Goal: Task Accomplishment & Management: Use online tool/utility

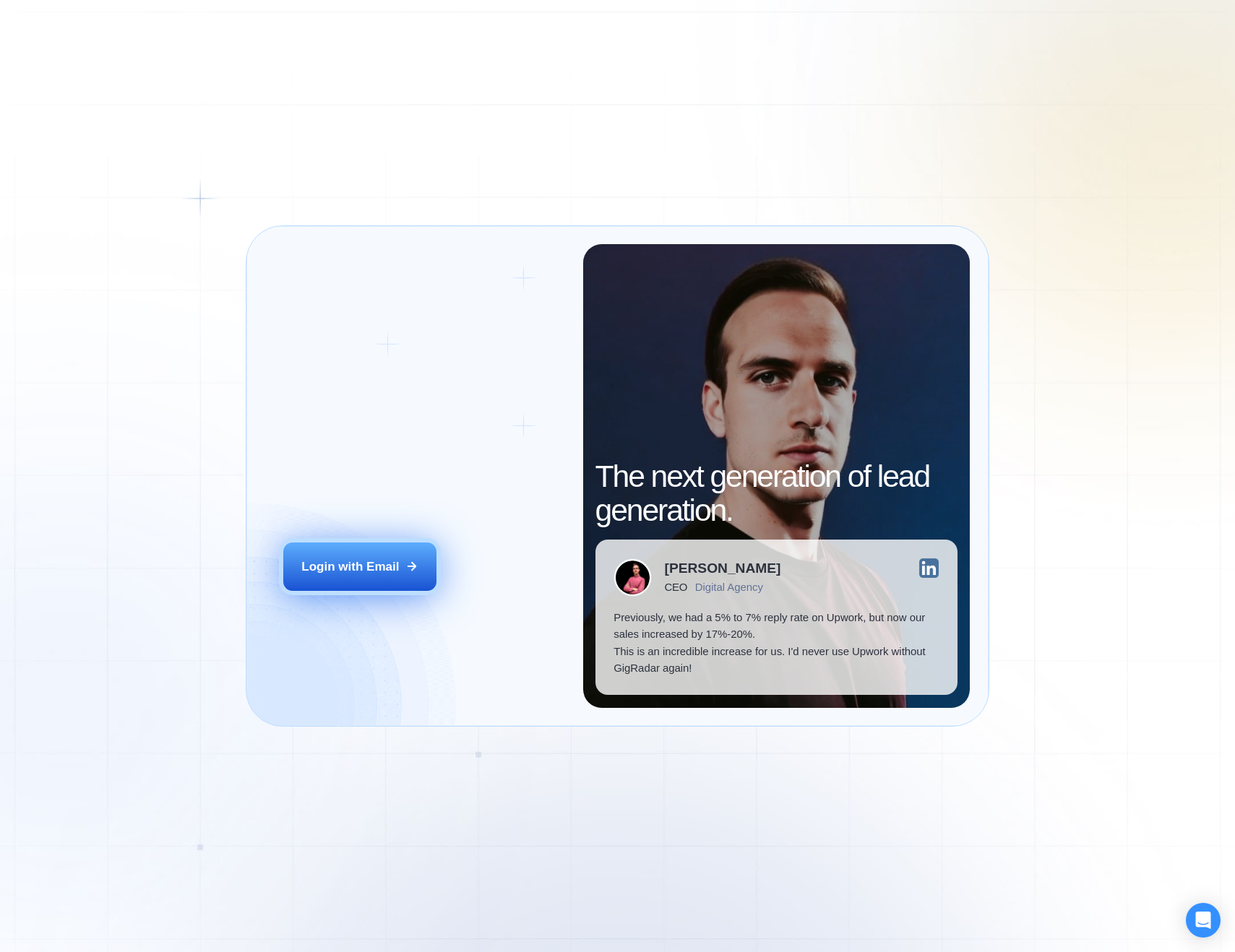
click at [378, 562] on div "Login with Email" at bounding box center [349, 567] width 97 height 17
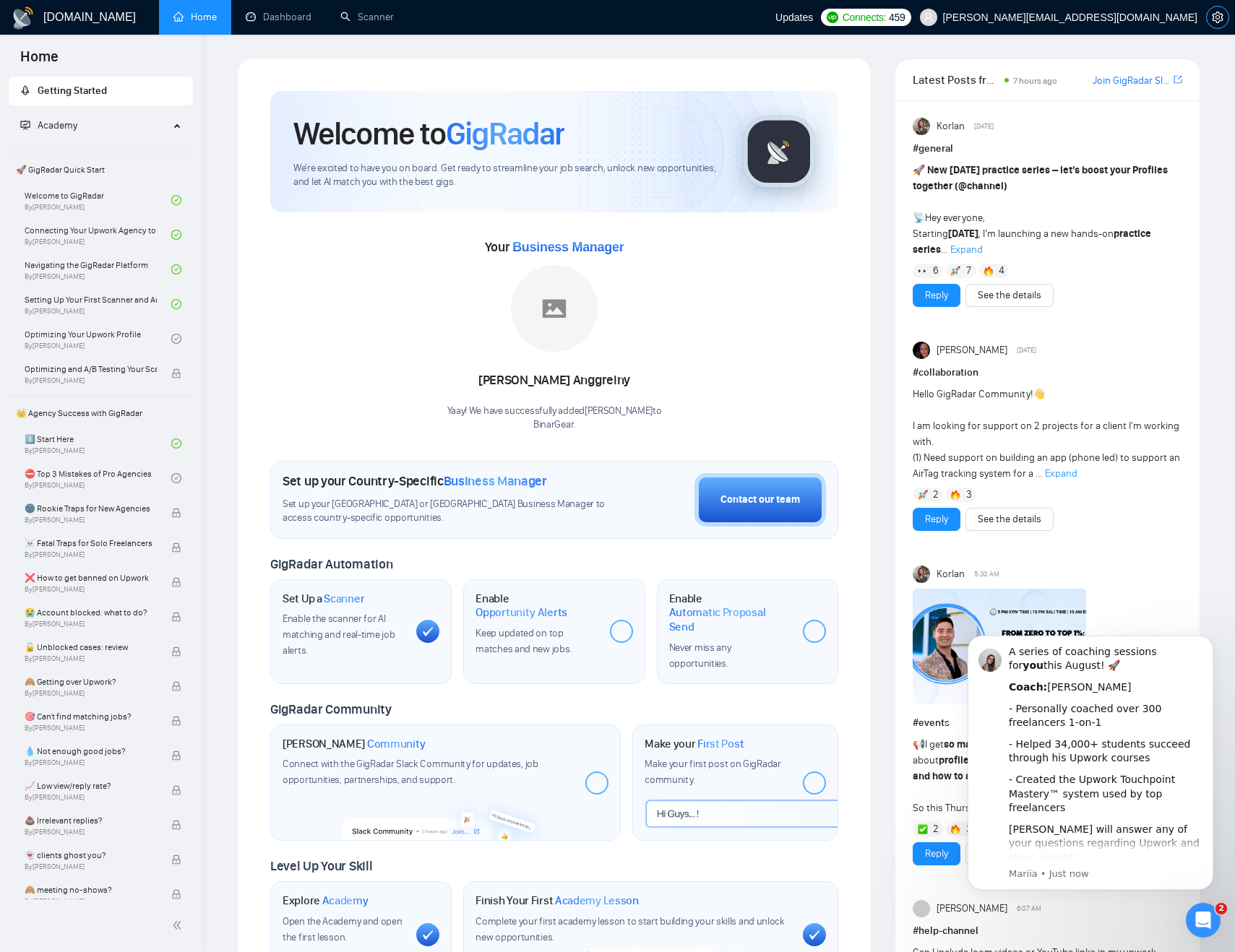
click at [1218, 17] on icon "setting" at bounding box center [1217, 17] width 11 height 11
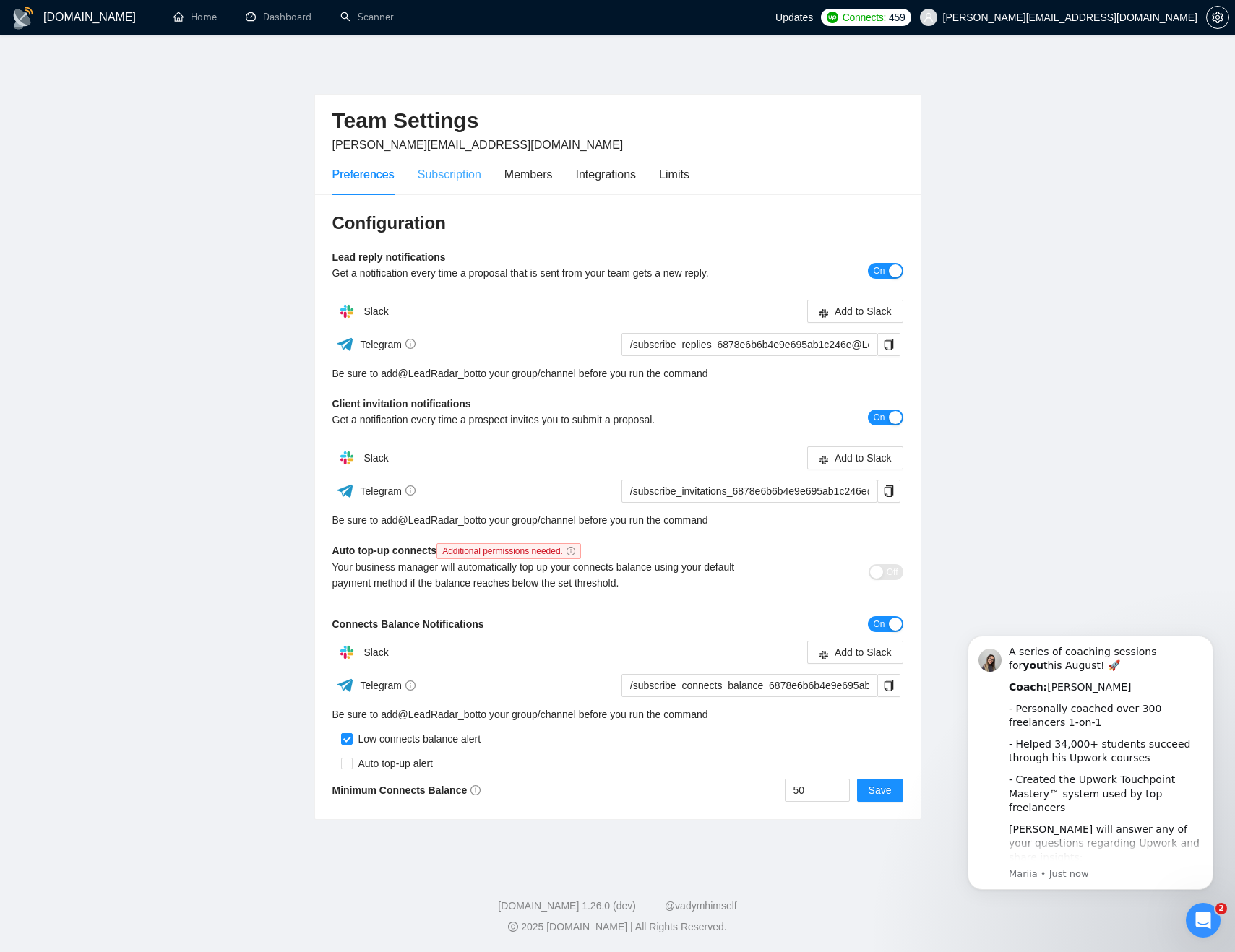
click at [453, 161] on div "Subscription" at bounding box center [449, 175] width 63 height 42
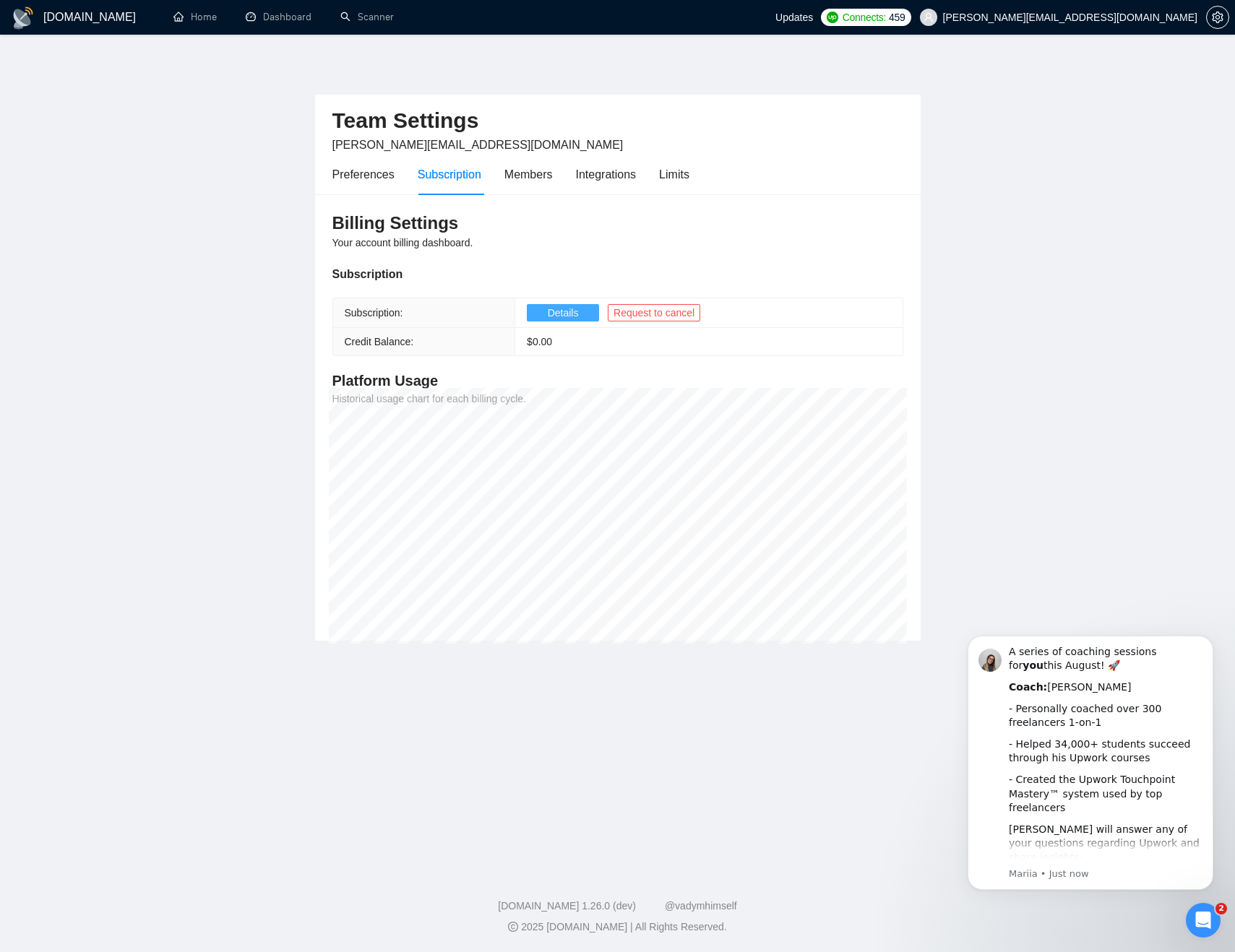
click at [554, 310] on span "Details" at bounding box center [563, 312] width 31 height 16
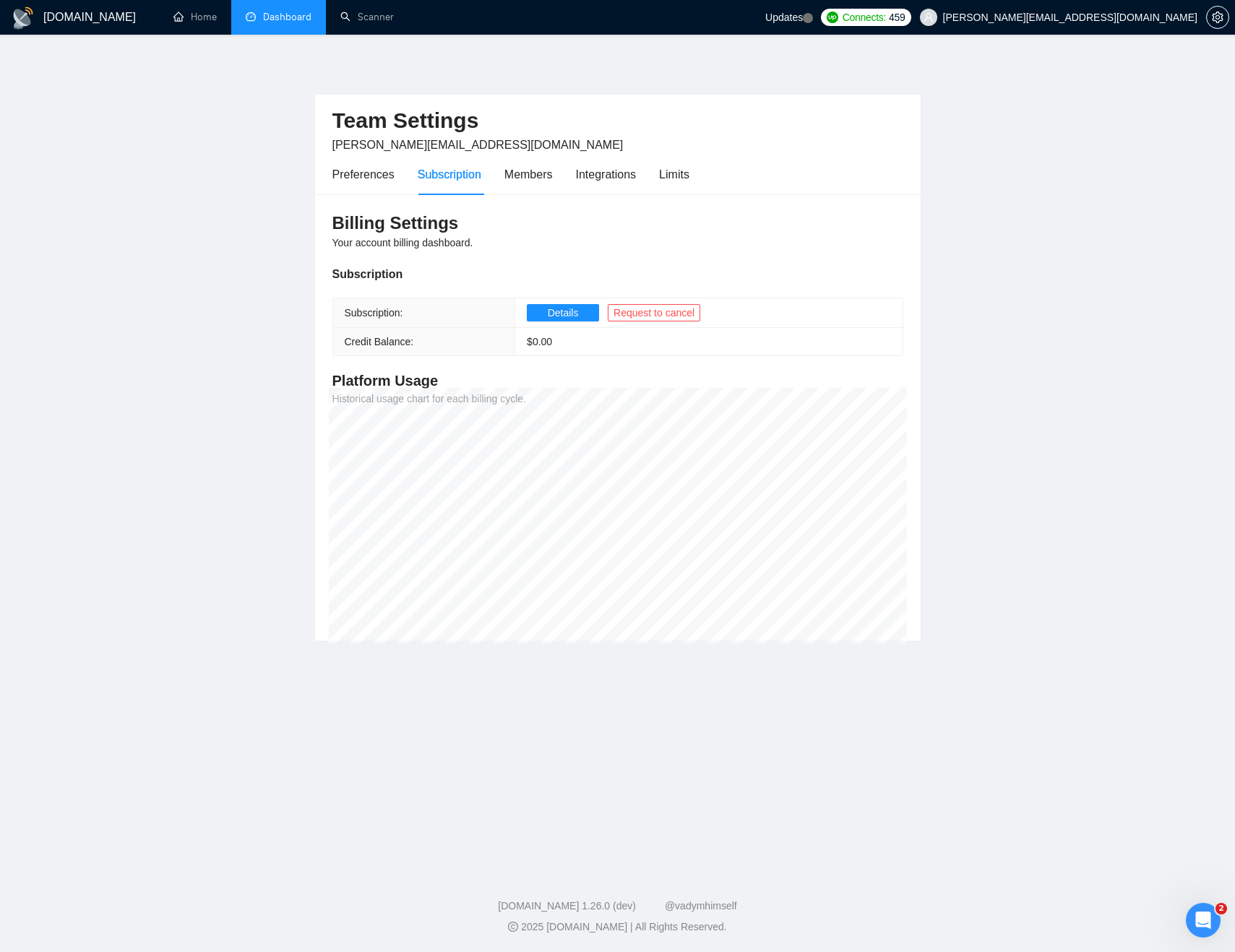
click at [273, 10] on link "Dashboard" at bounding box center [278, 16] width 65 height 12
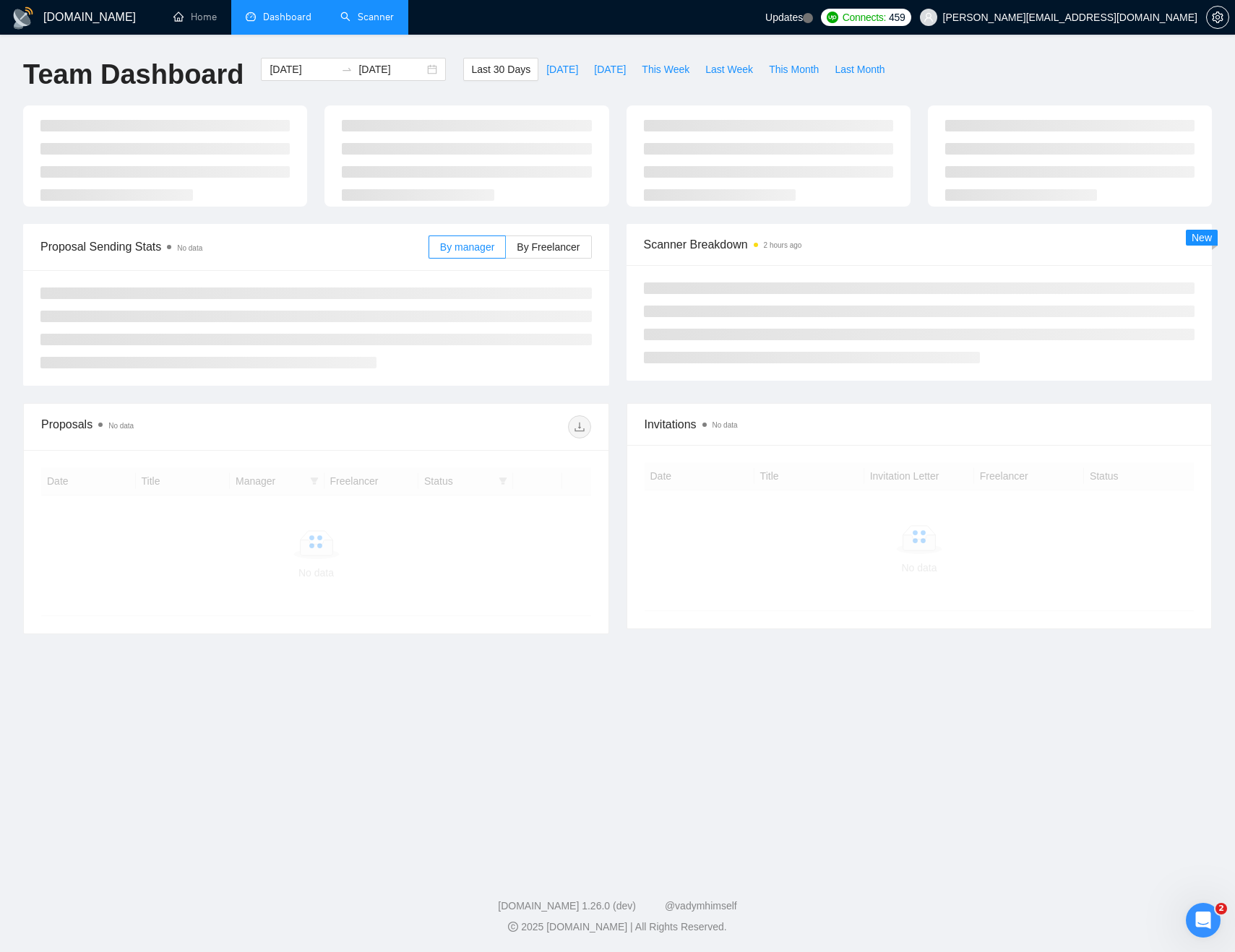
click at [358, 11] on link "Scanner" at bounding box center [367, 16] width 54 height 12
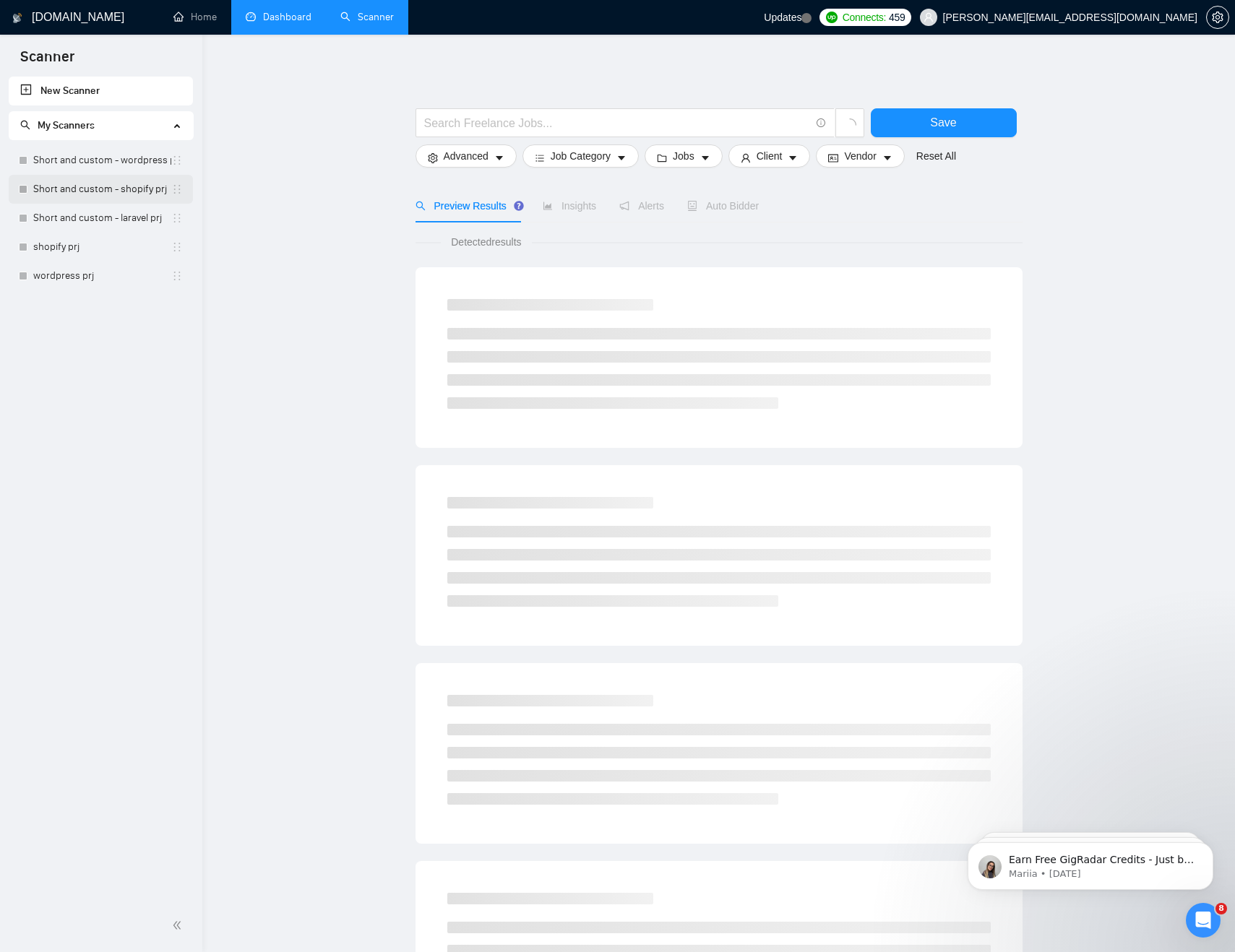
click at [90, 186] on link "Short and custom - shopify prj" at bounding box center [102, 189] width 138 height 29
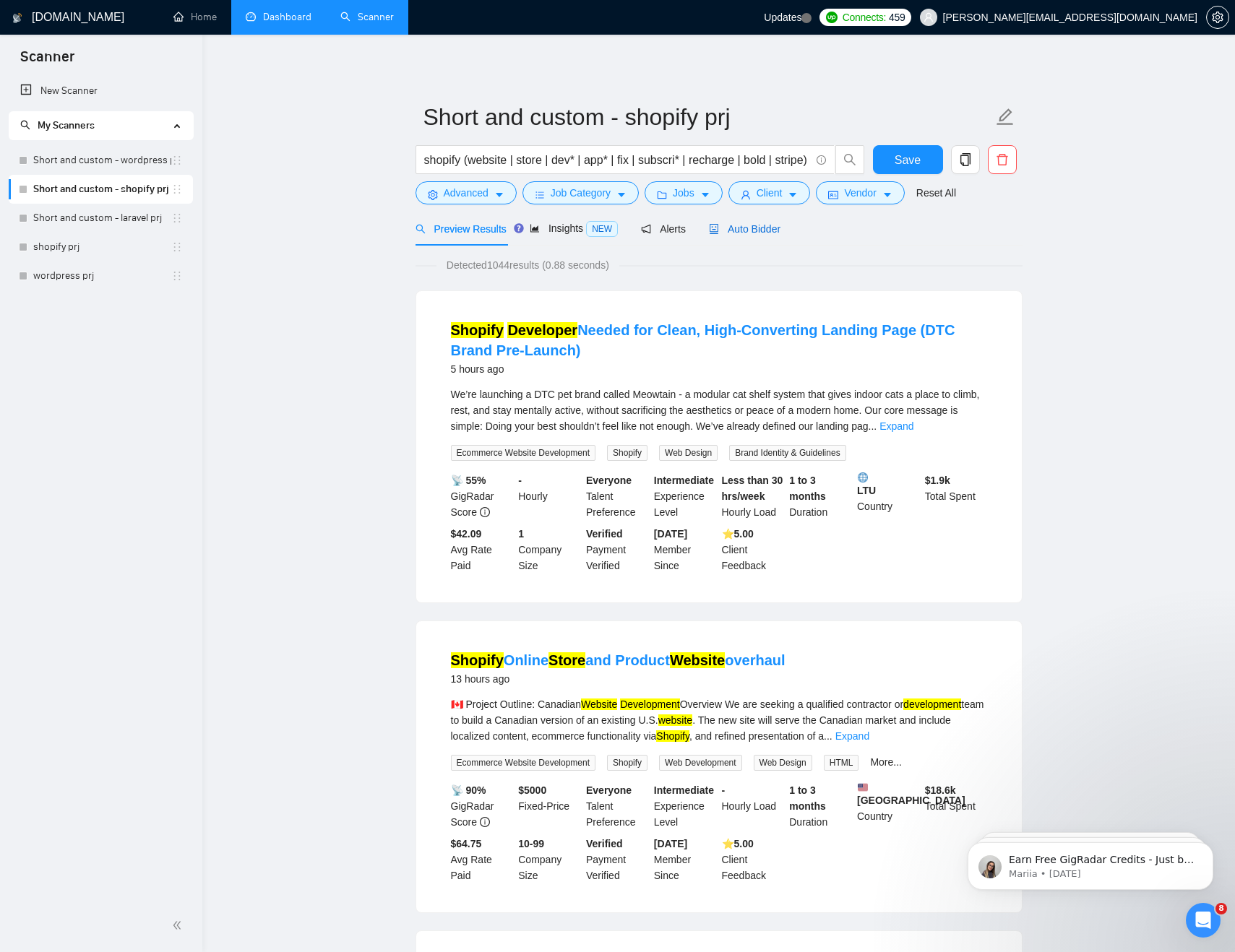
click at [758, 231] on span "Auto Bidder" at bounding box center [745, 229] width 72 height 11
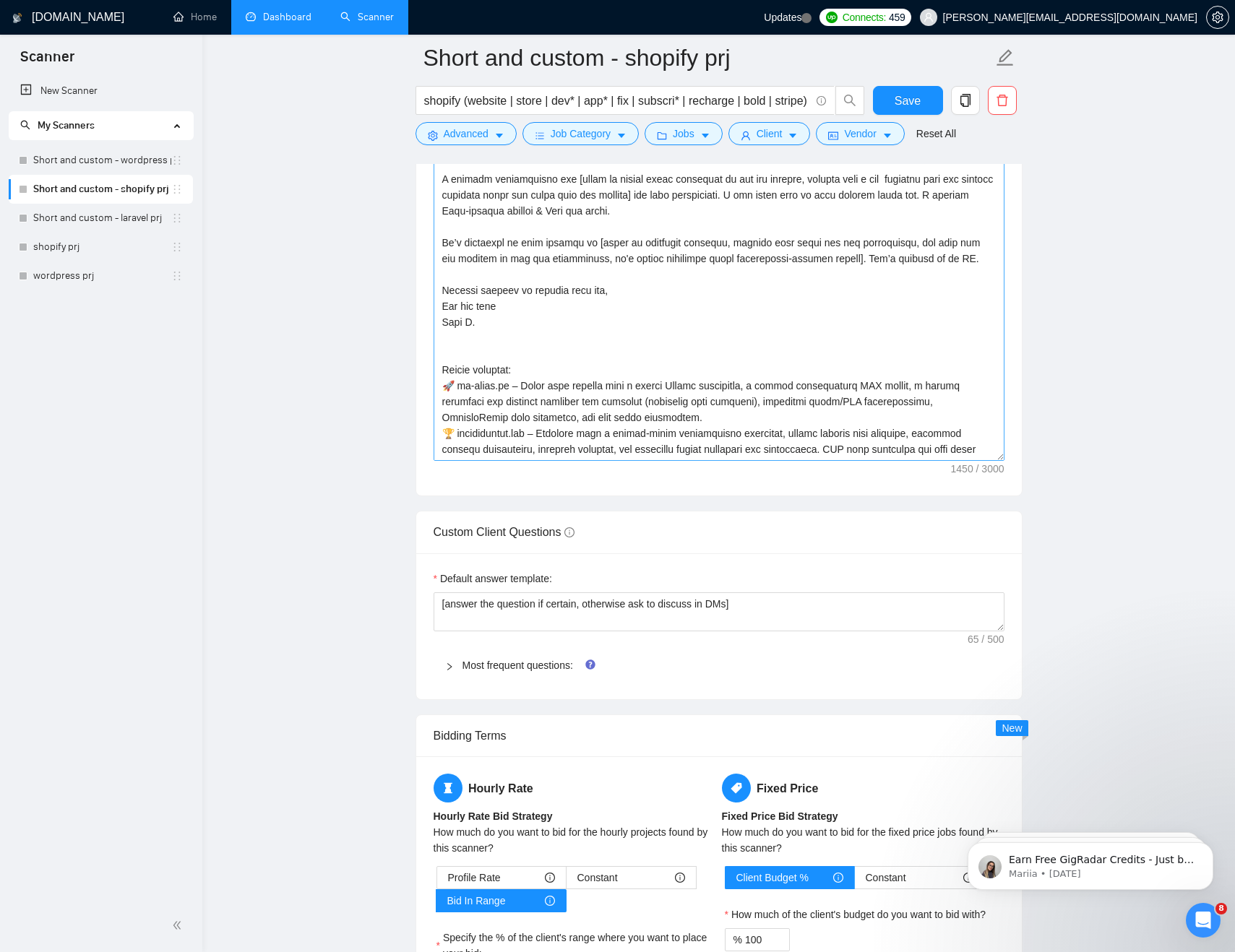
scroll to position [1603, 0]
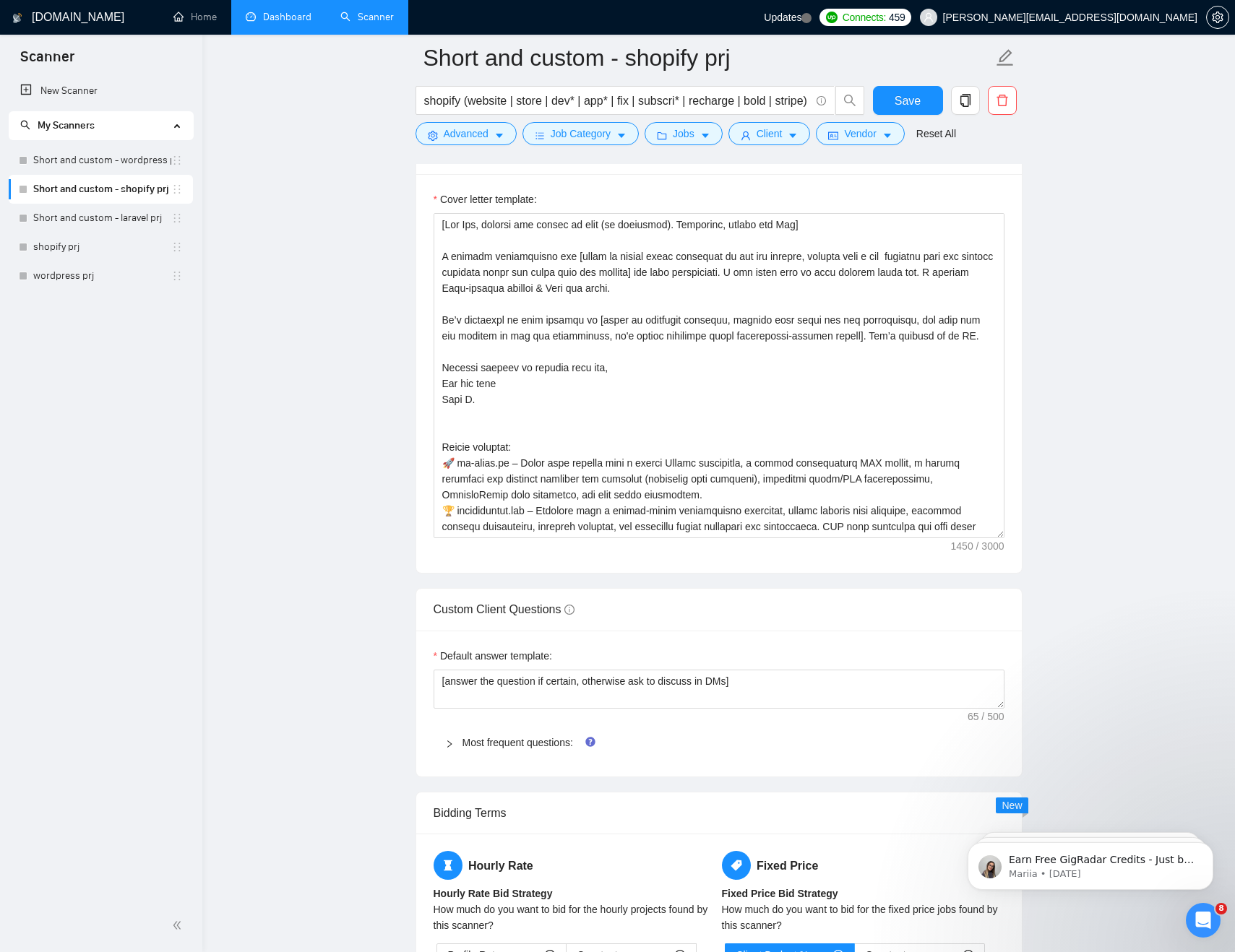
click at [118, 175] on link "Short and custom - shopify prj" at bounding box center [102, 189] width 138 height 29
click at [118, 167] on link "Short and custom - wordpress prj" at bounding box center [102, 160] width 138 height 29
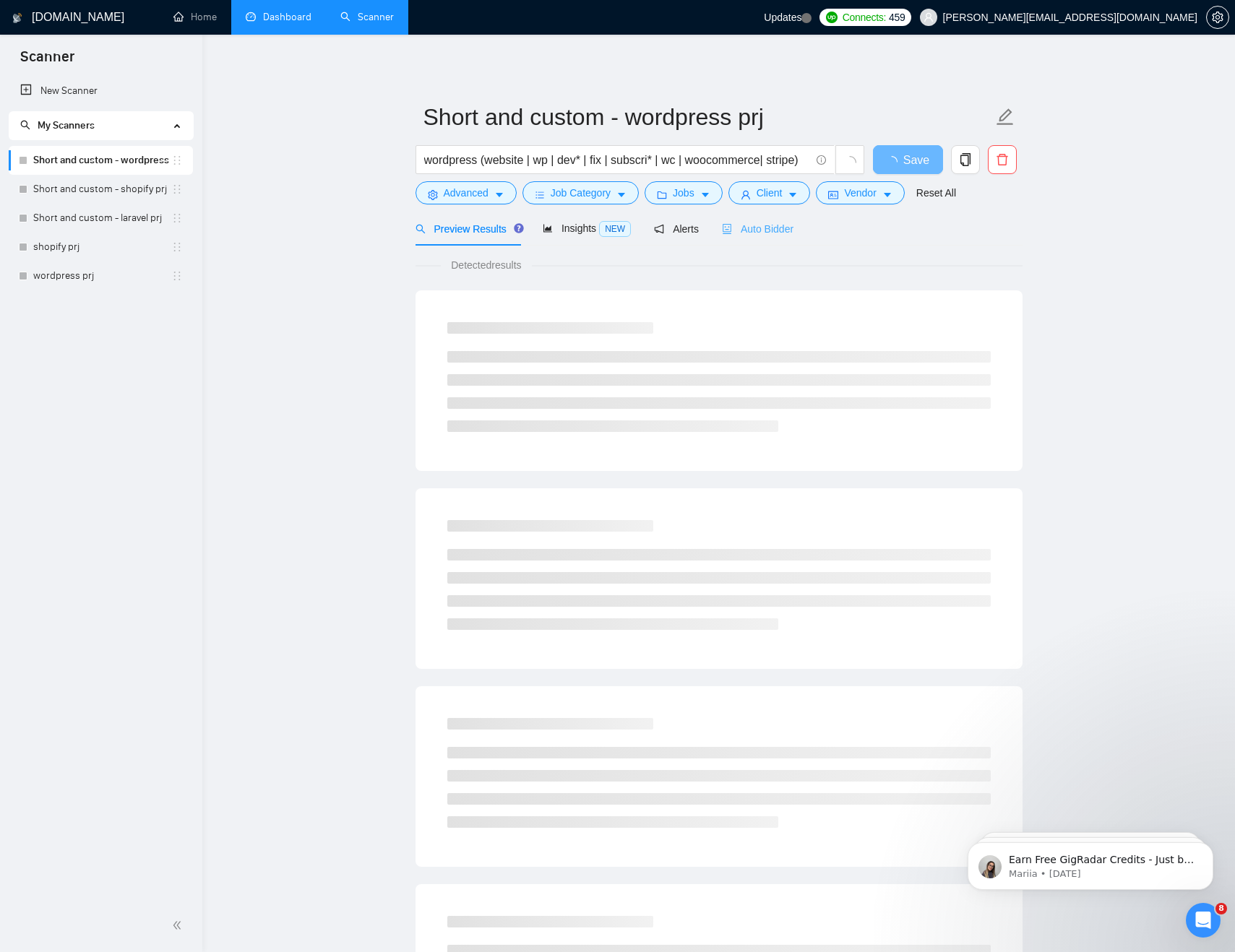
click at [753, 238] on div "Auto Bidder" at bounding box center [758, 229] width 72 height 34
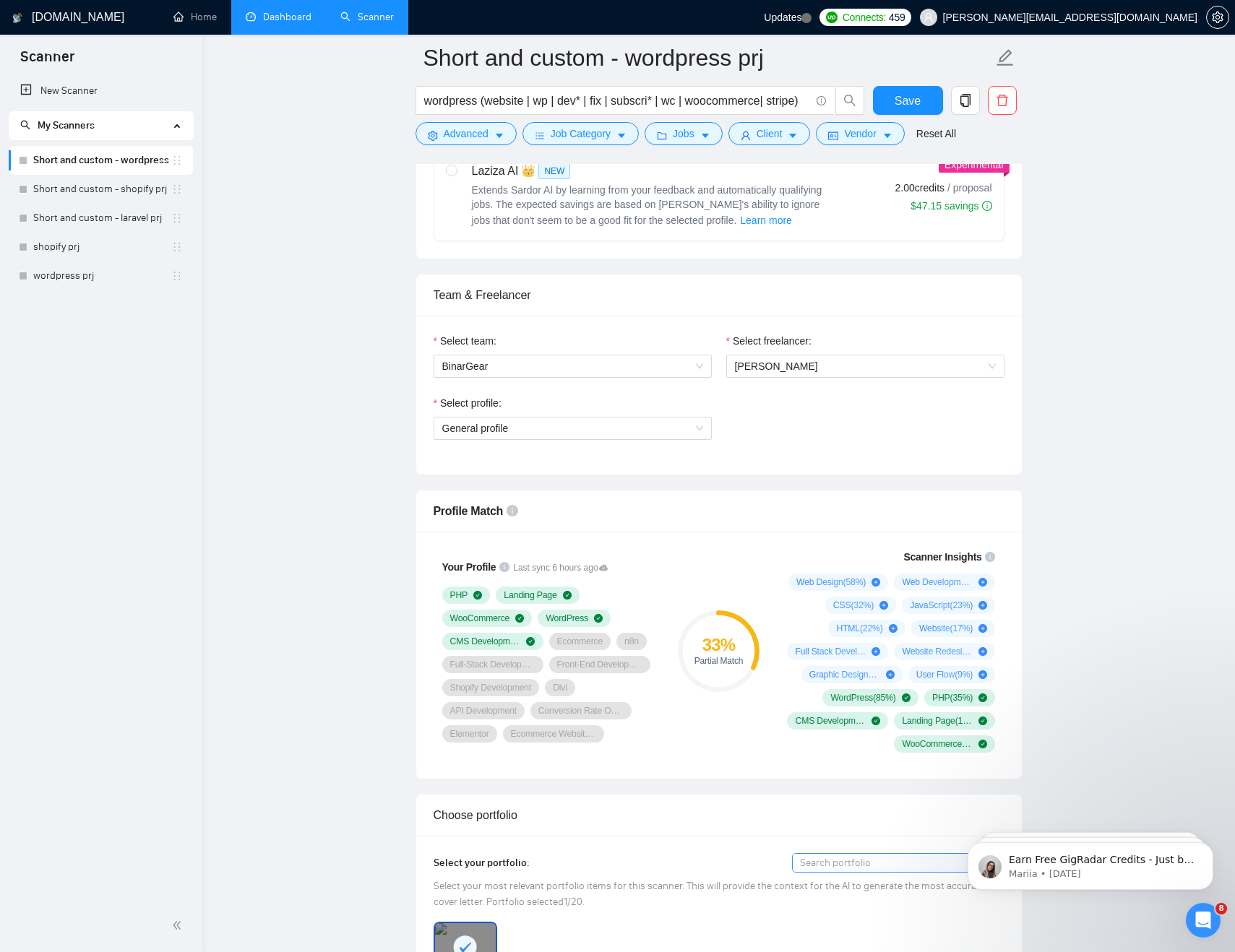
scroll to position [606, 0]
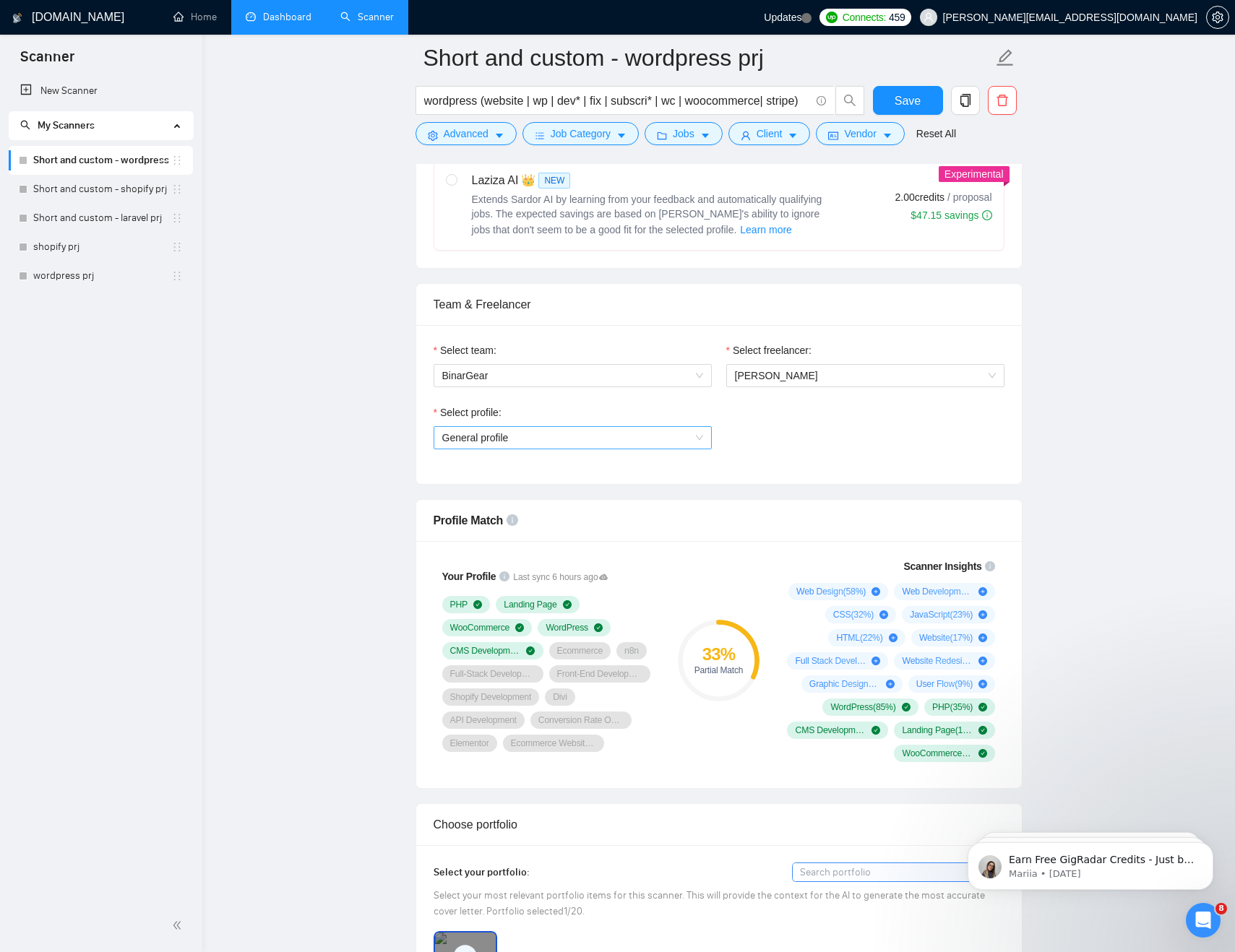
click at [515, 437] on span "General profile" at bounding box center [573, 437] width 261 height 22
click at [508, 487] on span "CMS Development" at bounding box center [485, 489] width 85 height 11
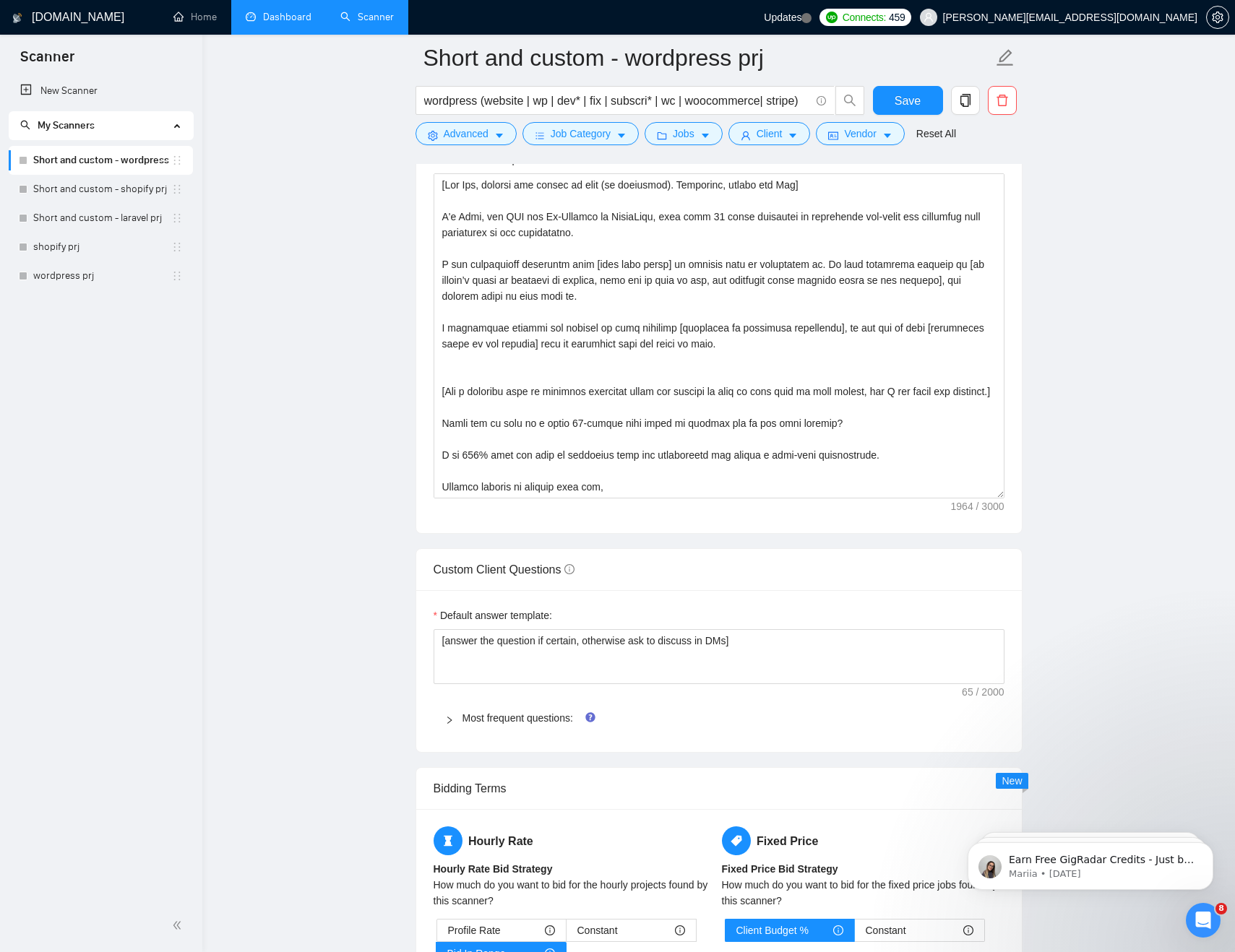
scroll to position [1489, 0]
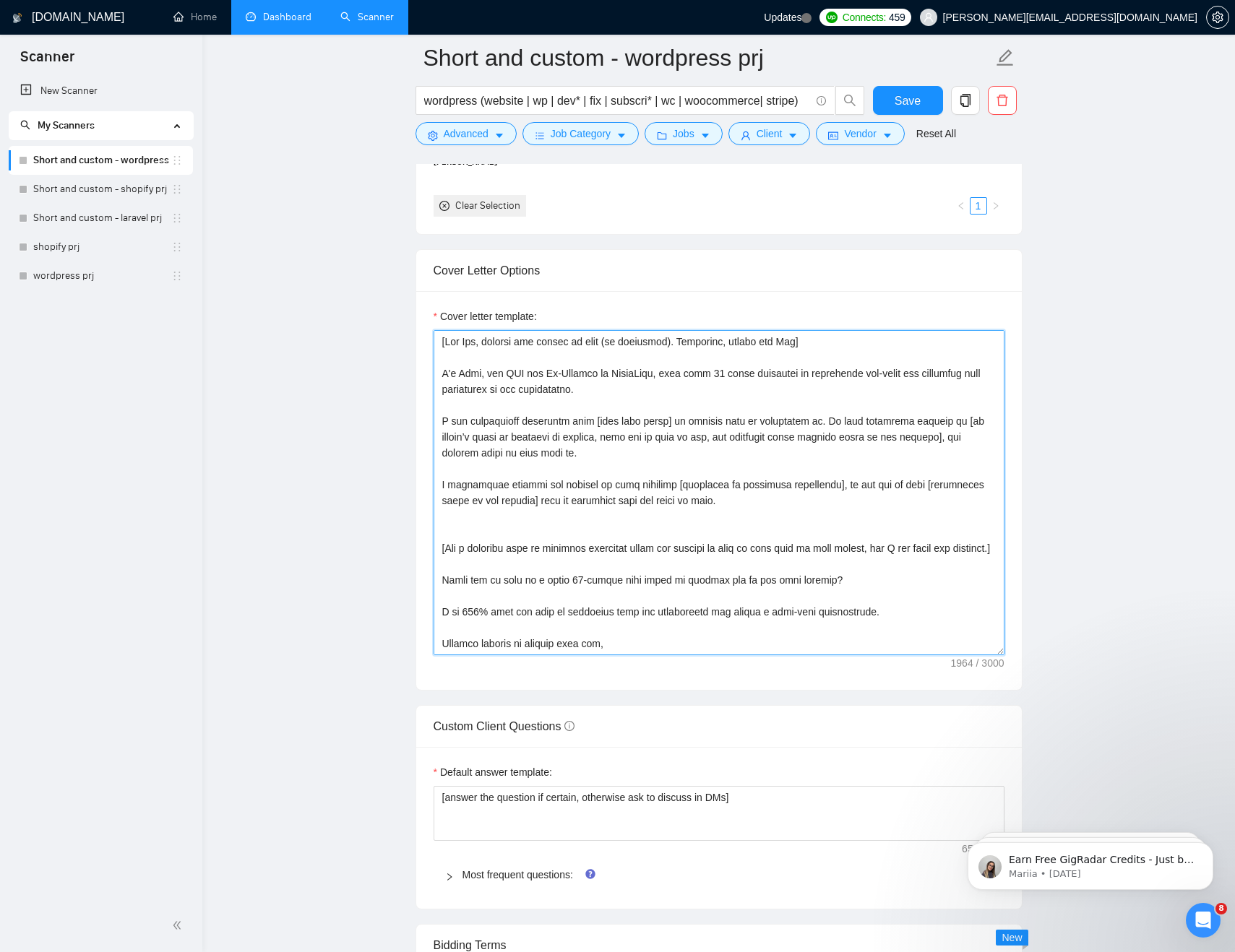
click at [527, 372] on textarea "Cover letter template:" at bounding box center [718, 493] width 571 height 326
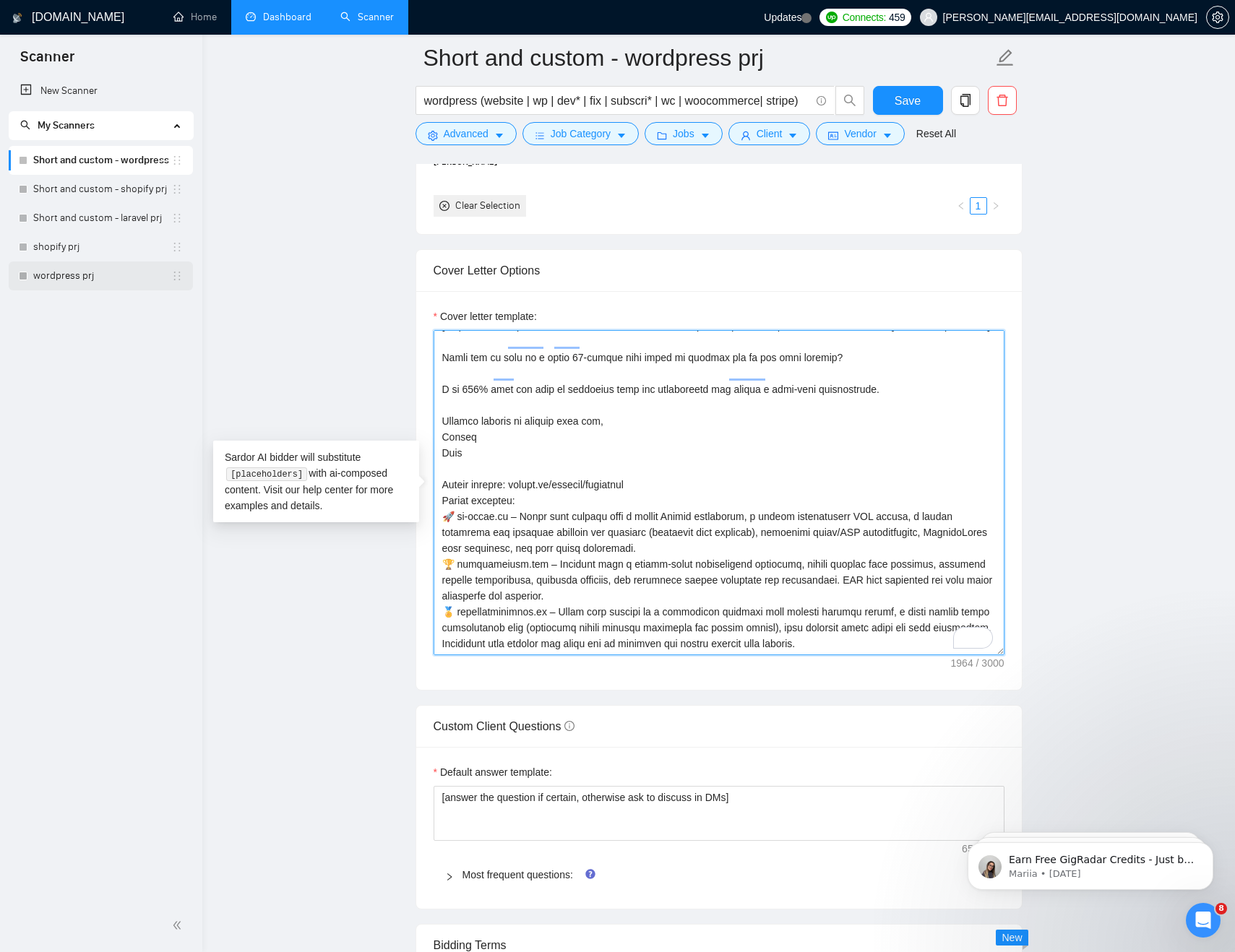
scroll to position [255, 0]
click at [112, 194] on link "Short and custom - shopify prj" at bounding box center [102, 189] width 138 height 29
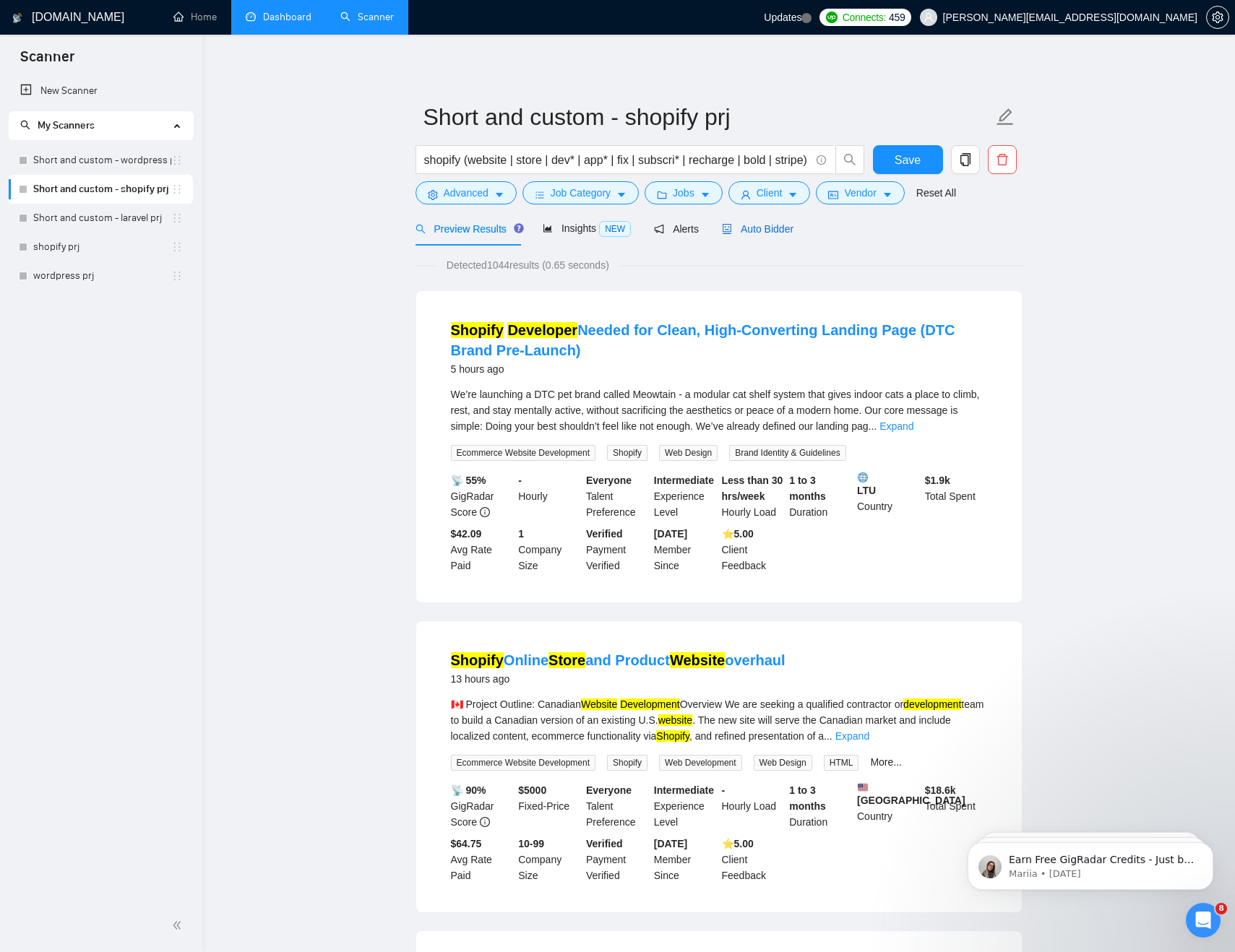
click at [773, 224] on span "Auto Bidder" at bounding box center [758, 229] width 72 height 11
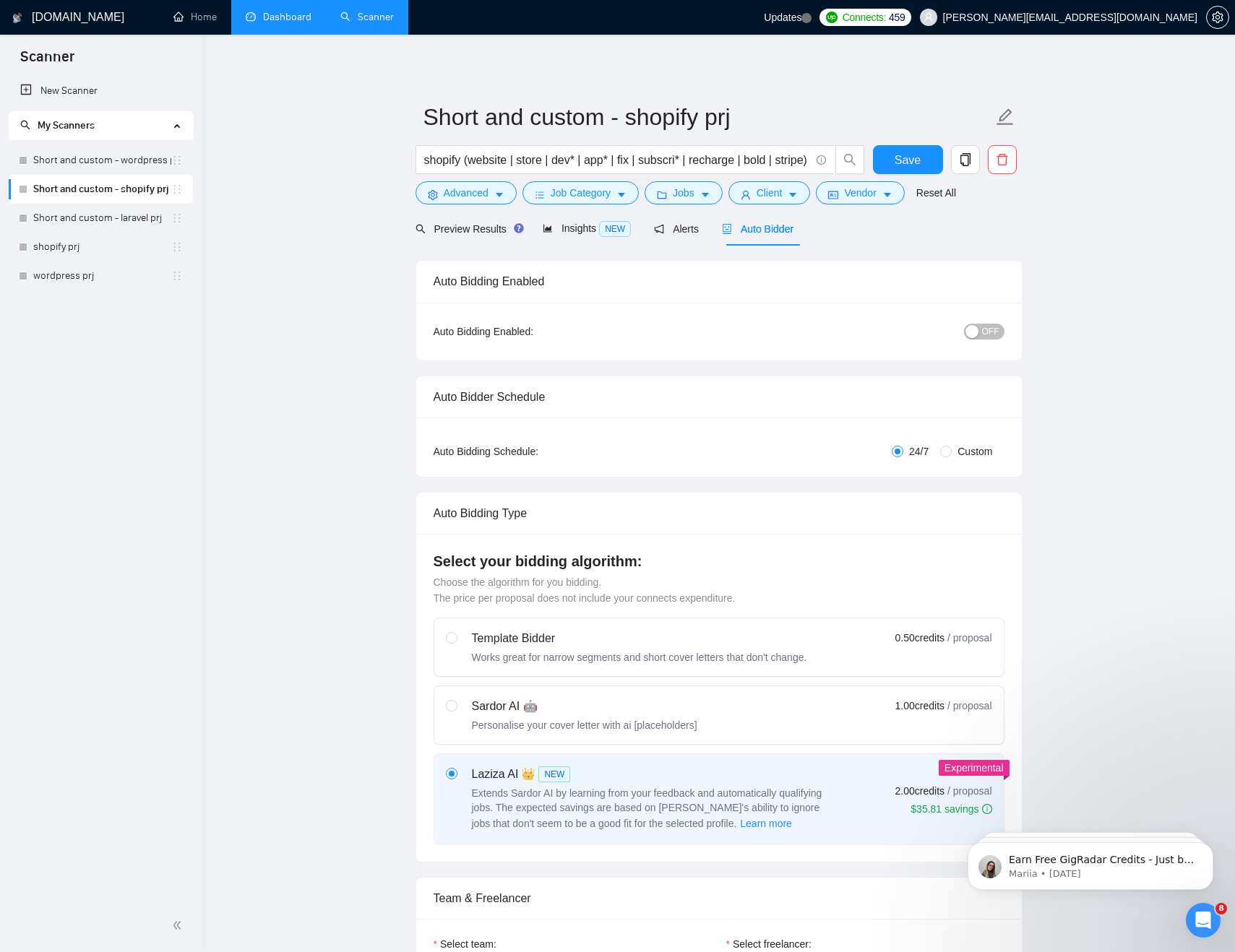
click at [531, 727] on div "Personalise your cover letter with ai [placeholders]" at bounding box center [585, 725] width 225 height 14
click at [456, 711] on input "radio" at bounding box center [450, 705] width 10 height 10
radio input "true"
radio input "false"
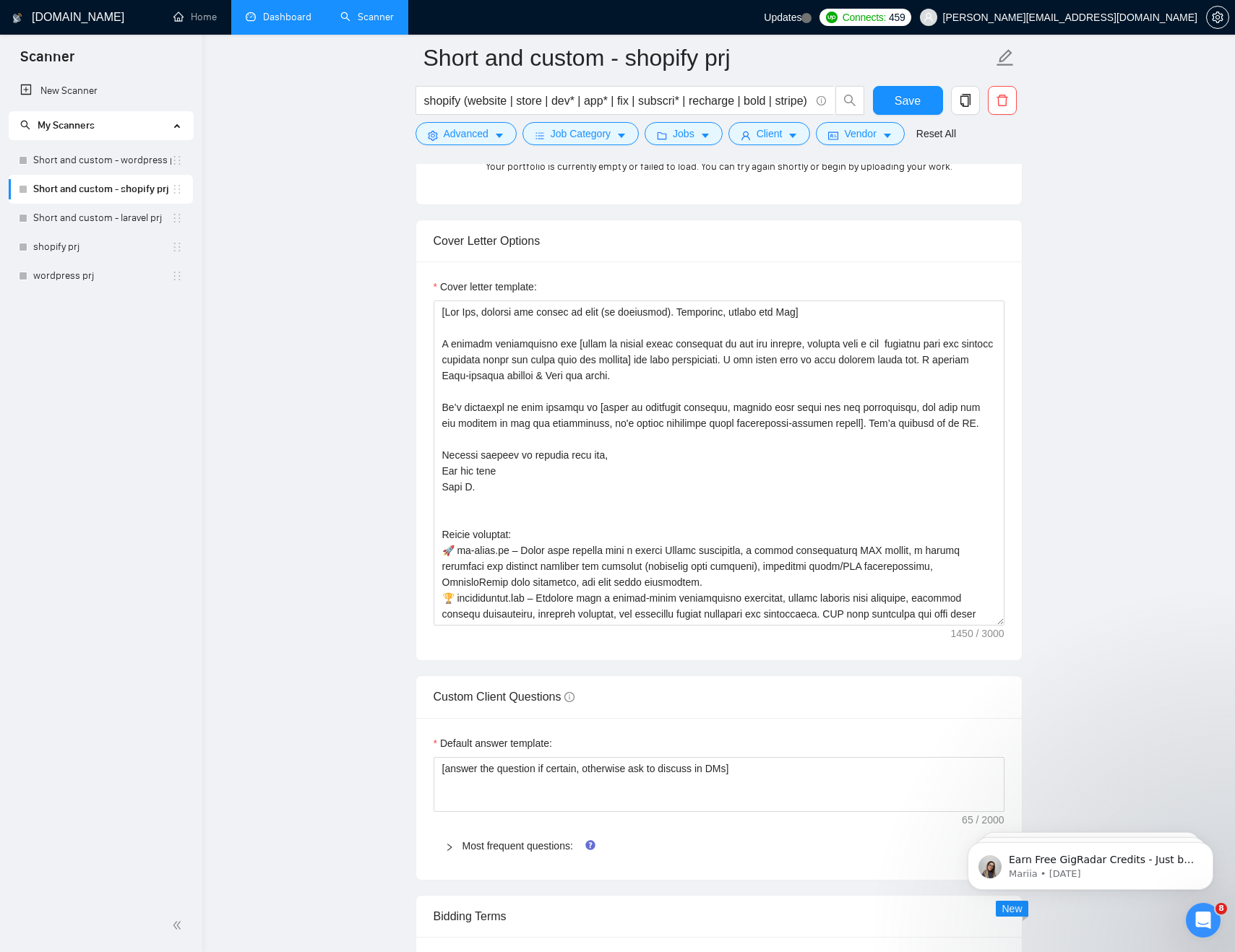
scroll to position [1575, 0]
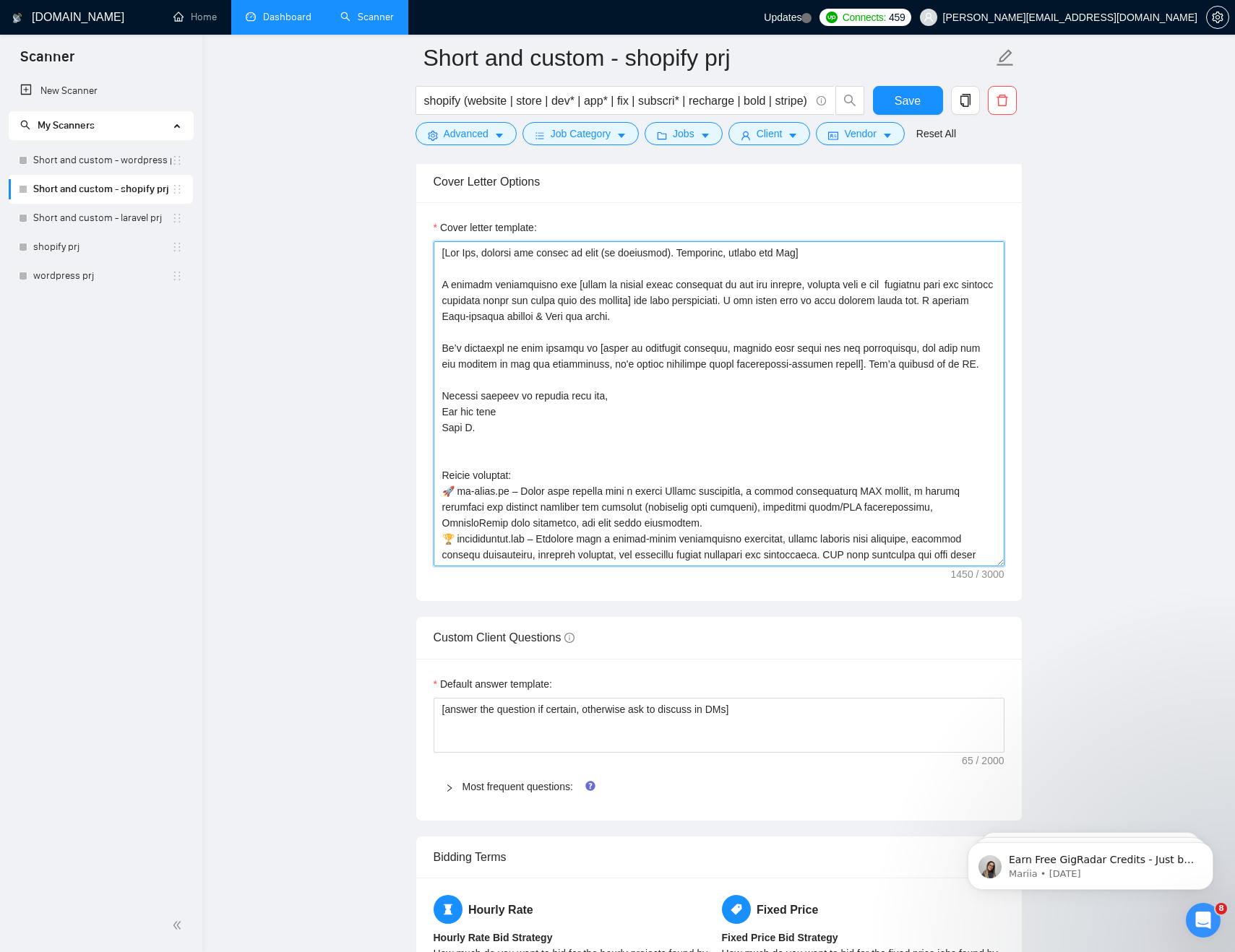
click at [484, 429] on textarea "Cover letter template:" at bounding box center [718, 404] width 571 height 326
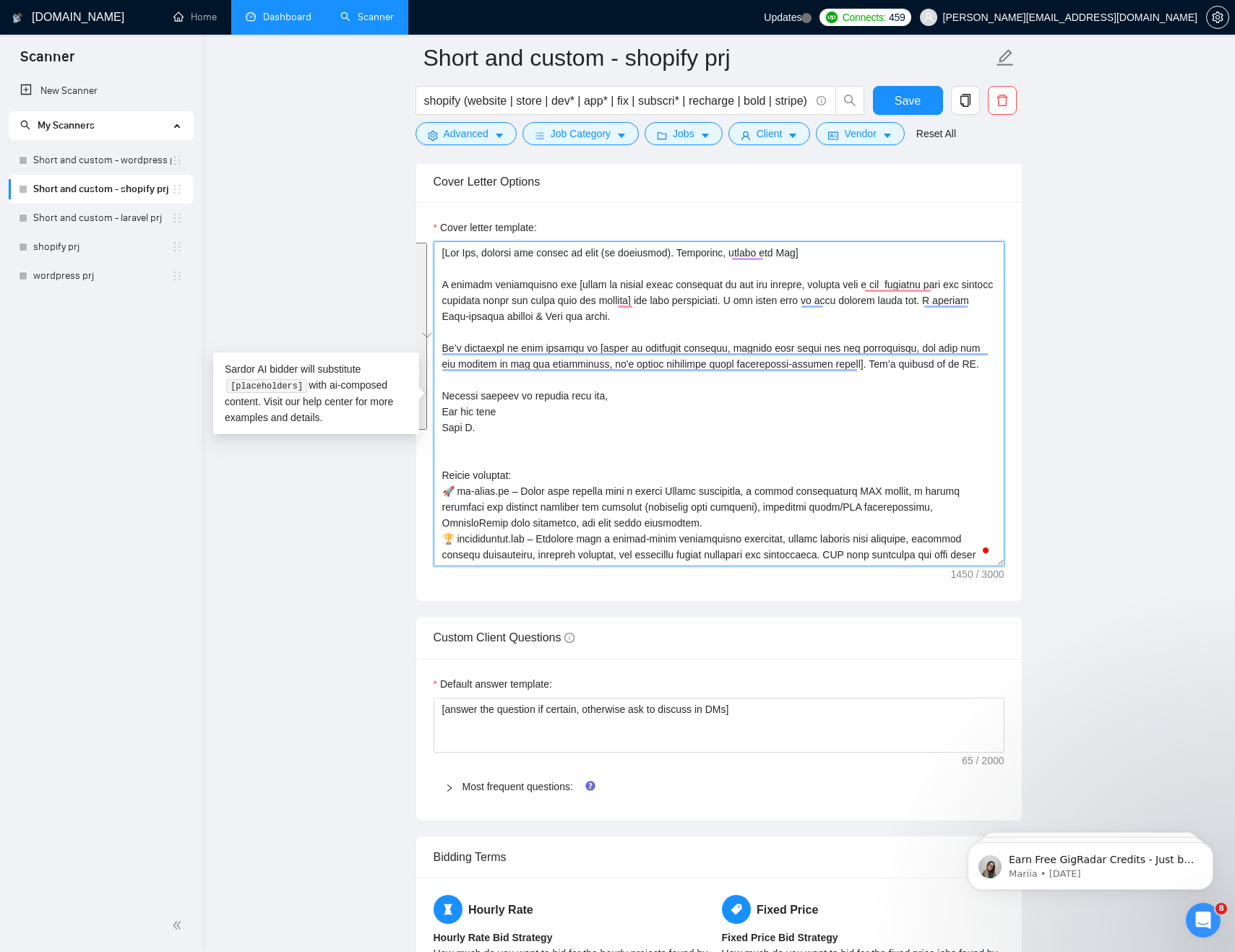
drag, startPoint x: 513, startPoint y: 424, endPoint x: 422, endPoint y: 238, distance: 207.1
click at [422, 238] on div "Cover letter template:" at bounding box center [719, 401] width 606 height 398
click at [592, 453] on textarea "Cover letter template:" at bounding box center [718, 404] width 571 height 326
drag, startPoint x: 484, startPoint y: 428, endPoint x: 359, endPoint y: 179, distance: 278.6
click at [359, 179] on main "Short and custom - shopify prj shopify (website | store | dev* | app* | fix | s…" at bounding box center [718, 647] width 986 height 4328
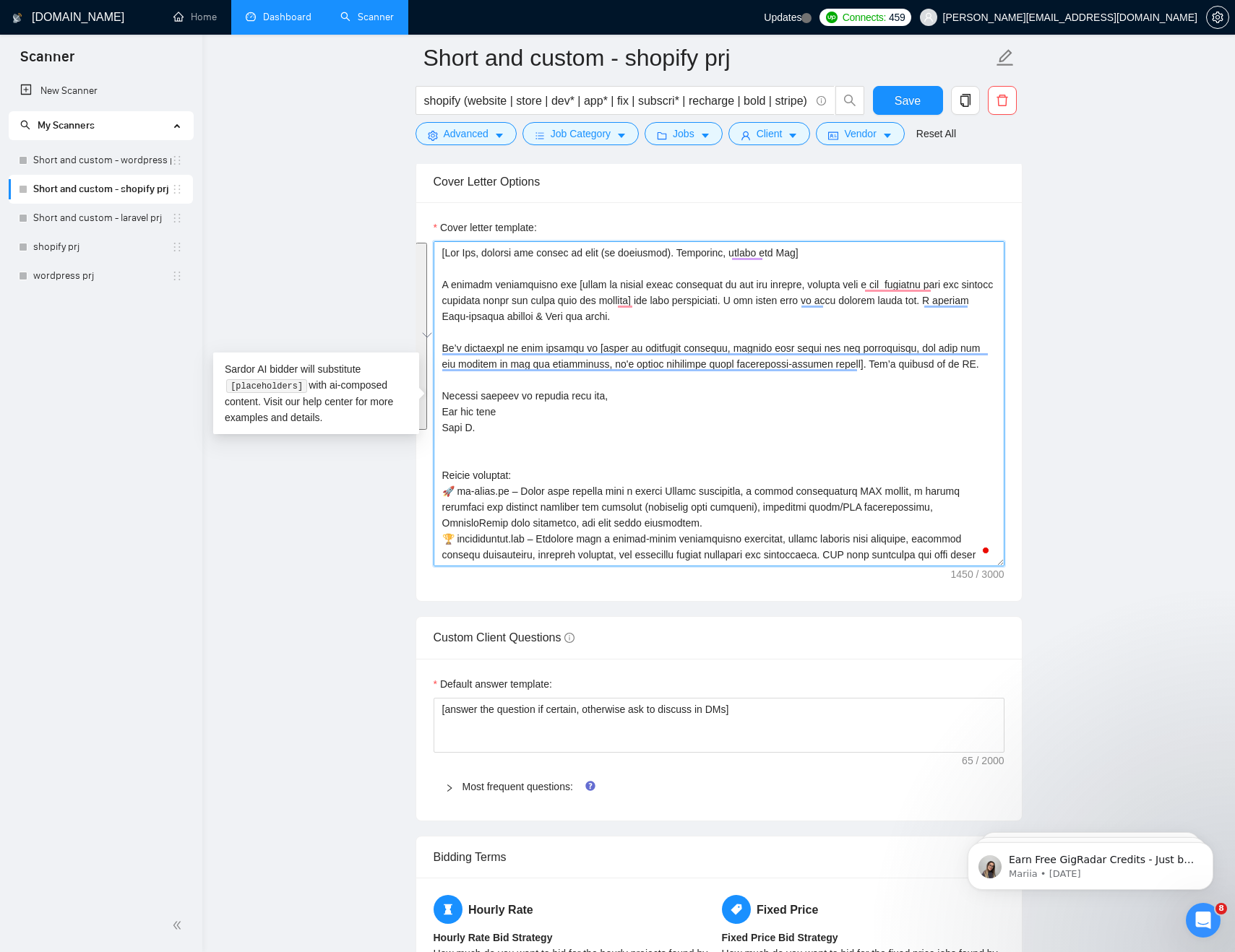
paste textarea "did similar [based on client needs described in the job posting, mention projec…"
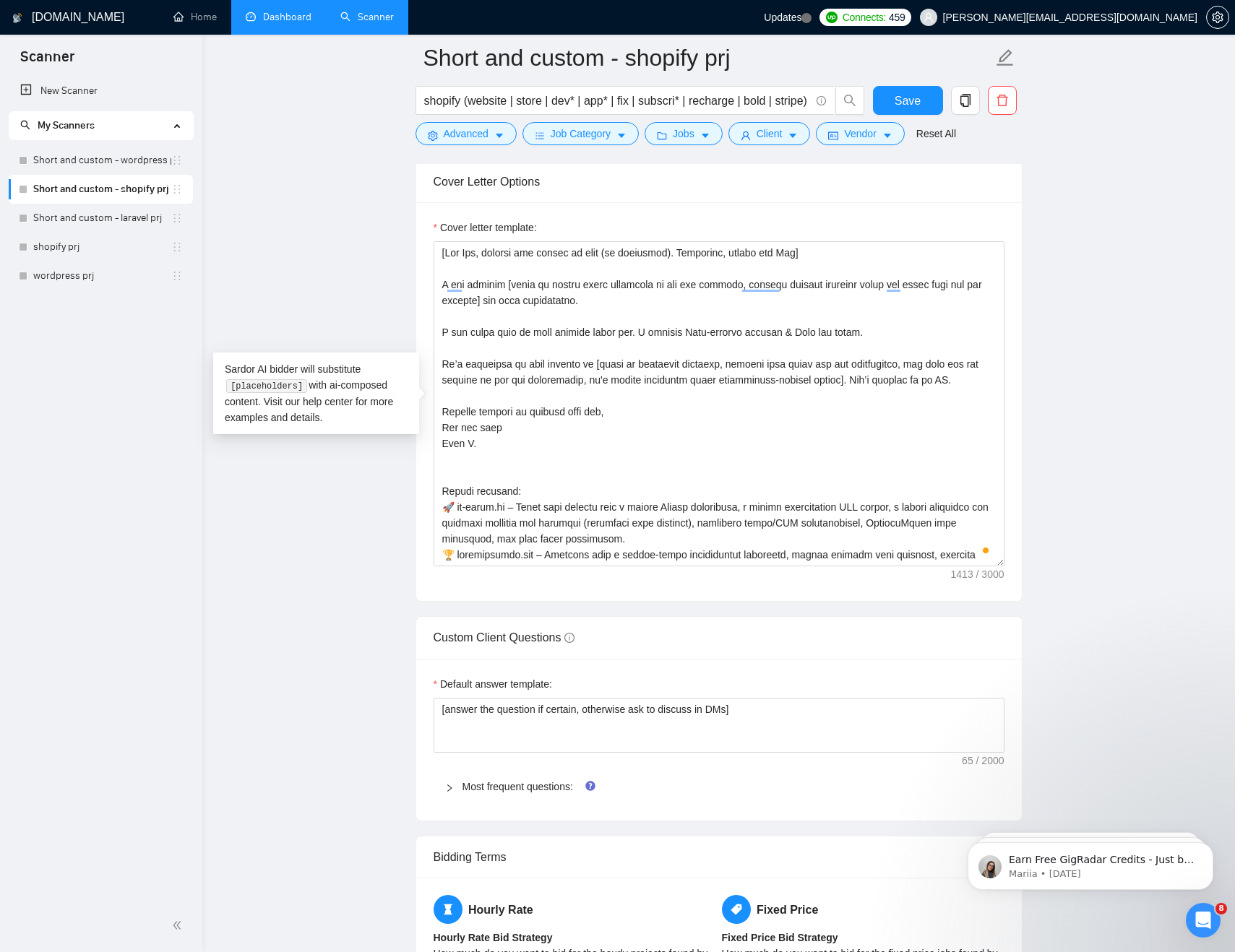
click at [1081, 246] on main "Short and custom - shopify prj shopify (website | store | dev* | app* | fix | s…" at bounding box center [718, 647] width 986 height 4328
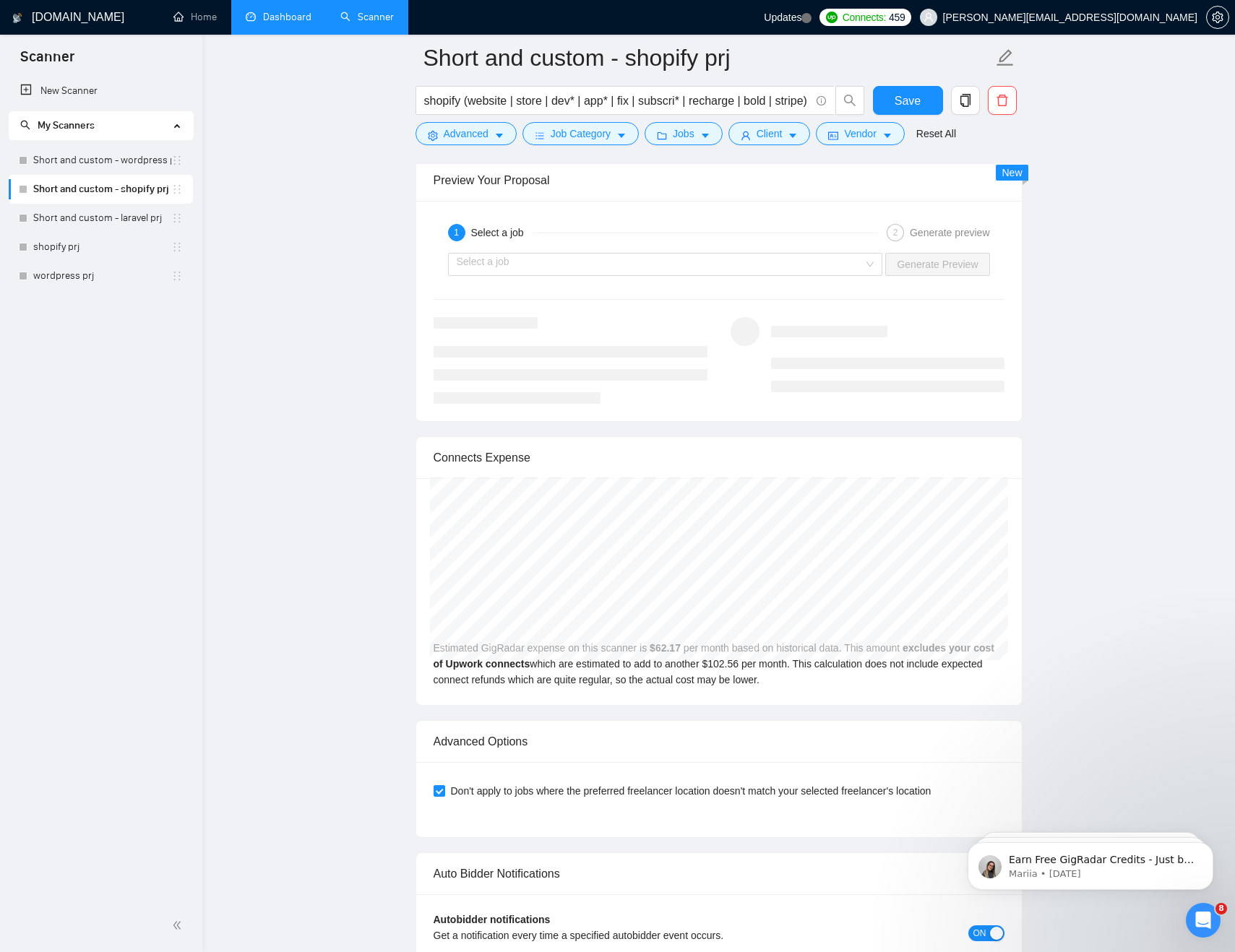
scroll to position [2770, 0]
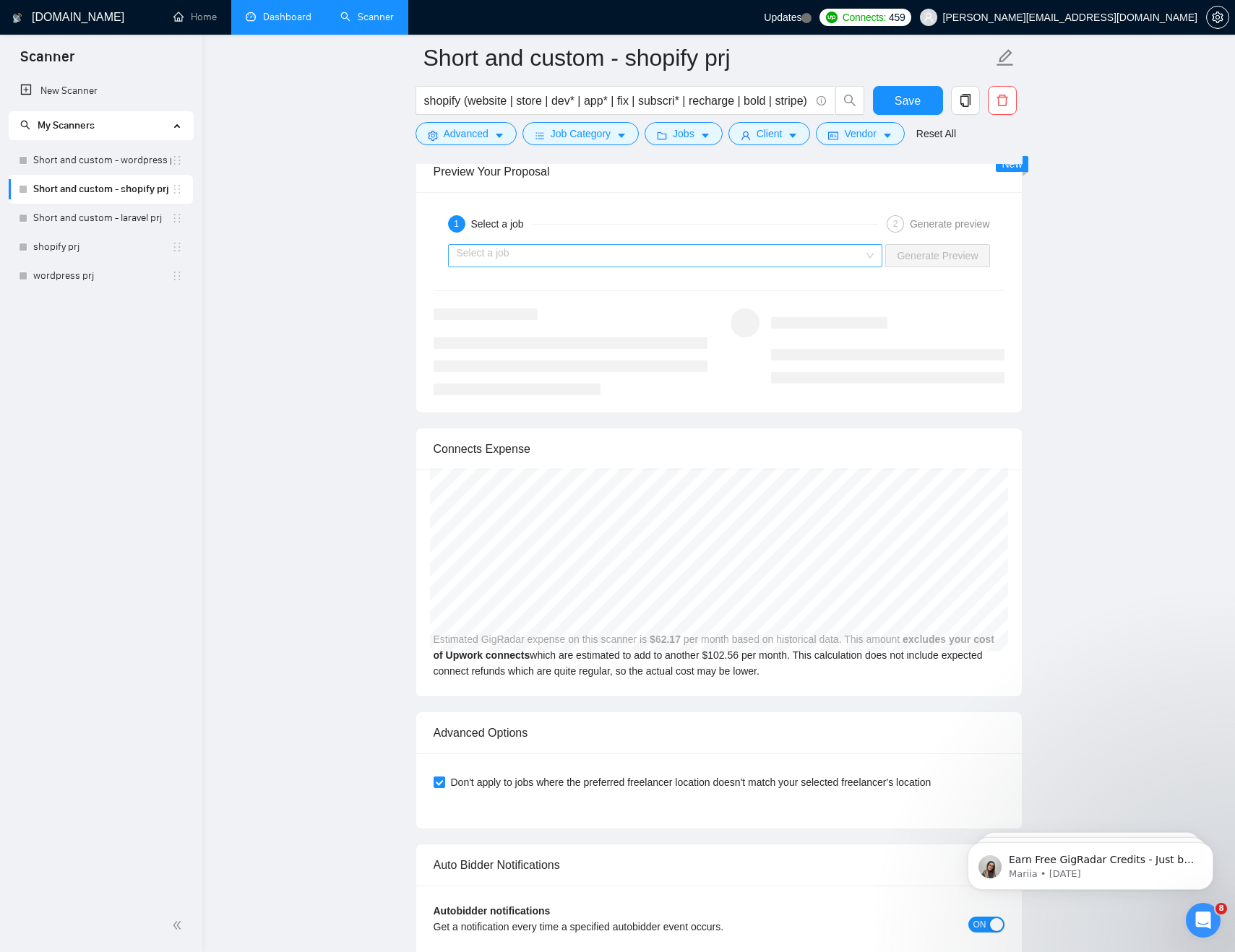
click at [601, 256] on input "search" at bounding box center [661, 256] width 408 height 22
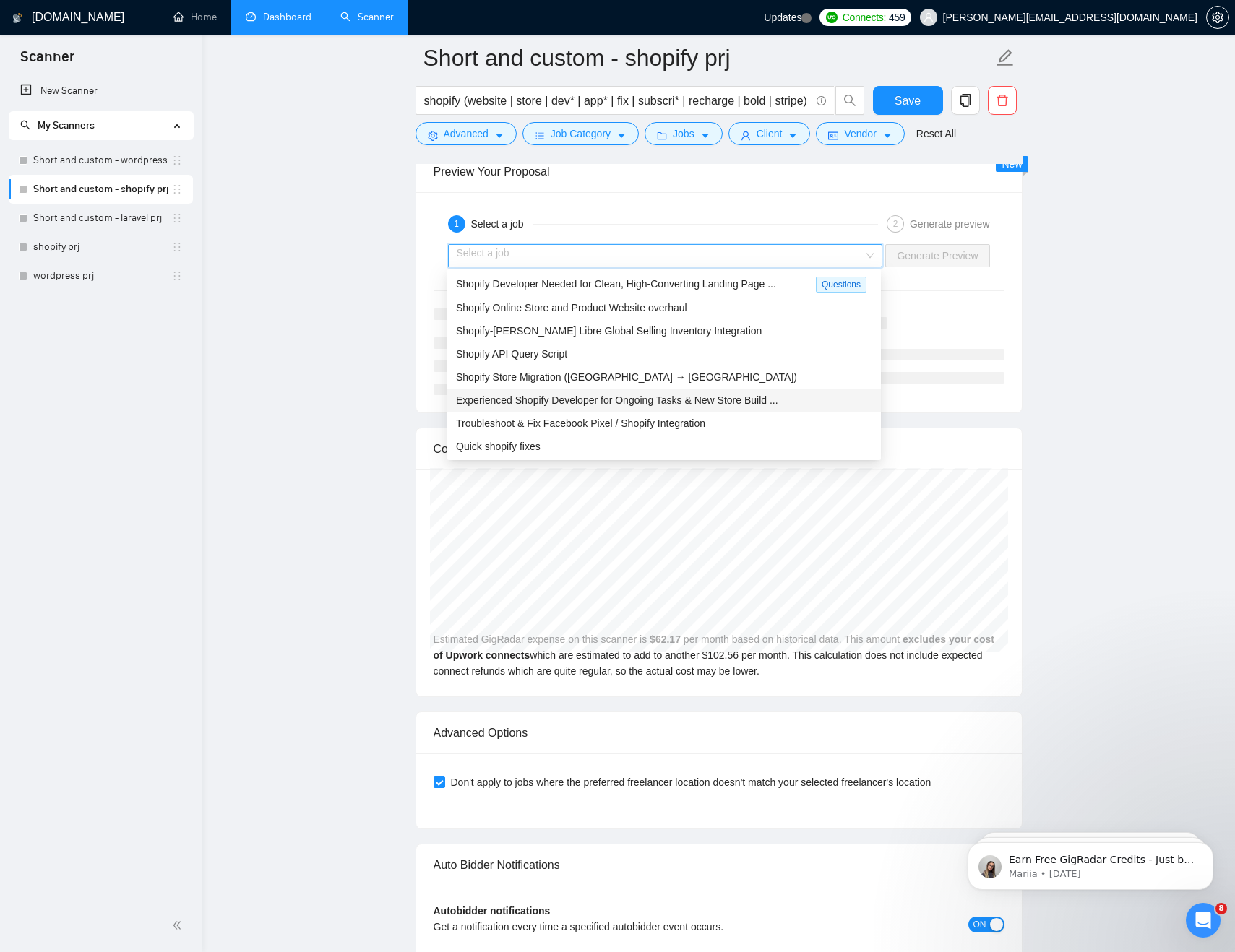
click at [763, 404] on span "Experienced Shopify Developer for Ongoing Tasks & New Store Build ..." at bounding box center [617, 400] width 323 height 11
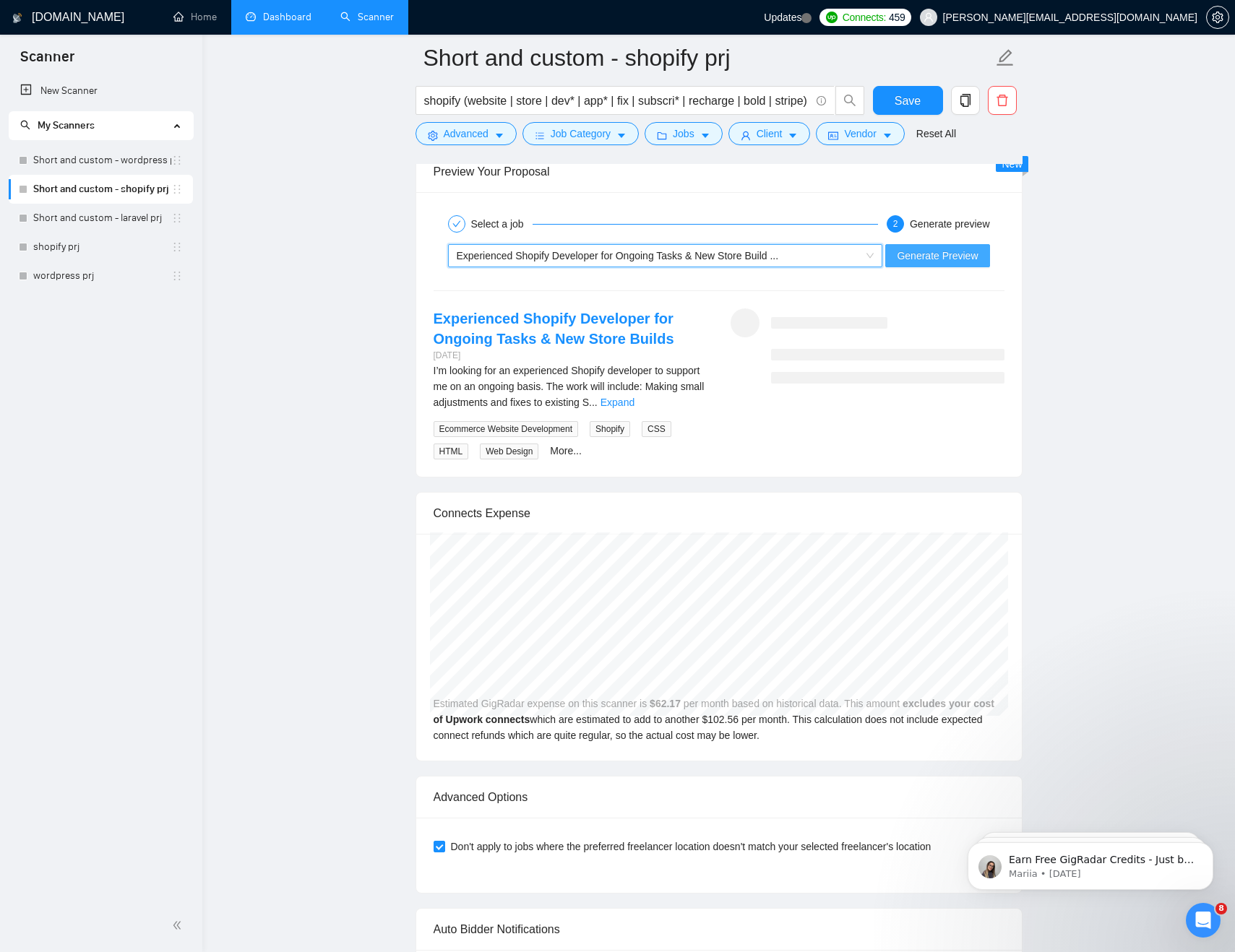
click at [946, 256] on span "Generate Preview" at bounding box center [938, 256] width 81 height 16
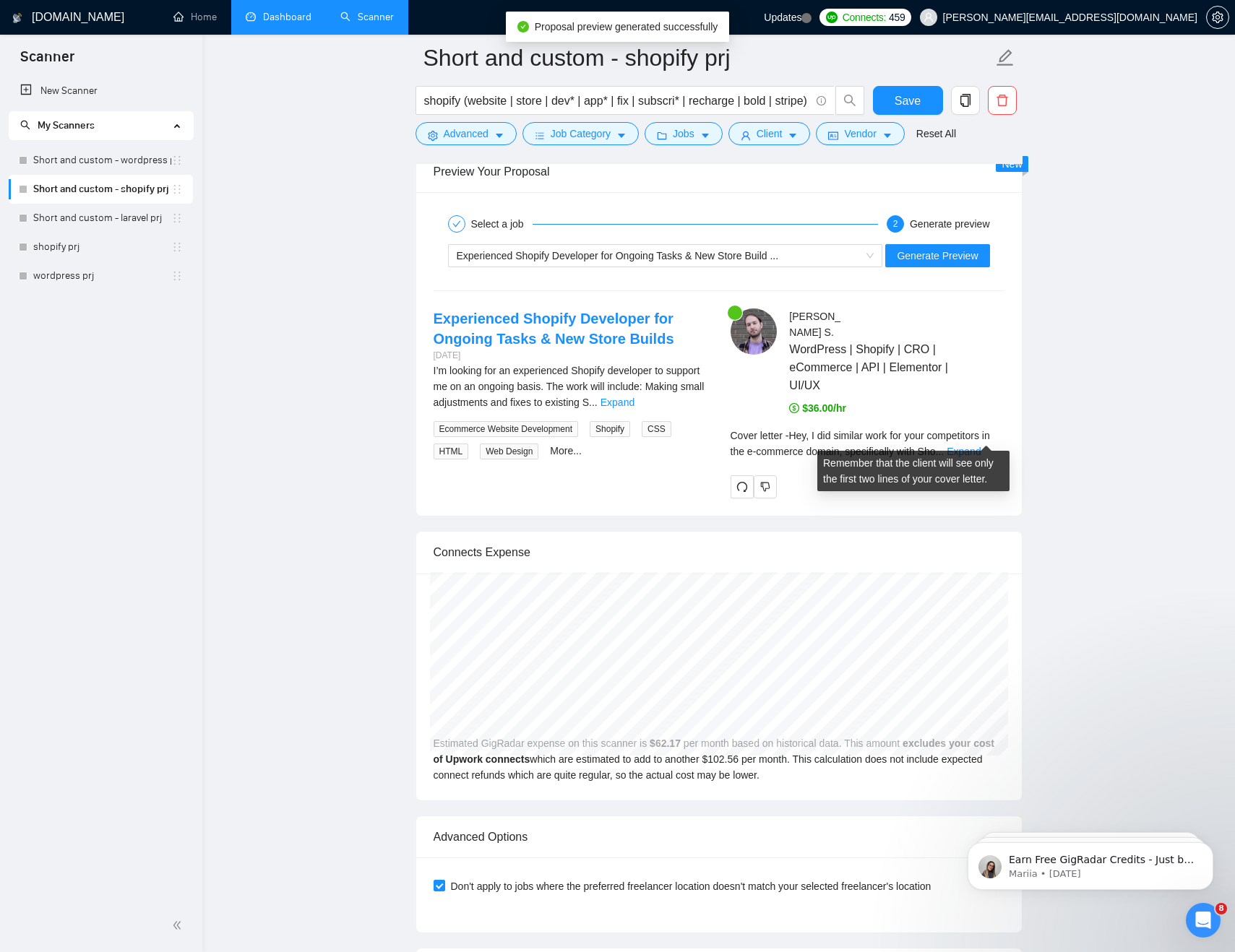
click at [989, 442] on div "Cover letter - Hey, I did similar work for your competitors in the e-commerce d…" at bounding box center [867, 444] width 273 height 32
click at [980, 446] on link "Expand" at bounding box center [963, 451] width 34 height 11
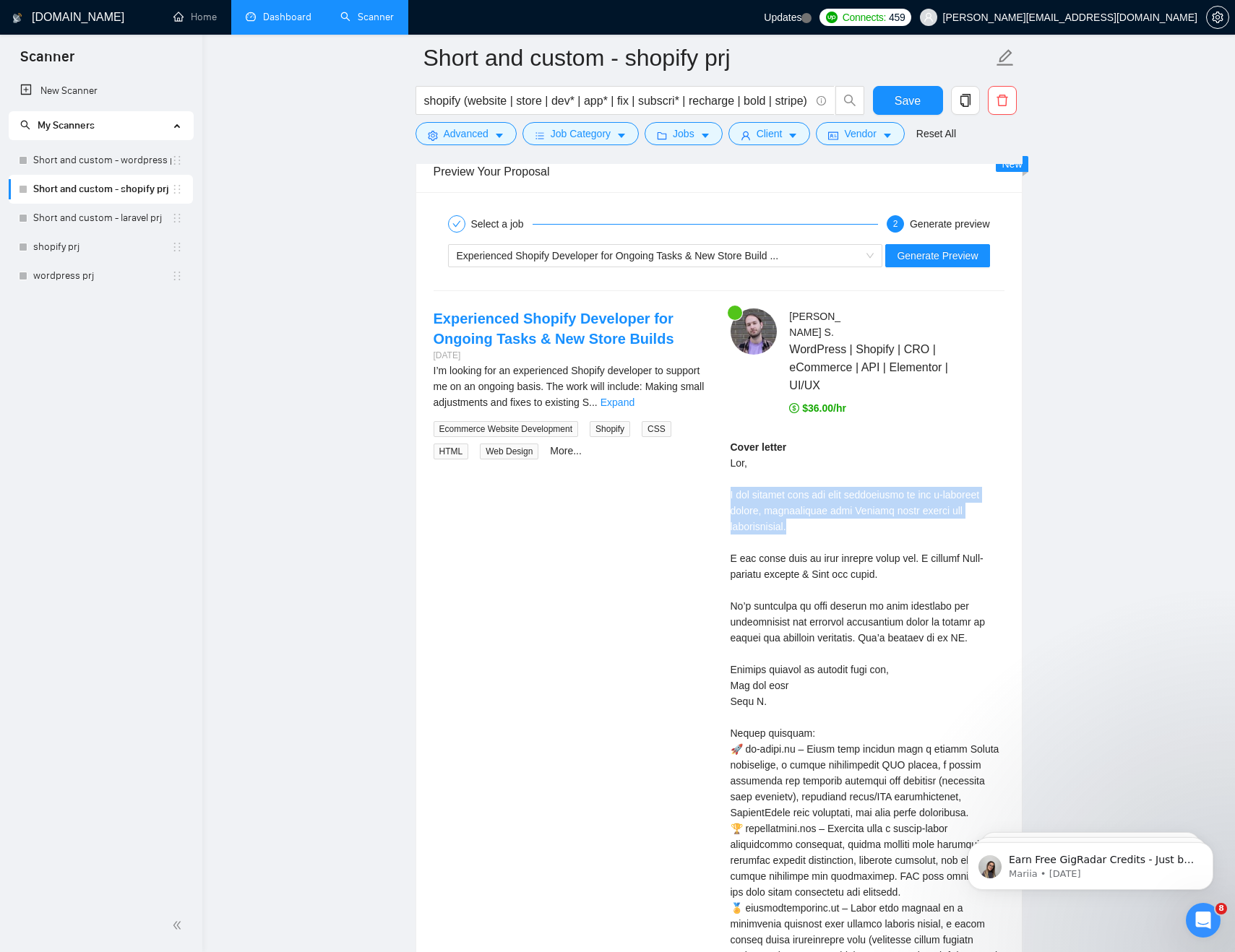
drag, startPoint x: 806, startPoint y: 512, endPoint x: 729, endPoint y: 485, distance: 81.6
click at [731, 485] on div "Cover letter" at bounding box center [867, 709] width 273 height 540
click at [746, 542] on div "Cover letter" at bounding box center [867, 709] width 273 height 540
drag, startPoint x: 930, startPoint y: 539, endPoint x: 1009, endPoint y: 539, distance: 79.0
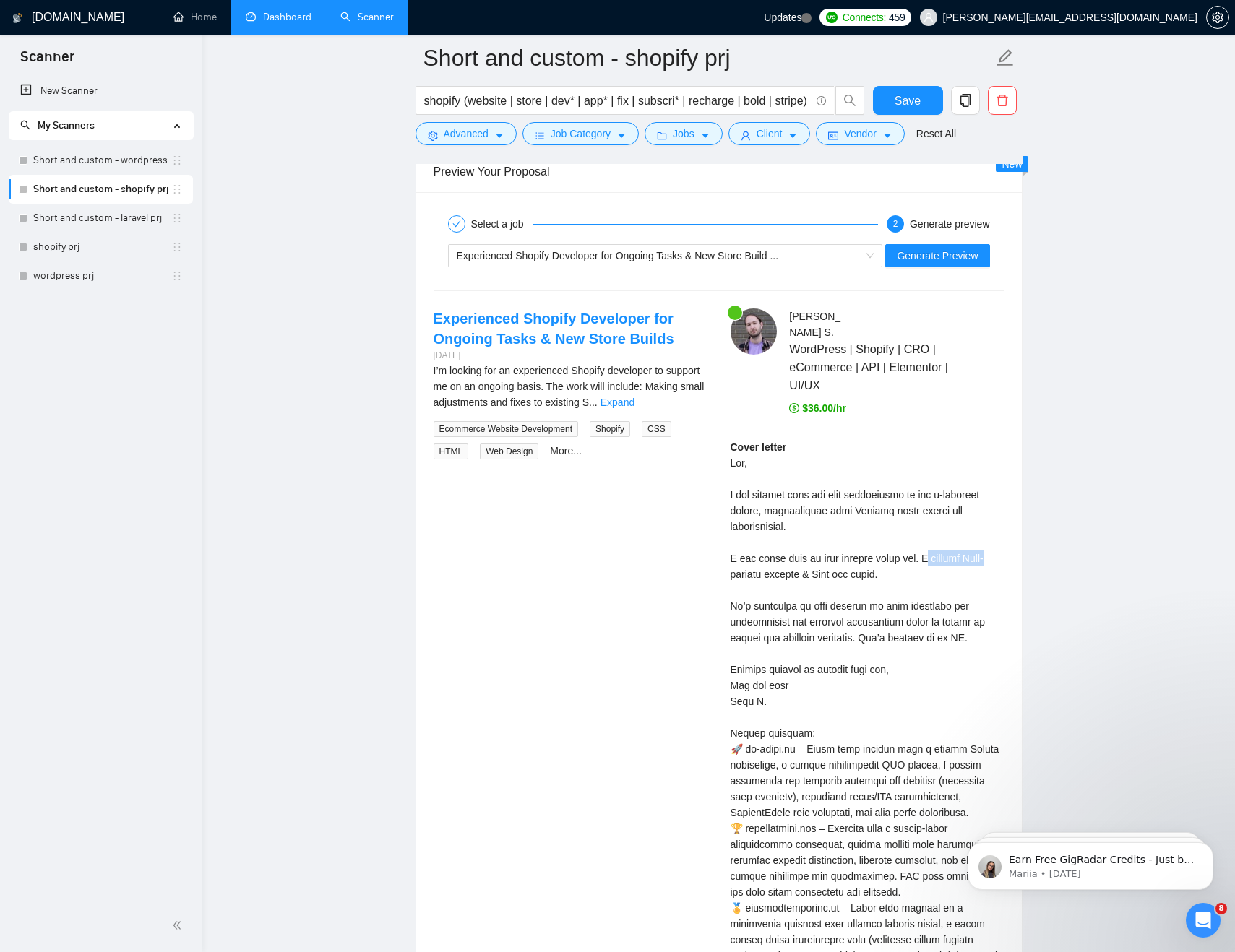
click at [1009, 539] on div "[PERSON_NAME] WordPress | Shopify | CRO | eCommerce | API | Elementor | UI/UX $…" at bounding box center [868, 663] width 297 height 711
drag, startPoint x: 756, startPoint y: 556, endPoint x: 845, endPoint y: 556, distance: 89.0
click at [839, 556] on div "Cover letter" at bounding box center [867, 709] width 273 height 540
drag, startPoint x: 756, startPoint y: 590, endPoint x: 875, endPoint y: 590, distance: 119.0
click at [875, 590] on div "Cover letter" at bounding box center [867, 709] width 273 height 540
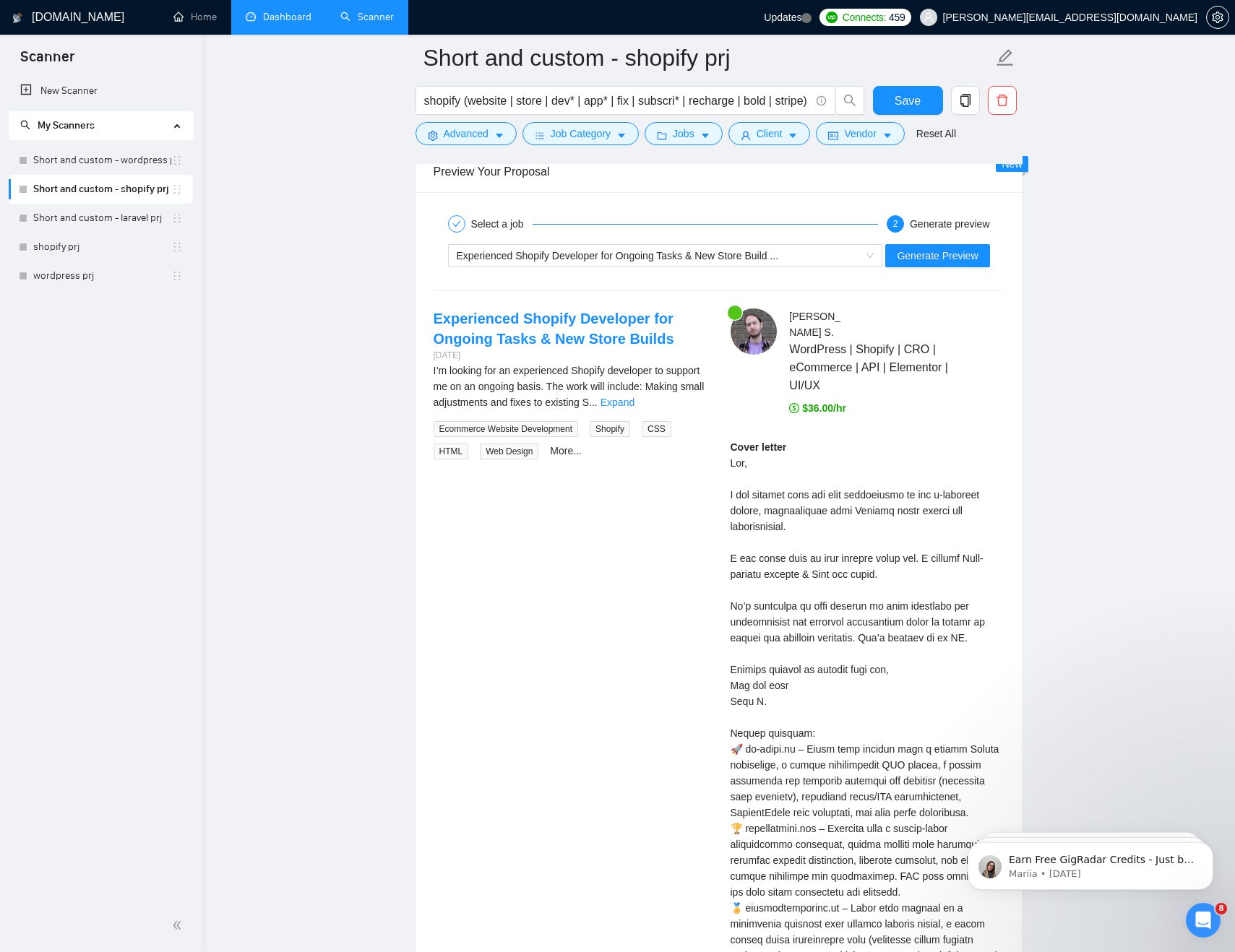
click at [970, 584] on div "Cover letter" at bounding box center [867, 709] width 273 height 540
click at [634, 399] on link "Expand" at bounding box center [618, 402] width 34 height 11
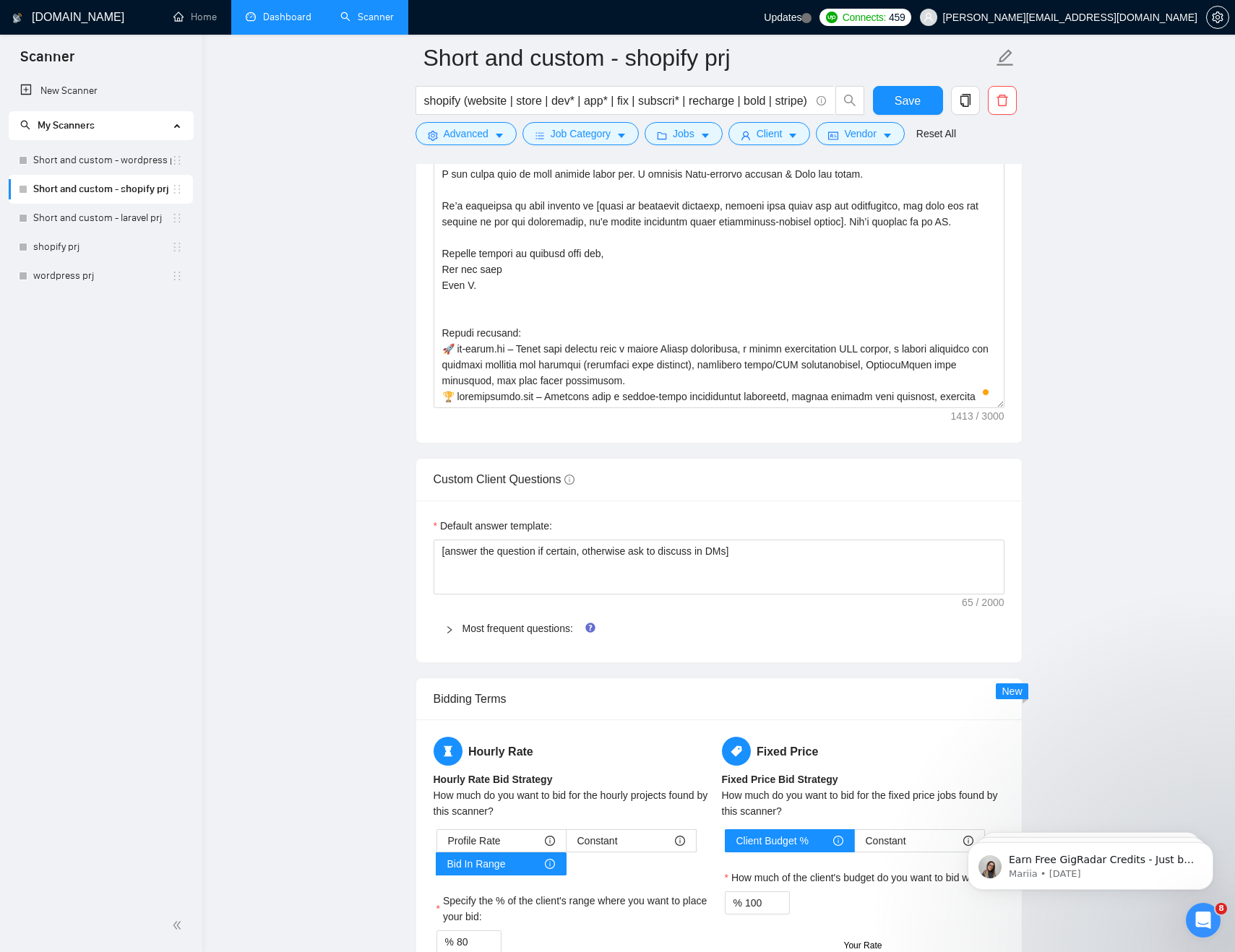
scroll to position [1726, 0]
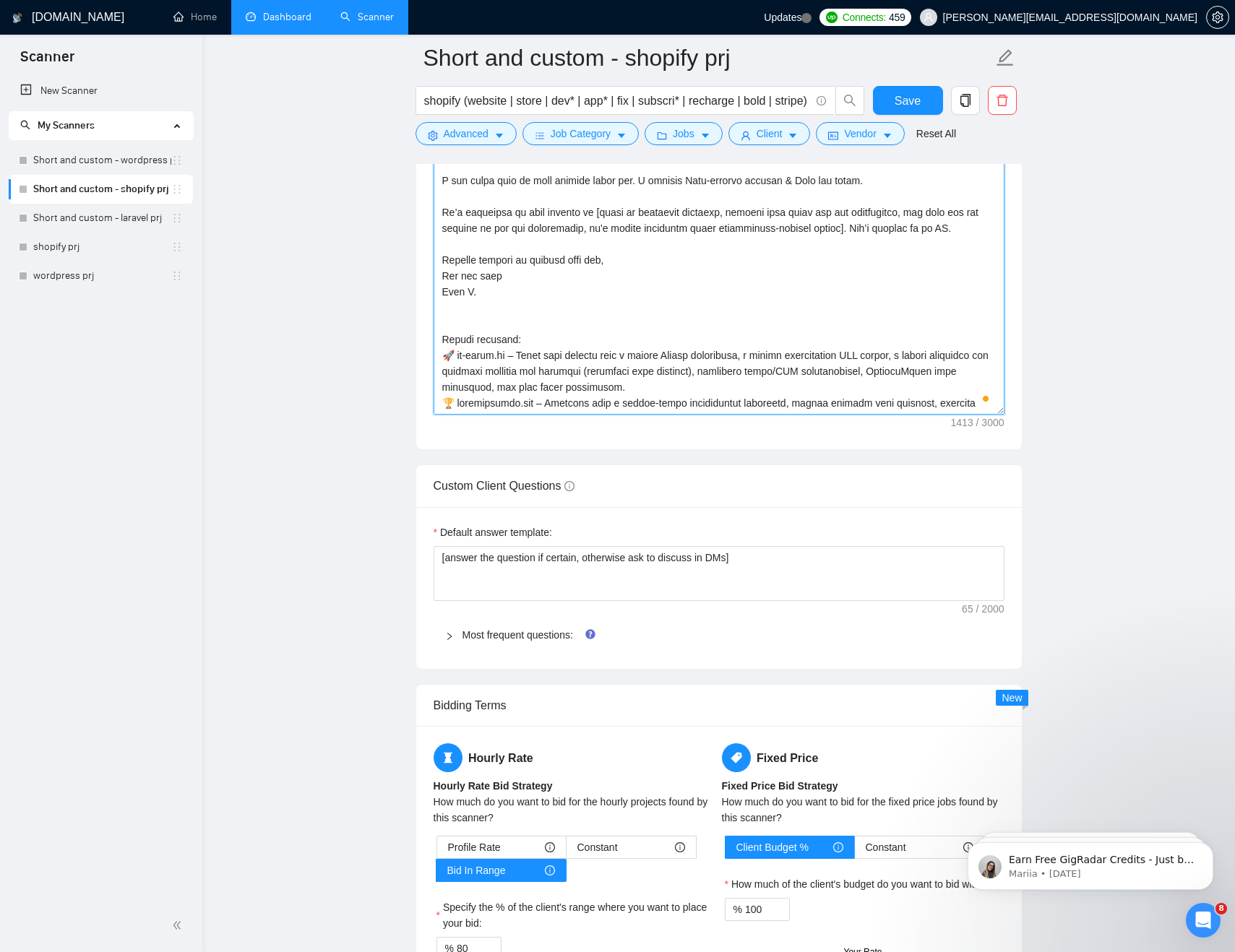
click at [716, 289] on textarea "Cover letter template:" at bounding box center [718, 253] width 571 height 326
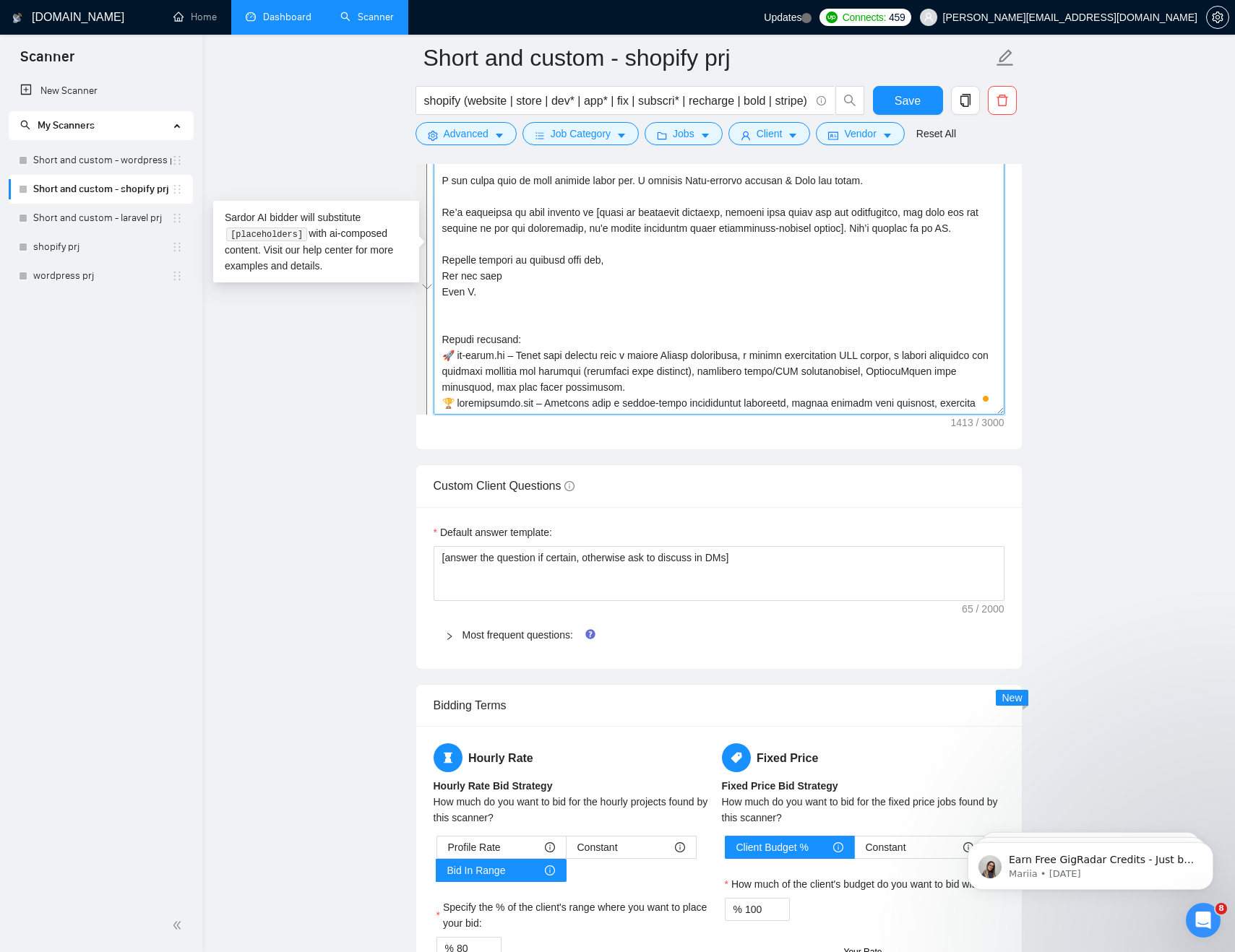
click at [716, 289] on textarea "Cover letter template:" at bounding box center [718, 253] width 571 height 326
drag, startPoint x: 520, startPoint y: 298, endPoint x: 350, endPoint y: 84, distance: 273.3
click at [350, 84] on main "Short and custom - shopify prj shopify (website | store | dev* | app* | fix | s…" at bounding box center [718, 807] width 986 height 4952
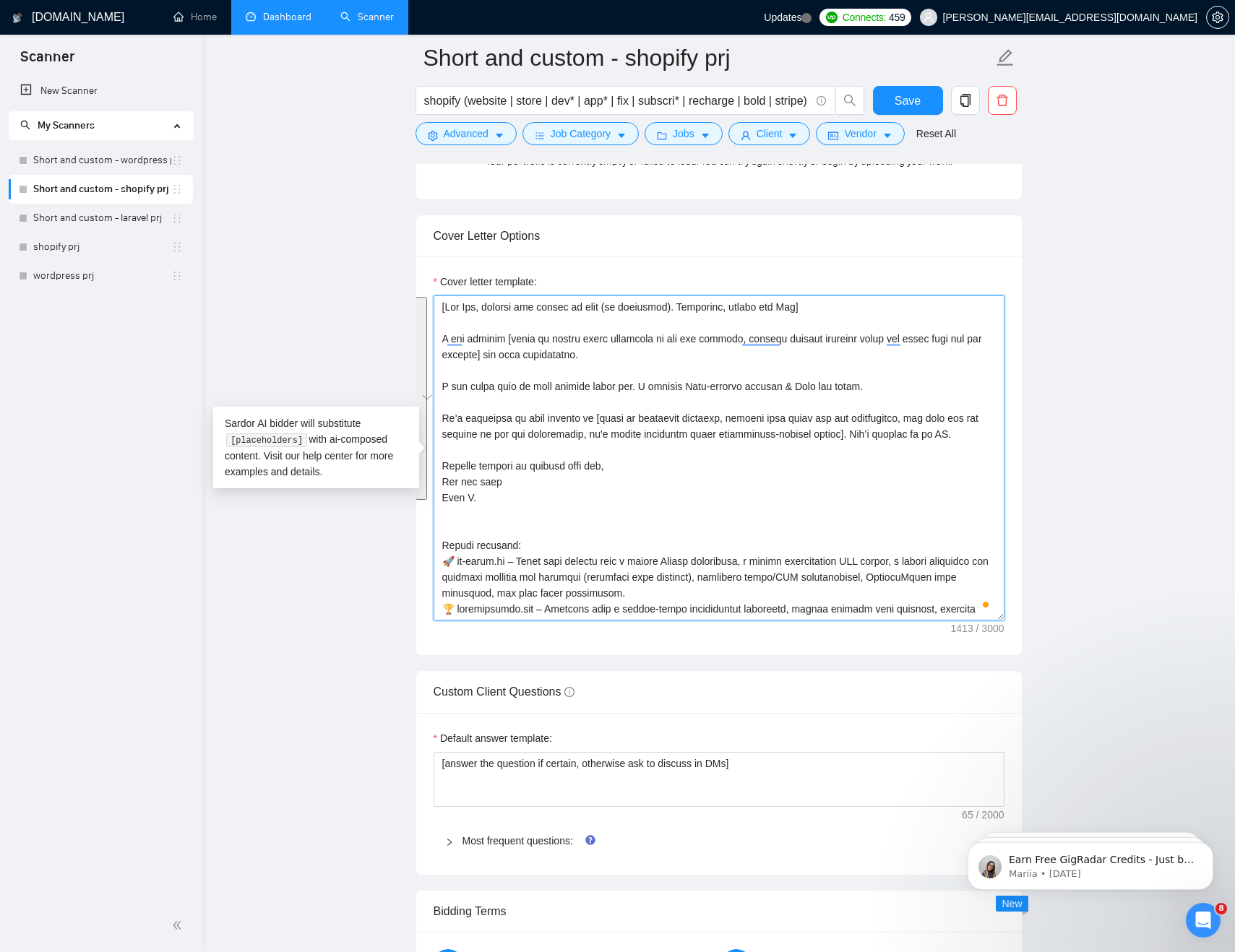
paste textarea "job description, mention project industry using client language"
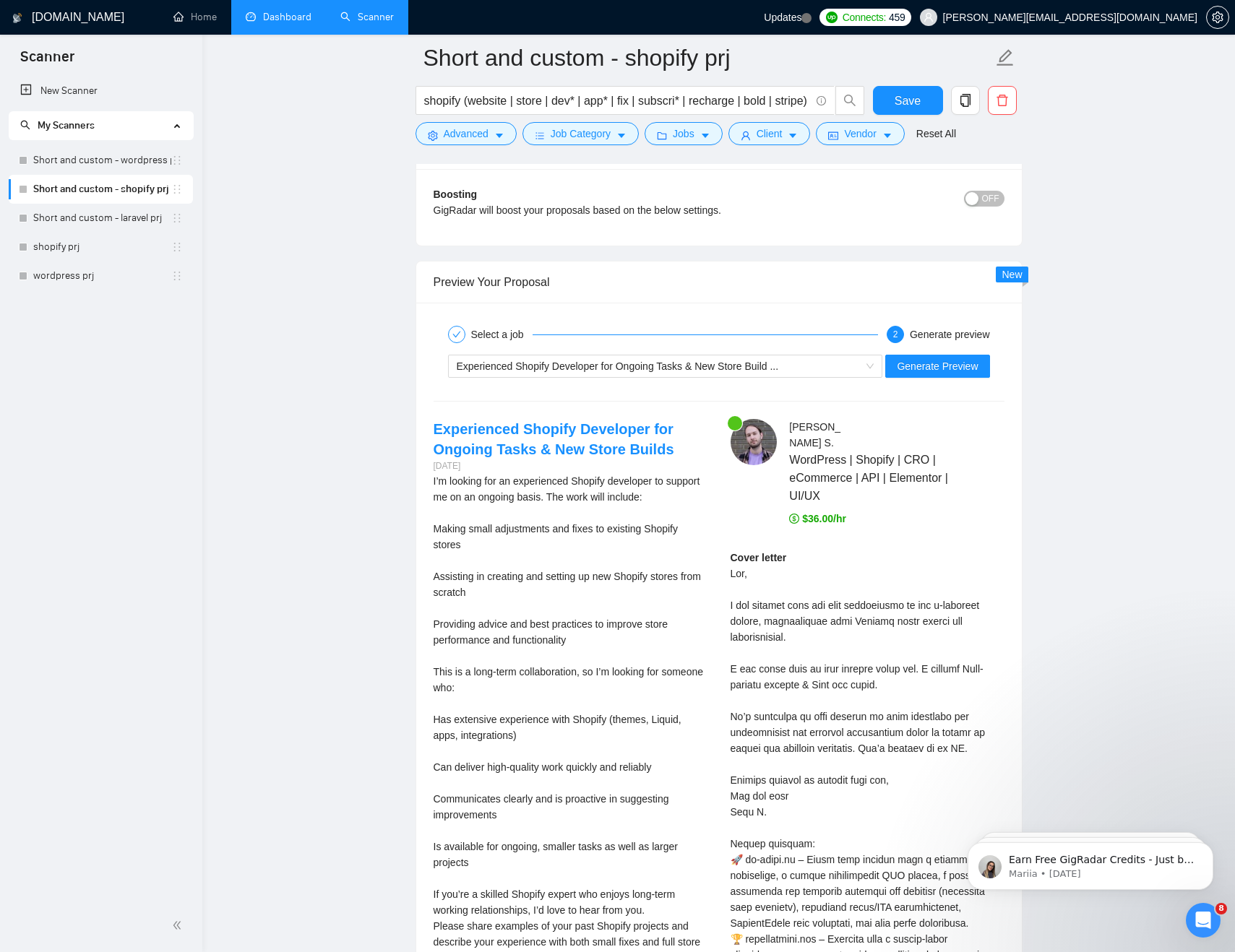
scroll to position [2785, 0]
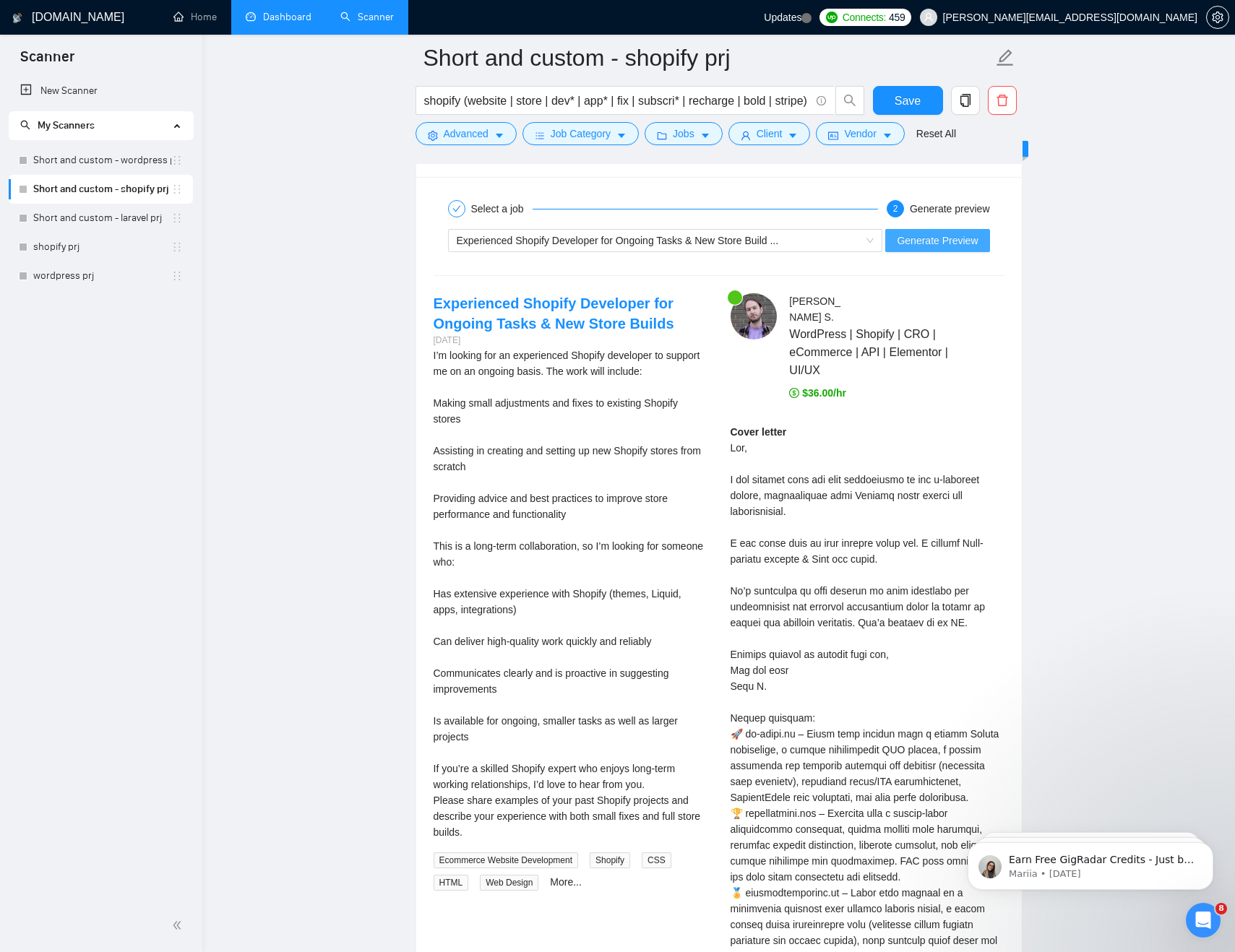
click at [937, 242] on span "Generate Preview" at bounding box center [938, 240] width 81 height 16
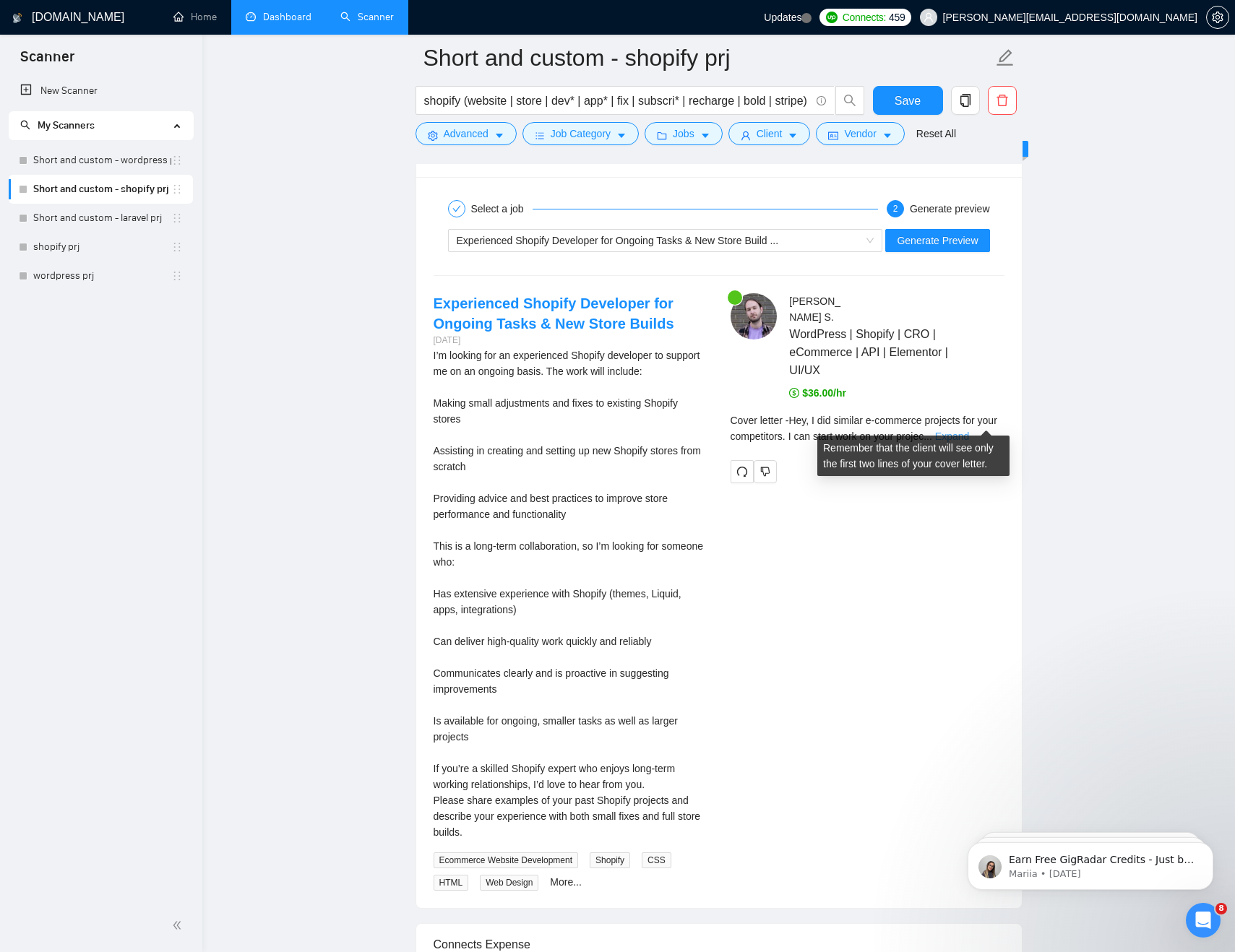
click at [969, 431] on link "Expand" at bounding box center [952, 436] width 34 height 11
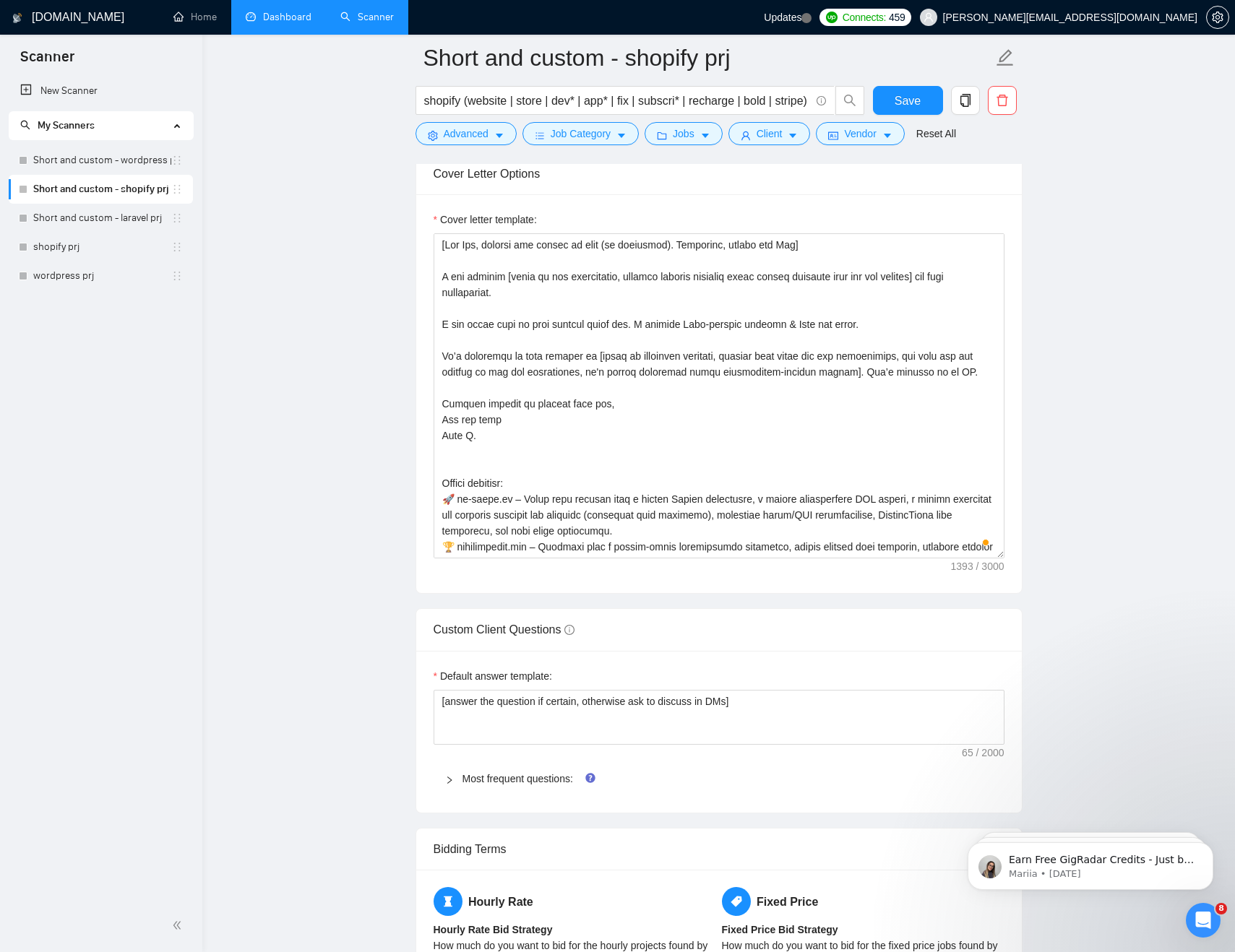
scroll to position [1517, 0]
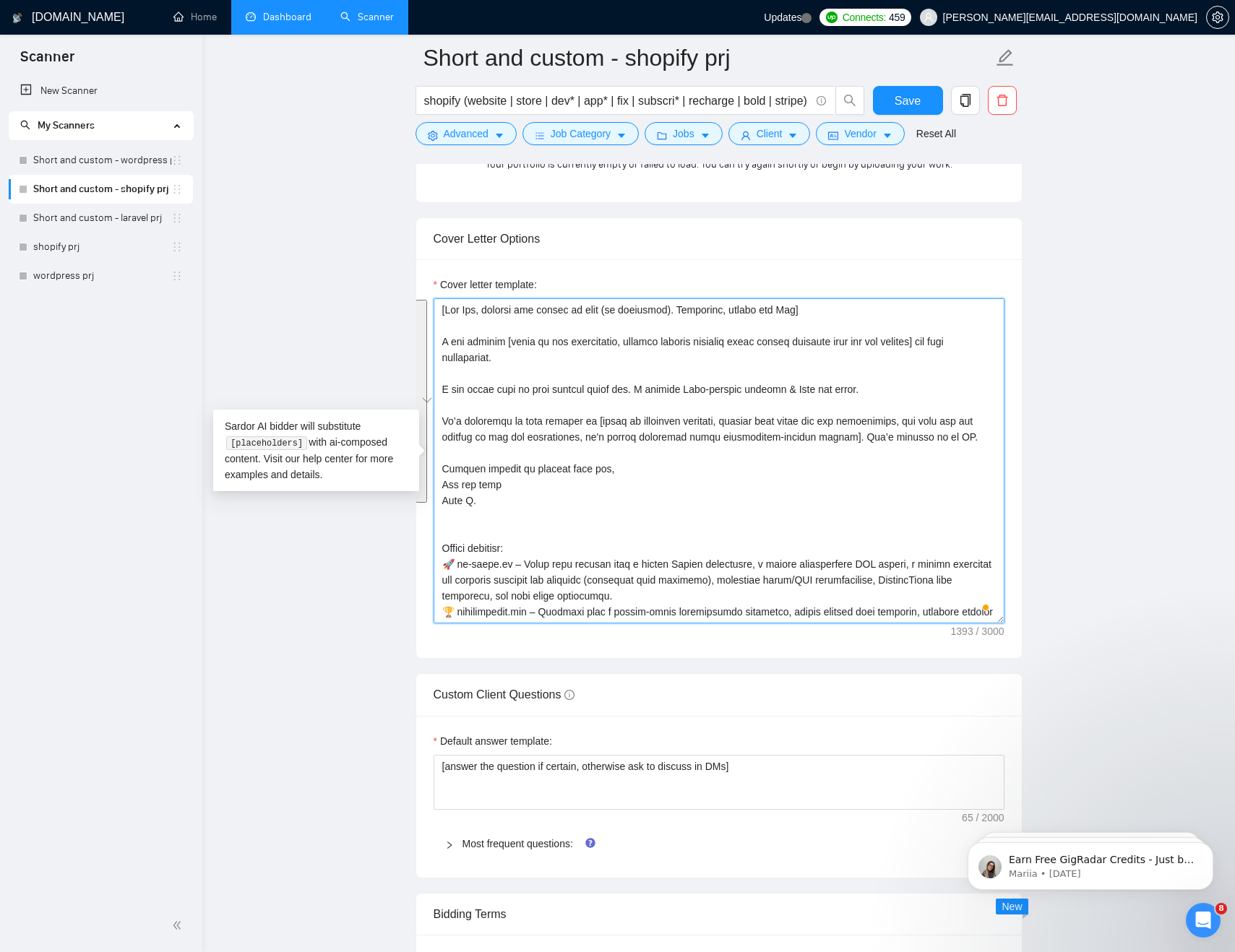
drag, startPoint x: 482, startPoint y: 498, endPoint x: 375, endPoint y: 308, distance: 218.1
paste textarea ", based only on the job description"
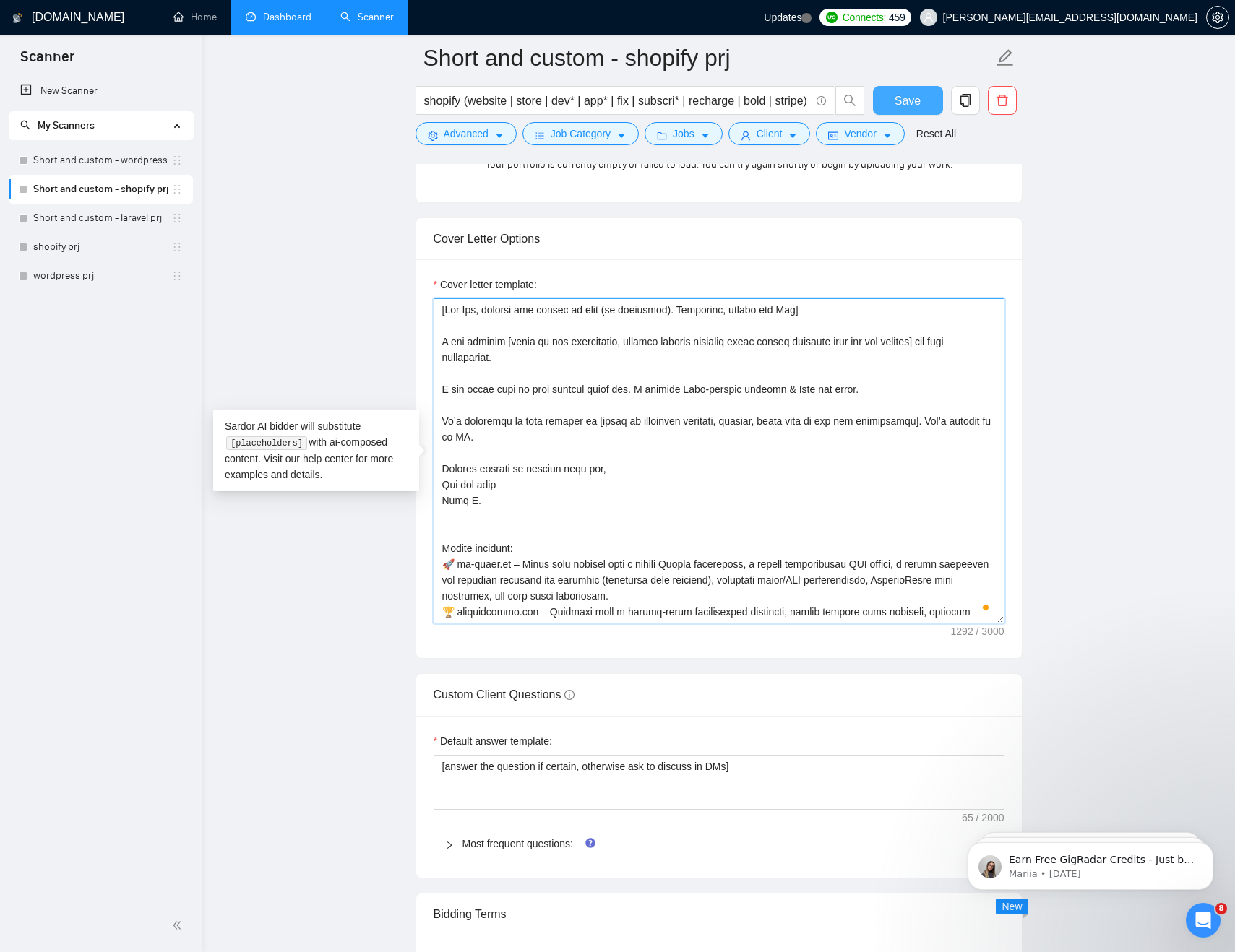
type textarea "[Lor Ips, dolorsi ame consec ad elit (se doeiusmod). Temporinc, utlabo etd Mag]…"
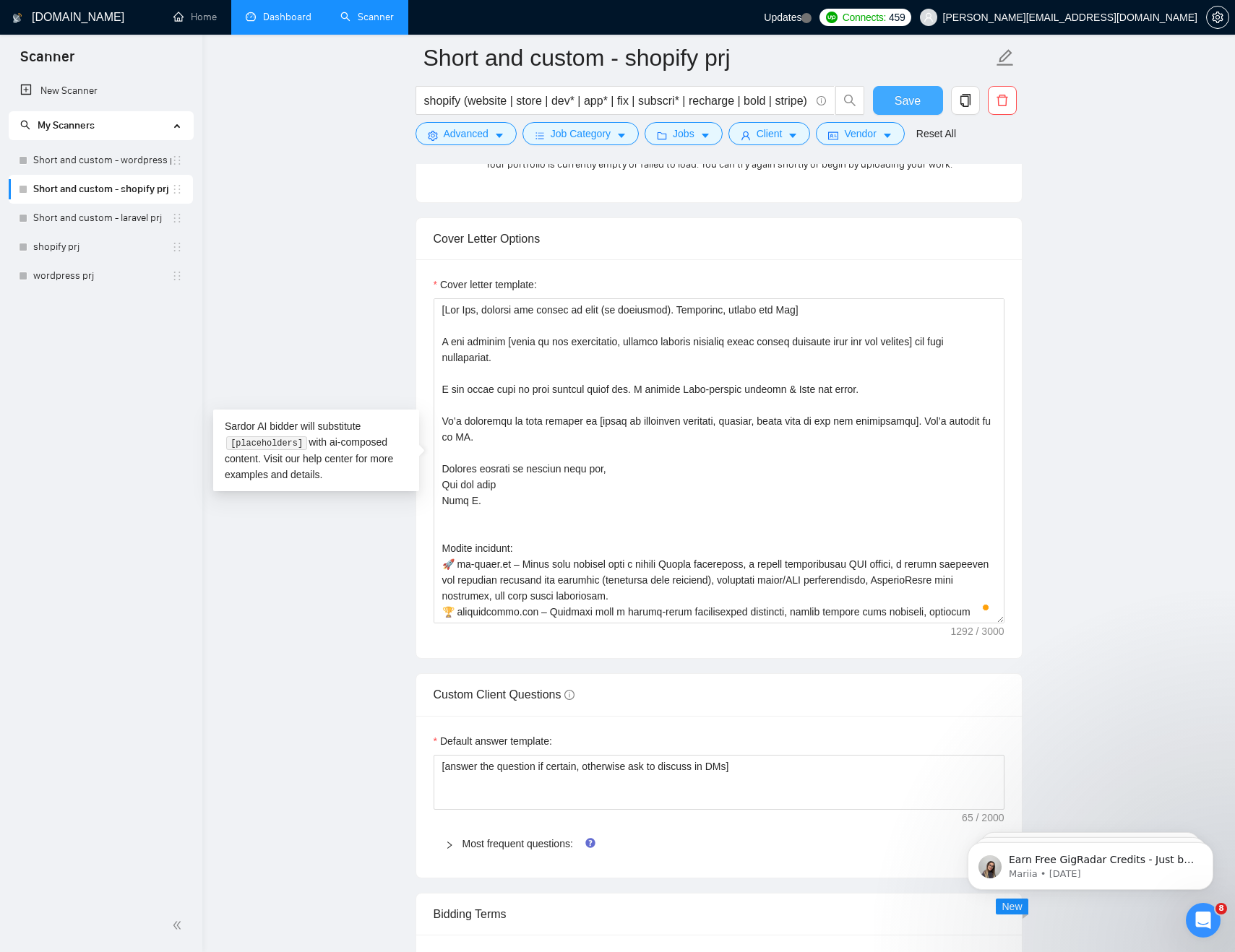
click at [917, 94] on span "Save" at bounding box center [907, 100] width 26 height 18
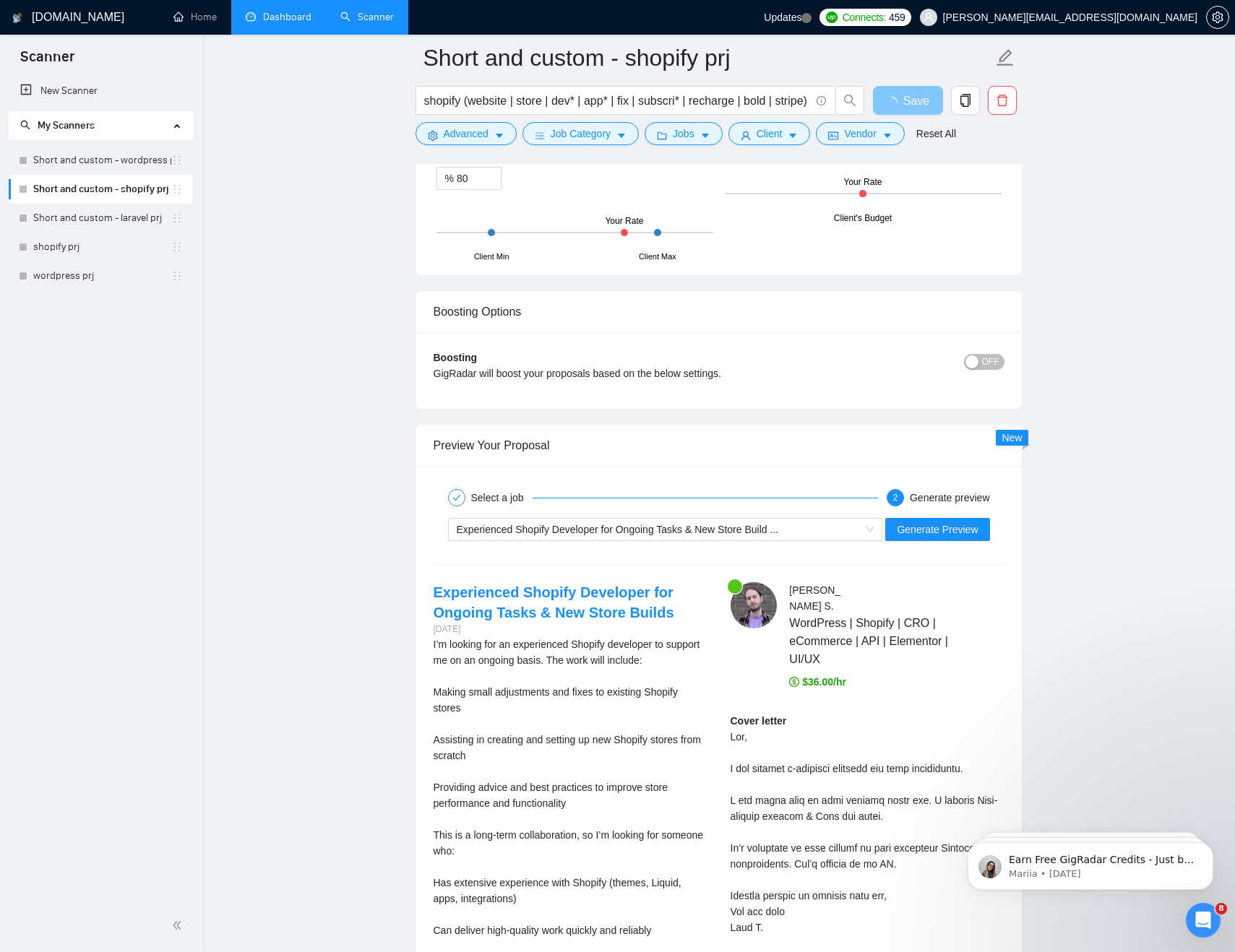
scroll to position [2572, 0]
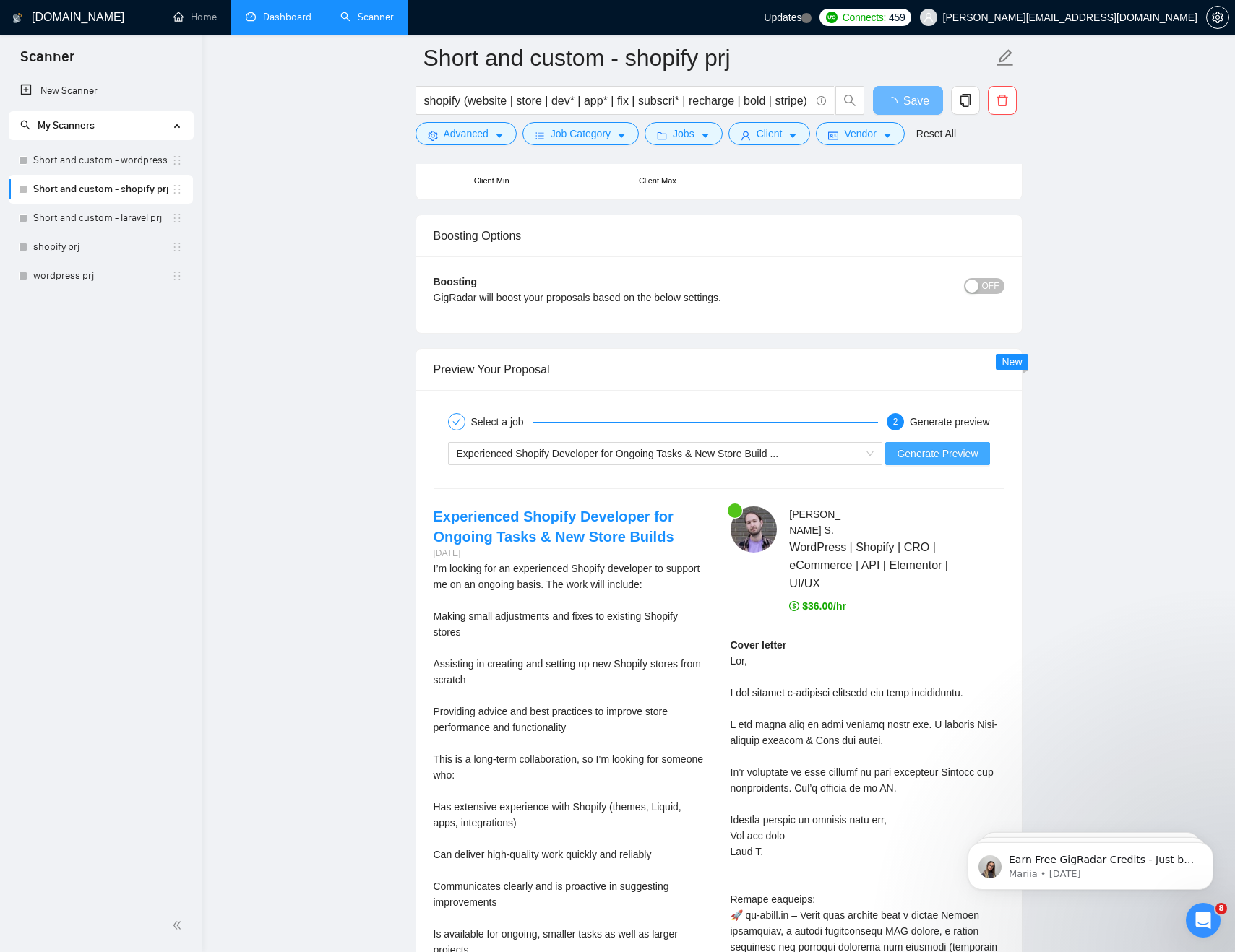
click at [964, 464] on button "Generate Preview" at bounding box center [937, 453] width 104 height 23
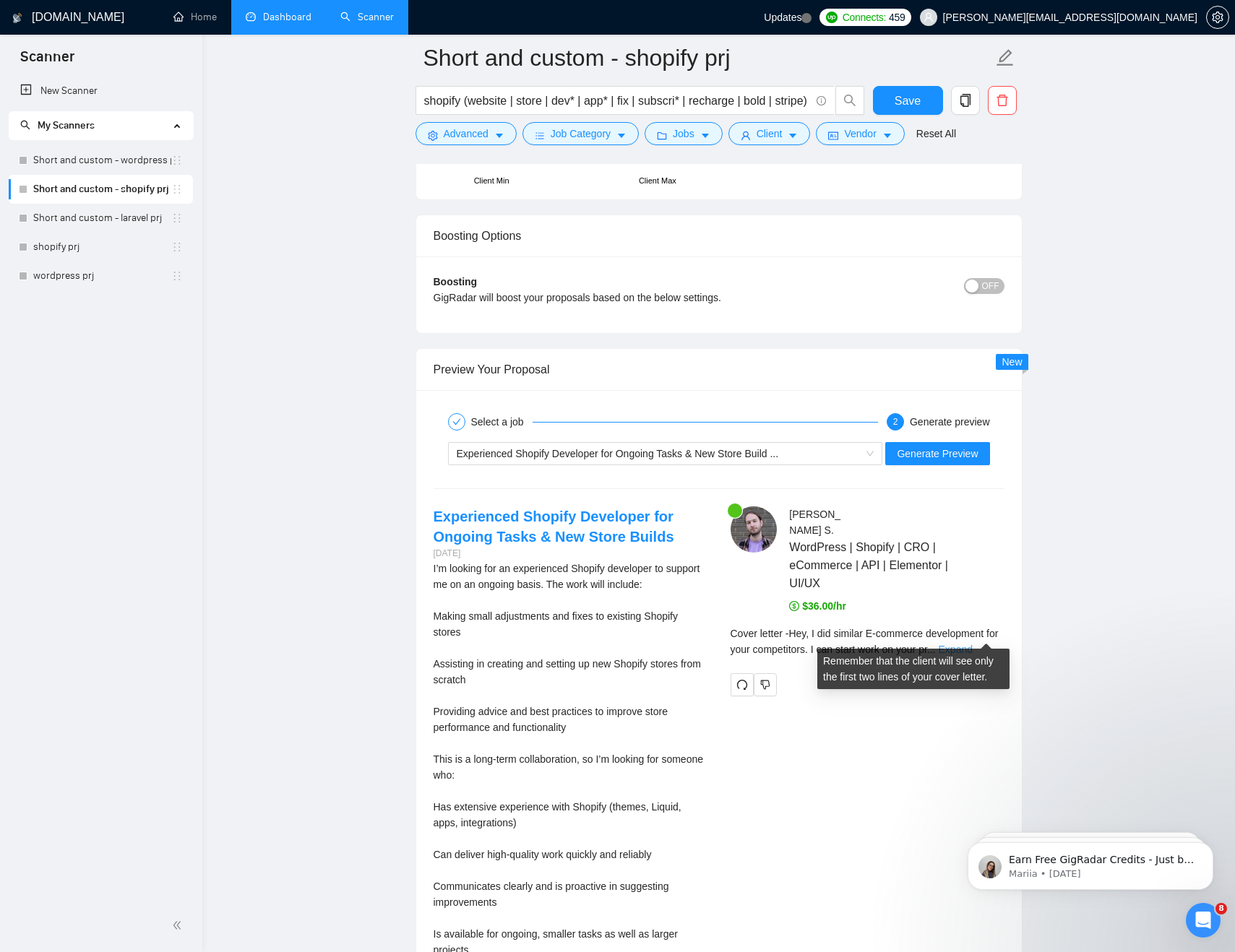
click at [970, 643] on link "Expand" at bounding box center [956, 649] width 34 height 11
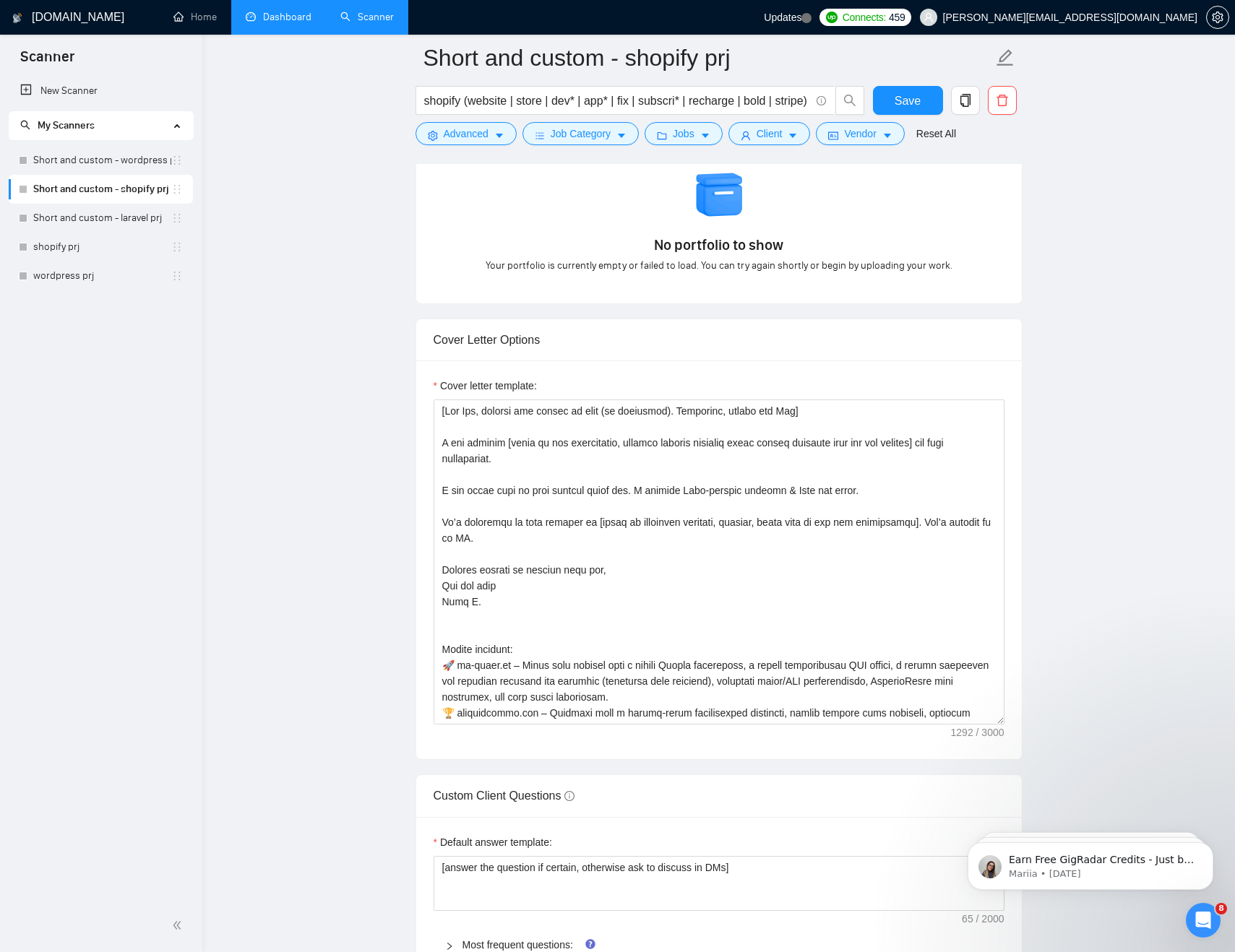
scroll to position [1402, 0]
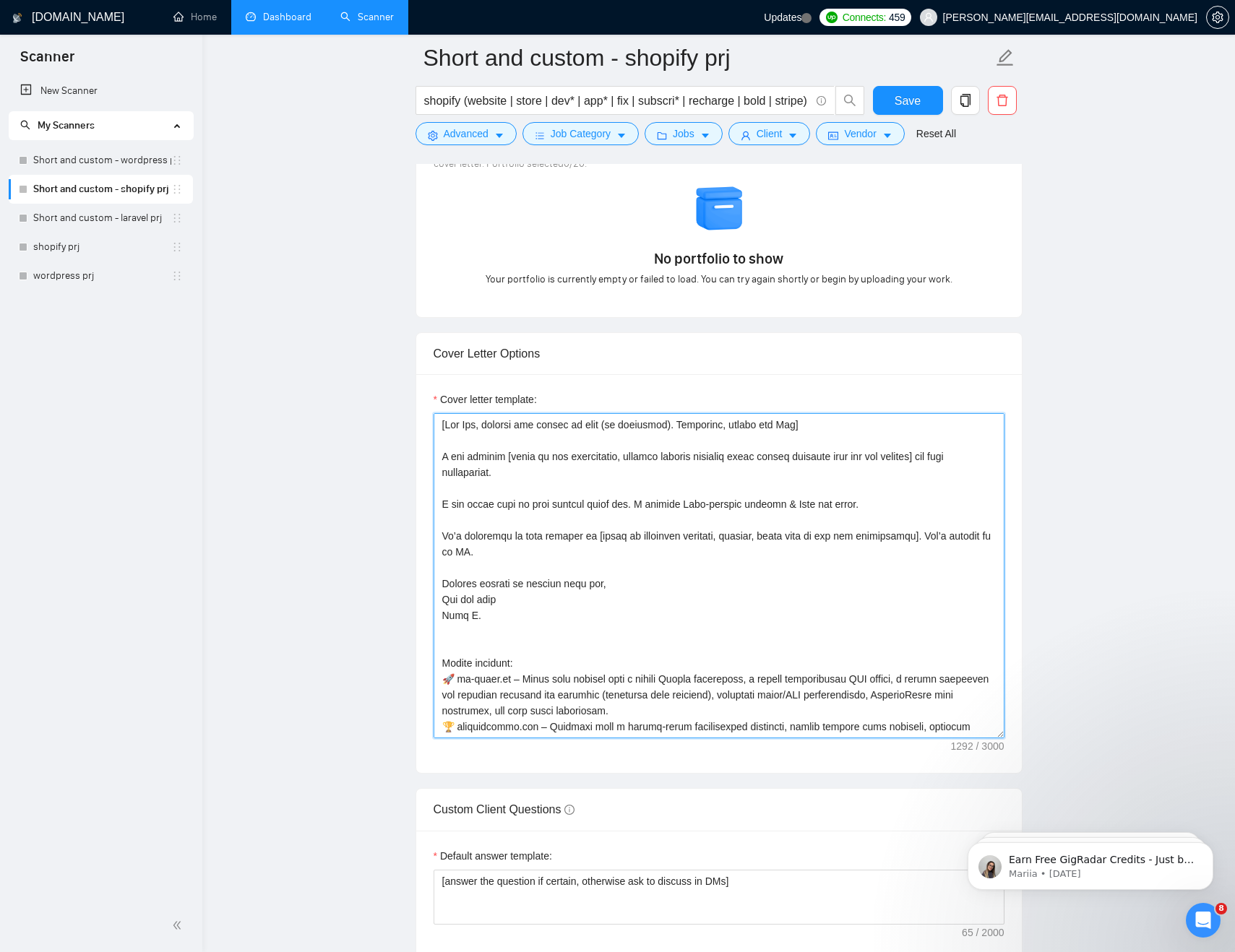
click at [491, 614] on textarea "Cover letter template:" at bounding box center [718, 576] width 571 height 326
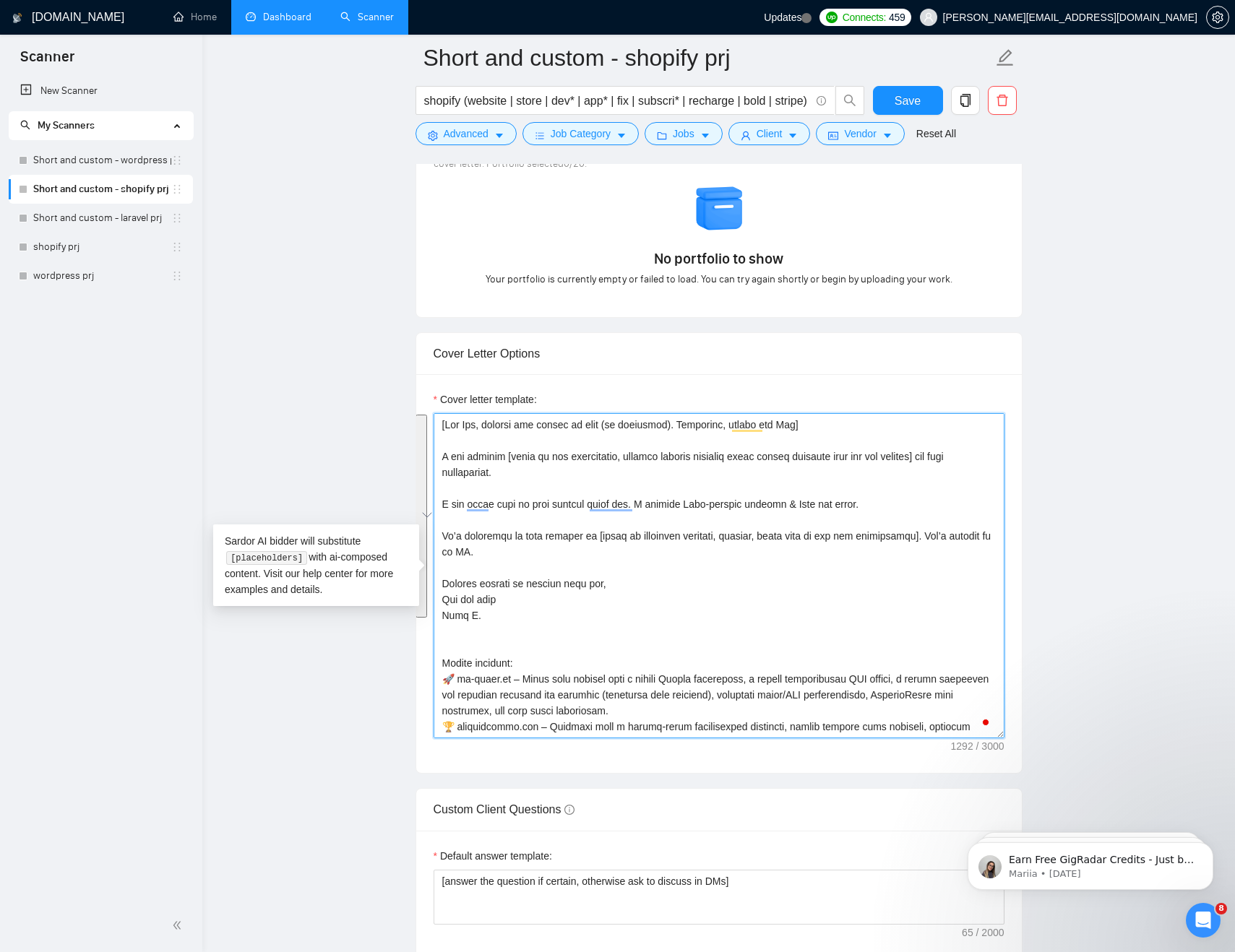
drag, startPoint x: 478, startPoint y: 619, endPoint x: 420, endPoint y: 417, distance: 210.2
click at [420, 416] on div "Cover letter template:" at bounding box center [719, 573] width 606 height 398
paste textarea "⚡ Need this done ASAP? I'm on it. Hi [use client’s name if it’s mentioned, don’…"
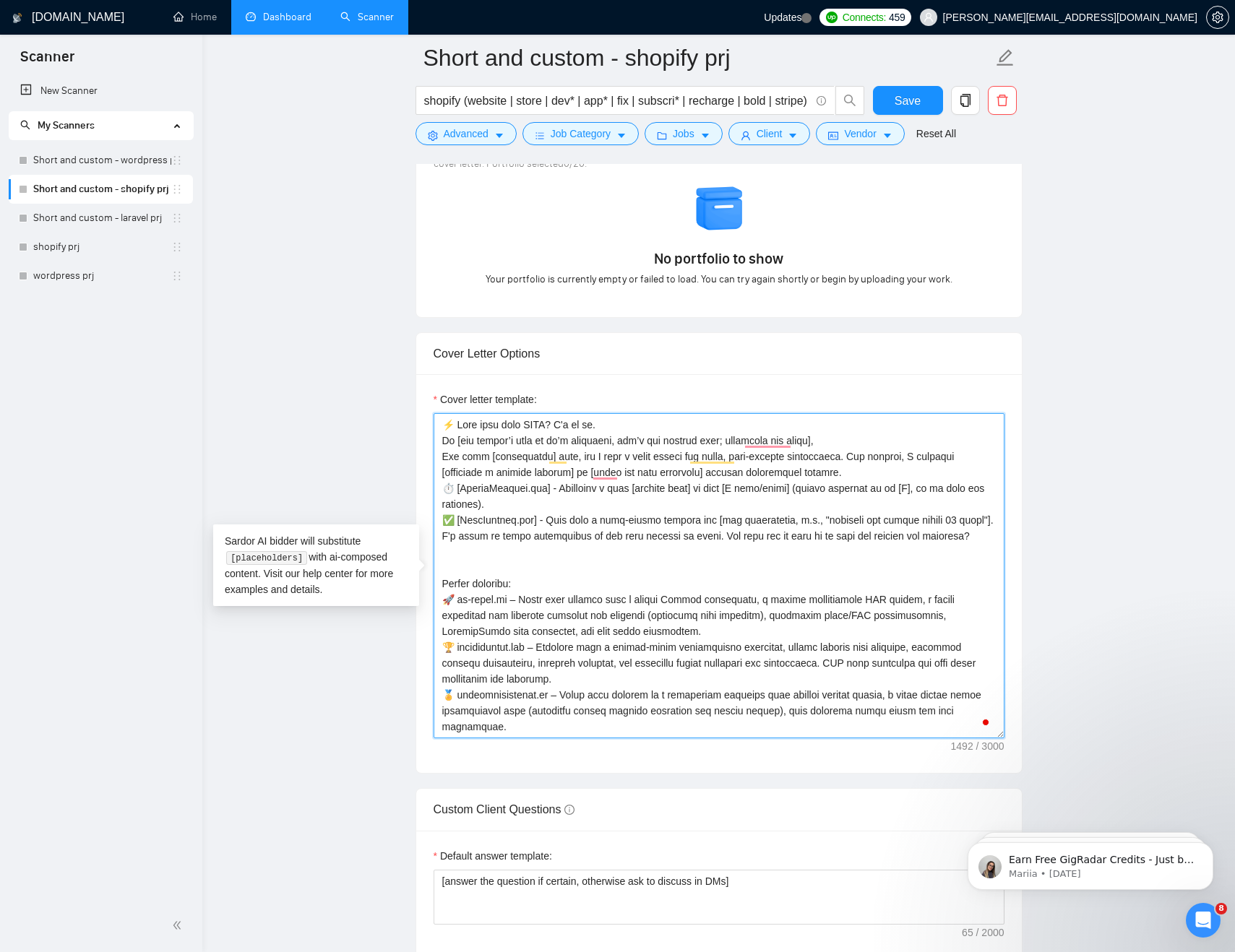
type textarea "⚡ Lore ipsu dolo SITA? C'a el se. Do [eiu tempor’i utla et do’m aliquaeni, adm’…"
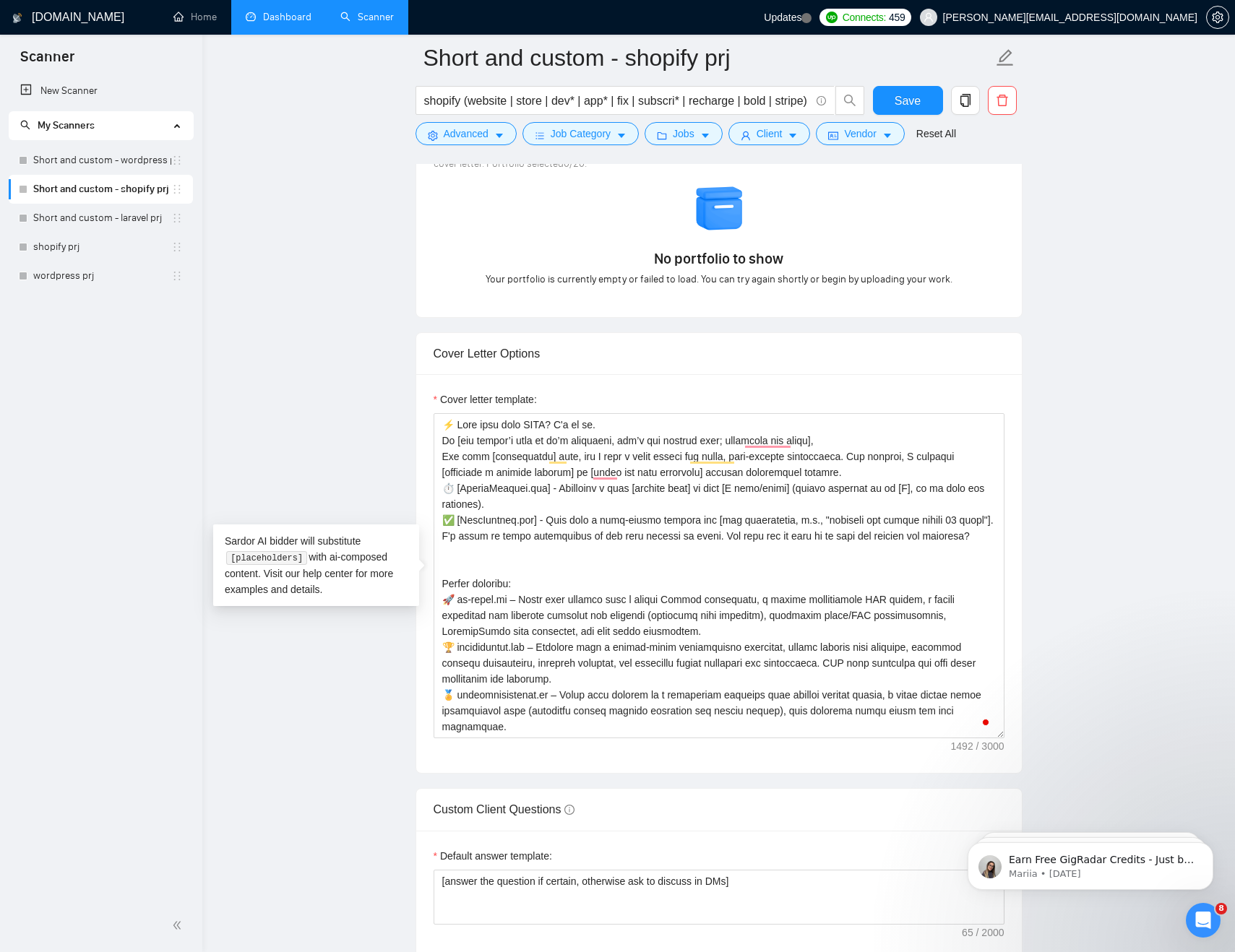
click at [910, 105] on span "Save" at bounding box center [907, 100] width 26 height 18
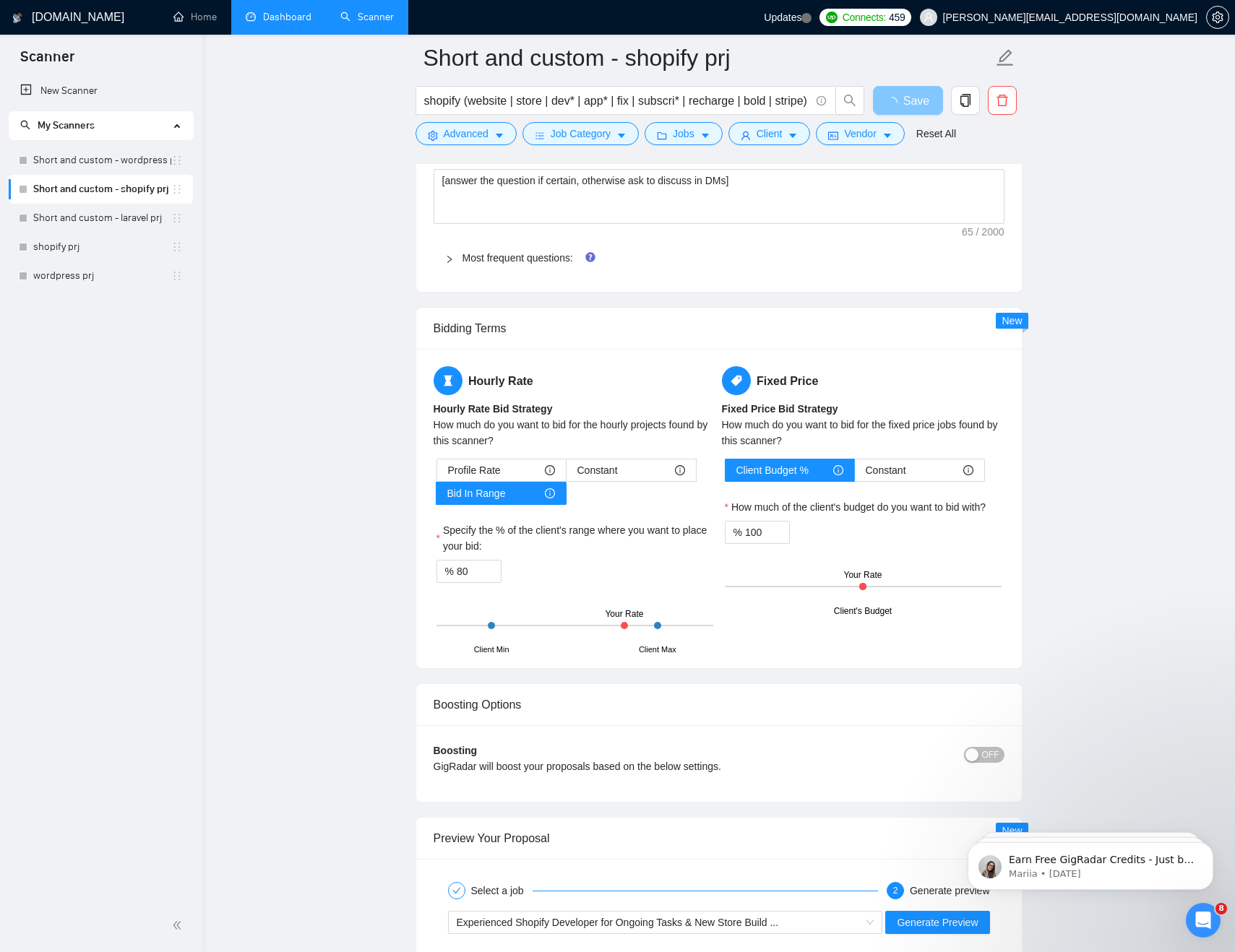
scroll to position [2357, 0]
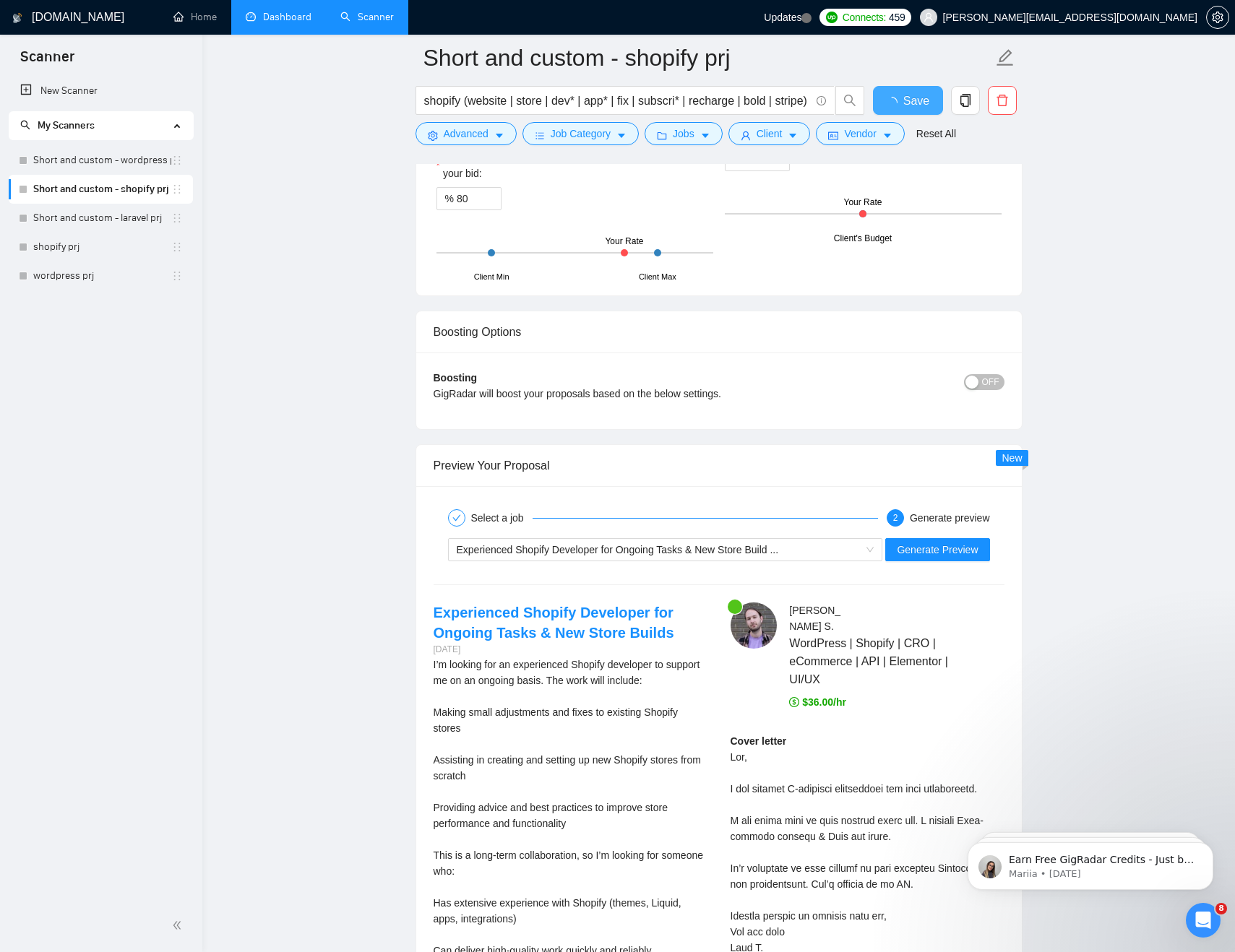
checkbox input "true"
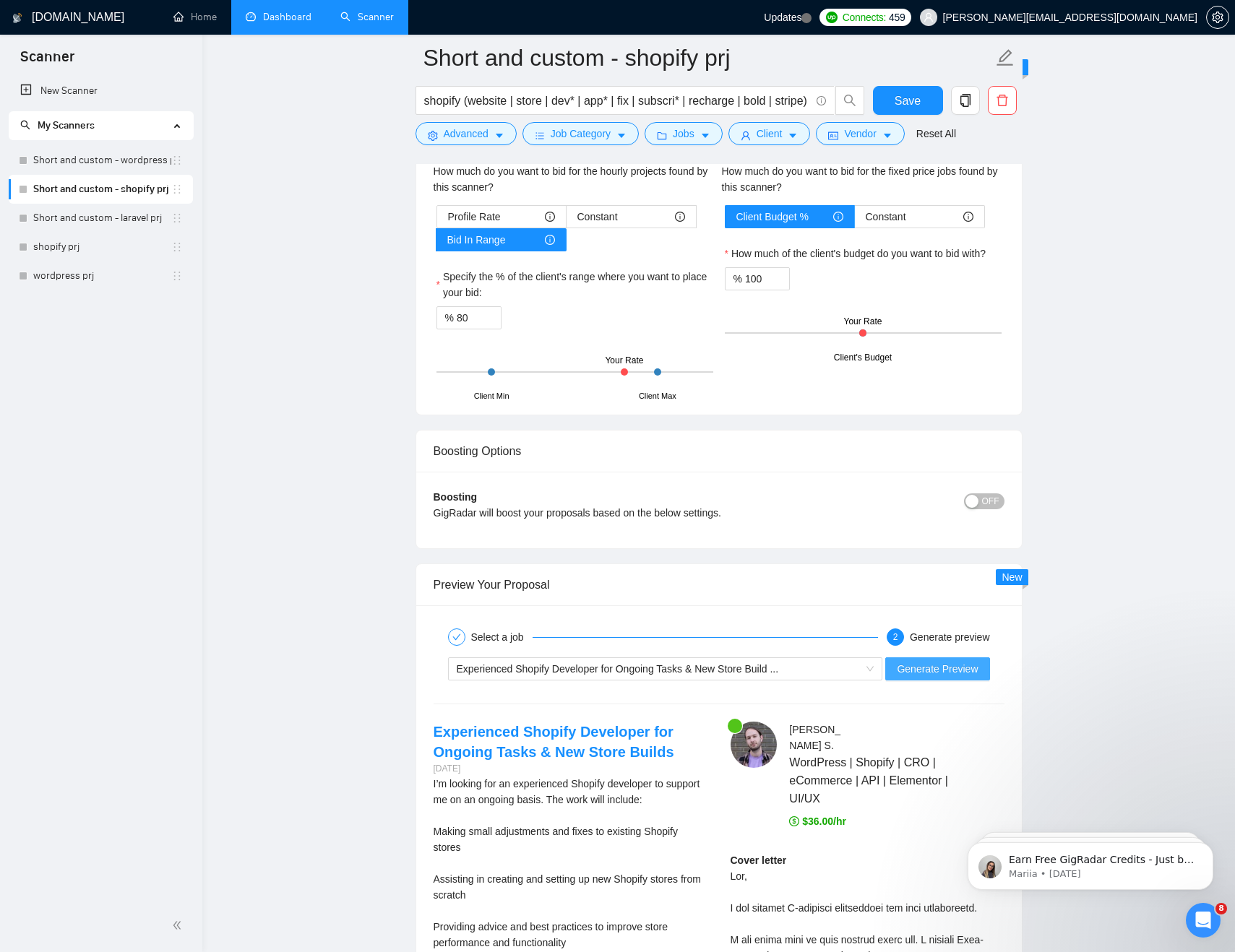
click at [933, 671] on span "Generate Preview" at bounding box center [938, 669] width 81 height 16
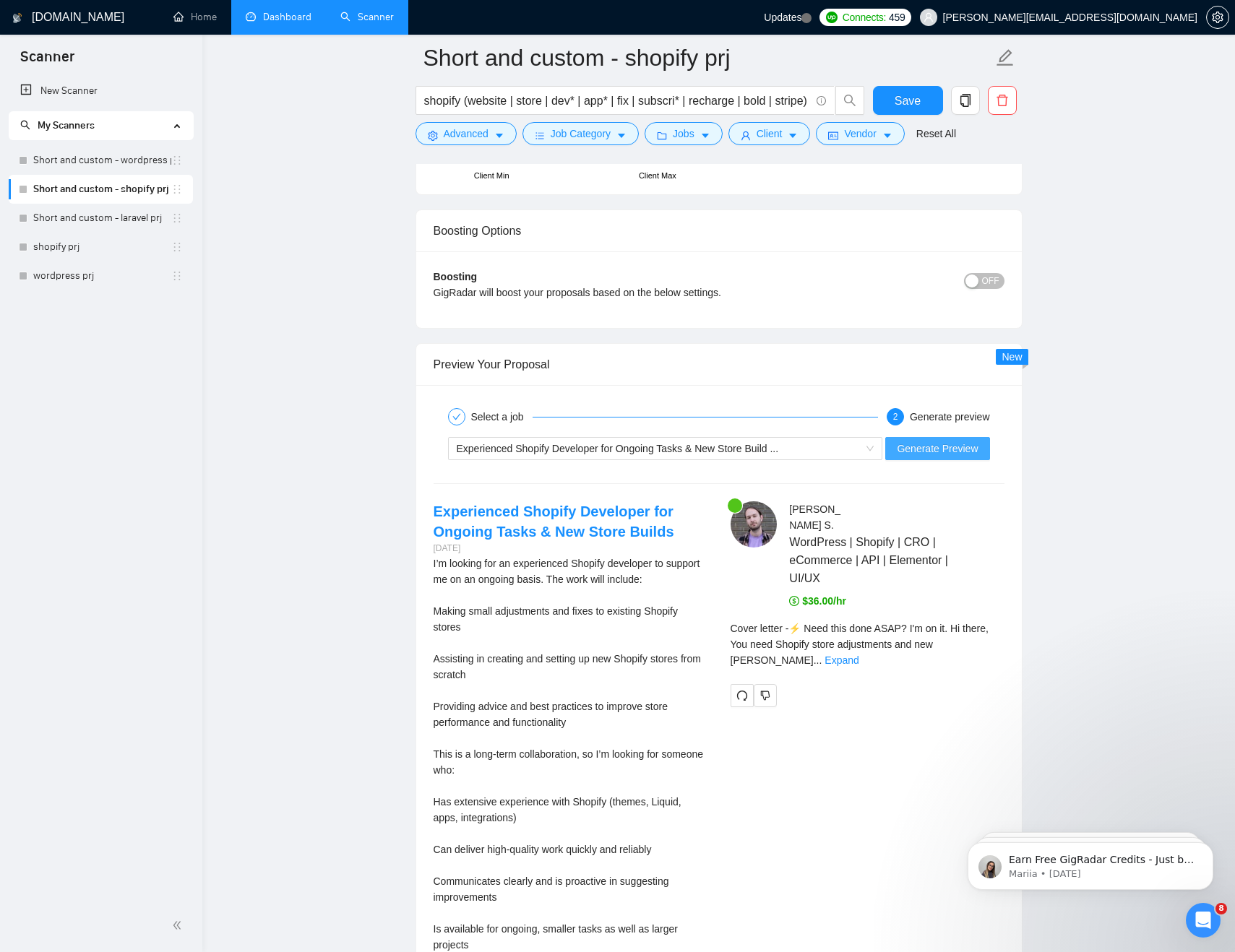
scroll to position [2590, 0]
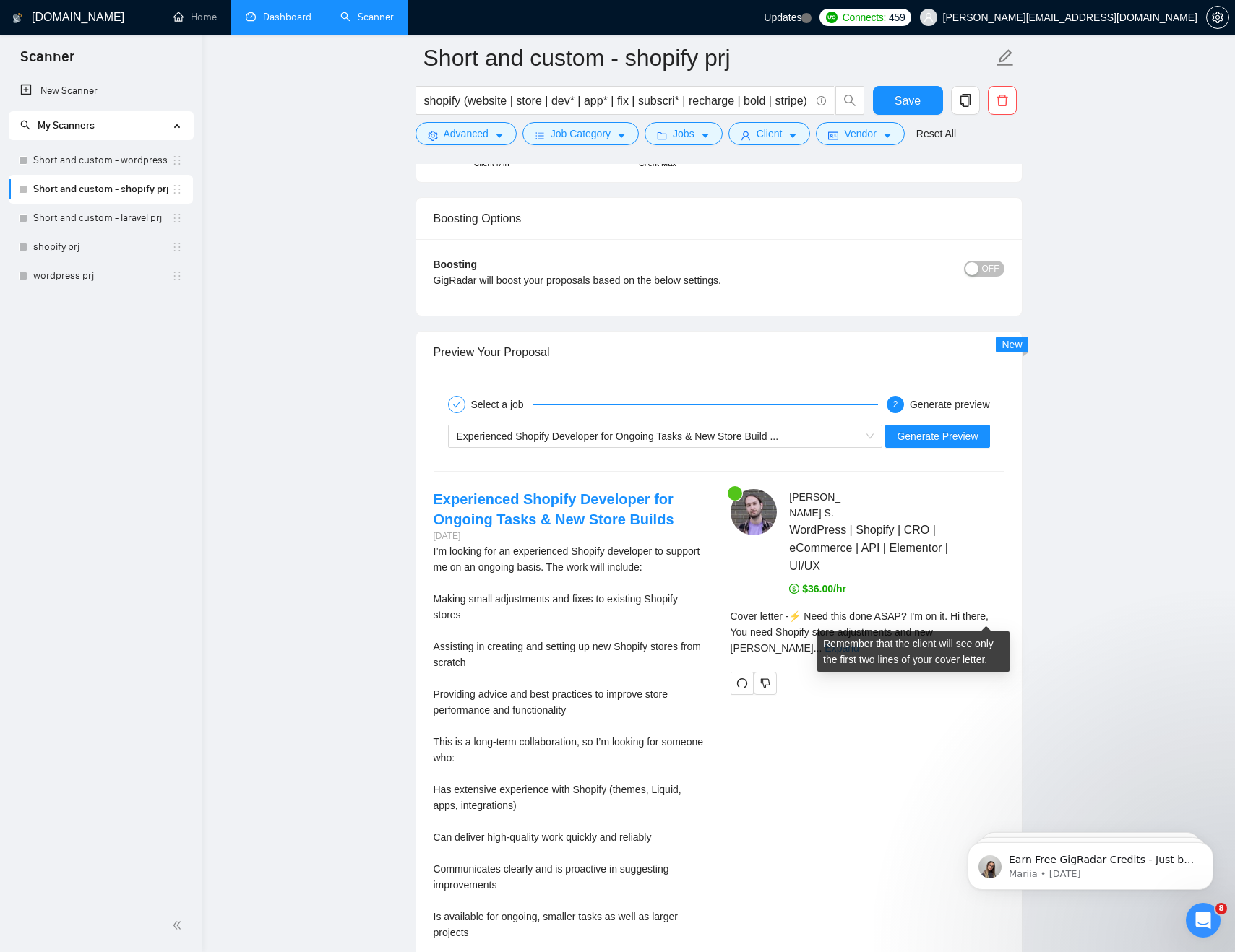
click at [858, 643] on link "Expand" at bounding box center [841, 648] width 34 height 11
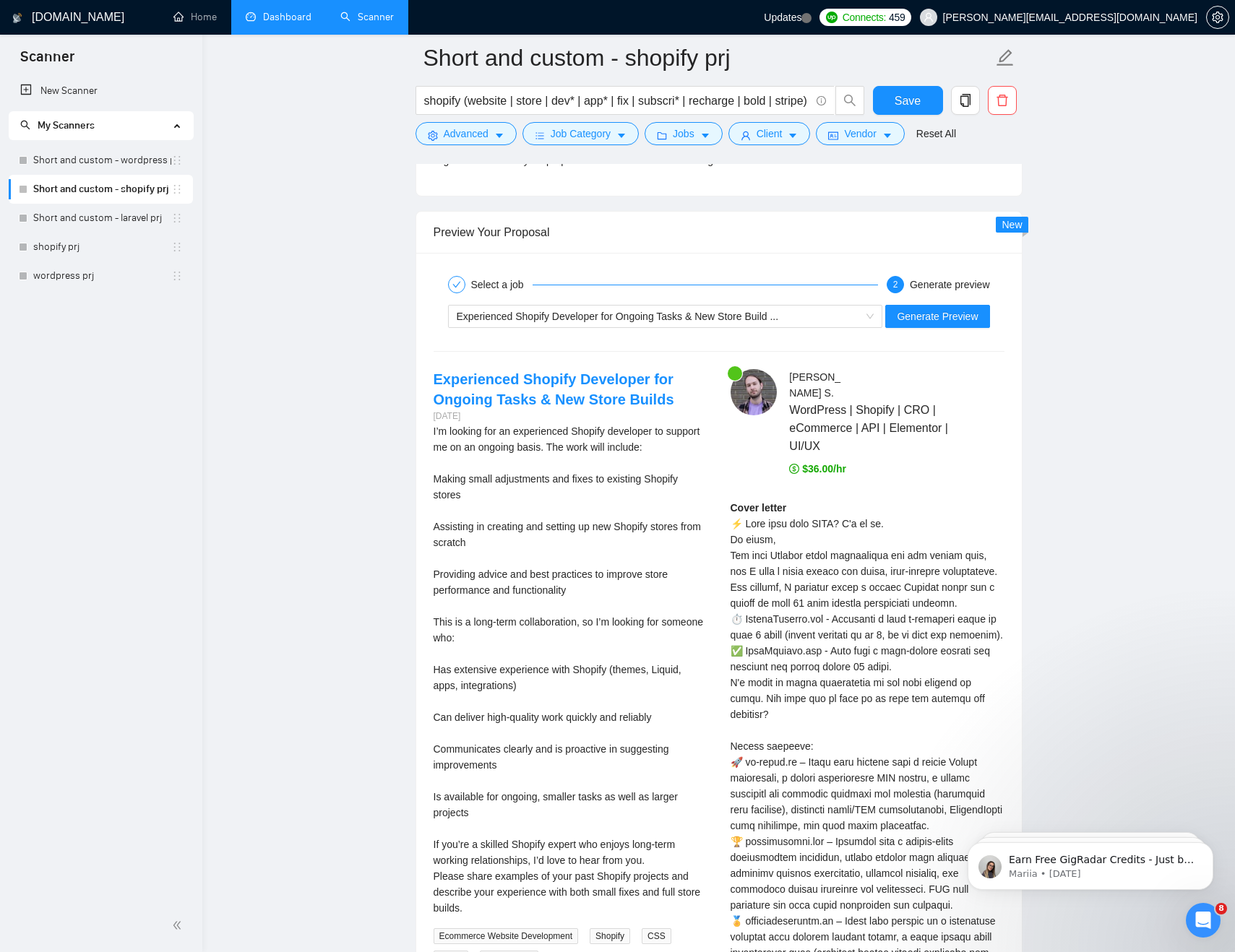
scroll to position [2716, 0]
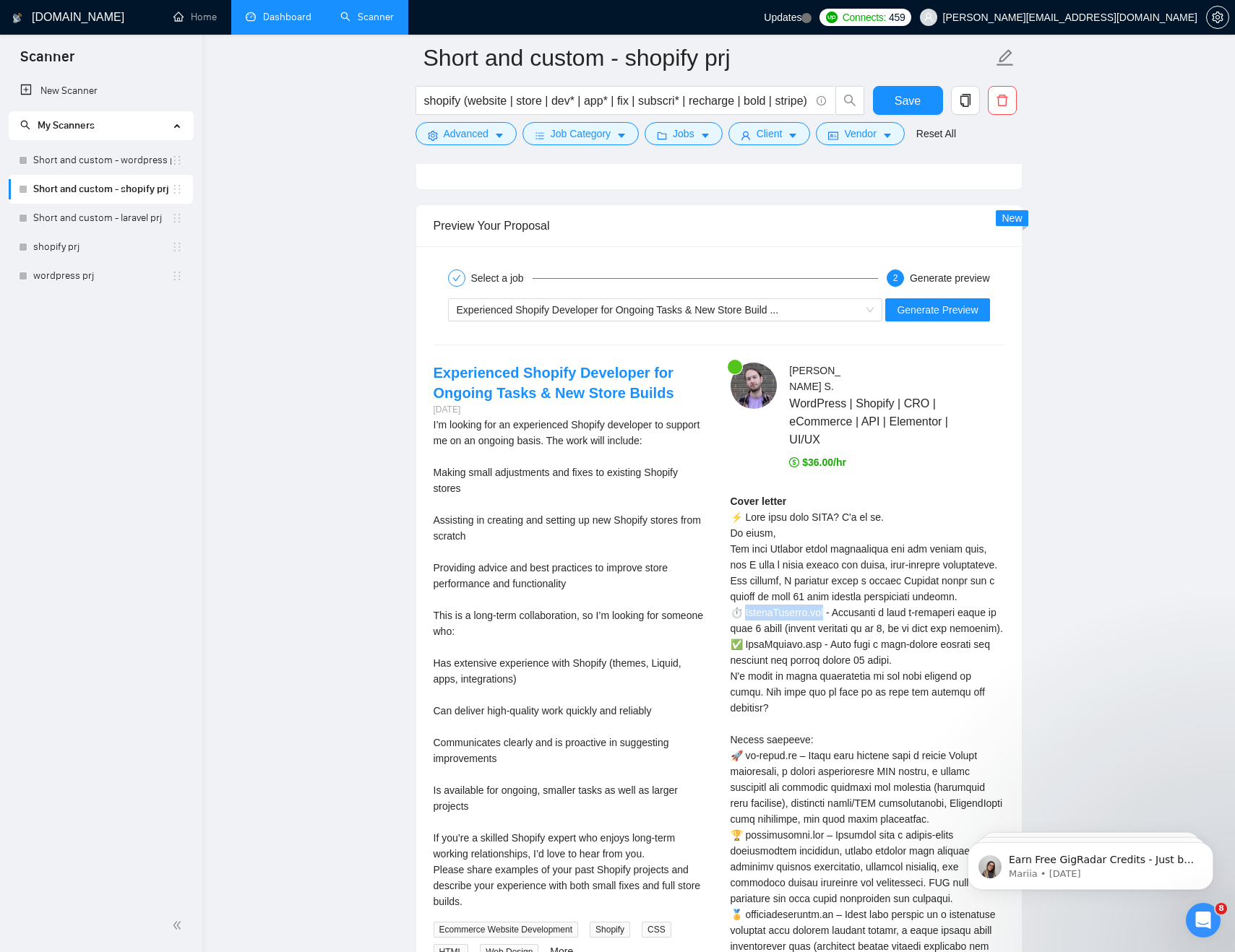
drag, startPoint x: 834, startPoint y: 611, endPoint x: 748, endPoint y: 609, distance: 86.0
click at [748, 609] on div "Cover letter" at bounding box center [867, 740] width 273 height 493
copy div "[DOMAIN_NAME]"
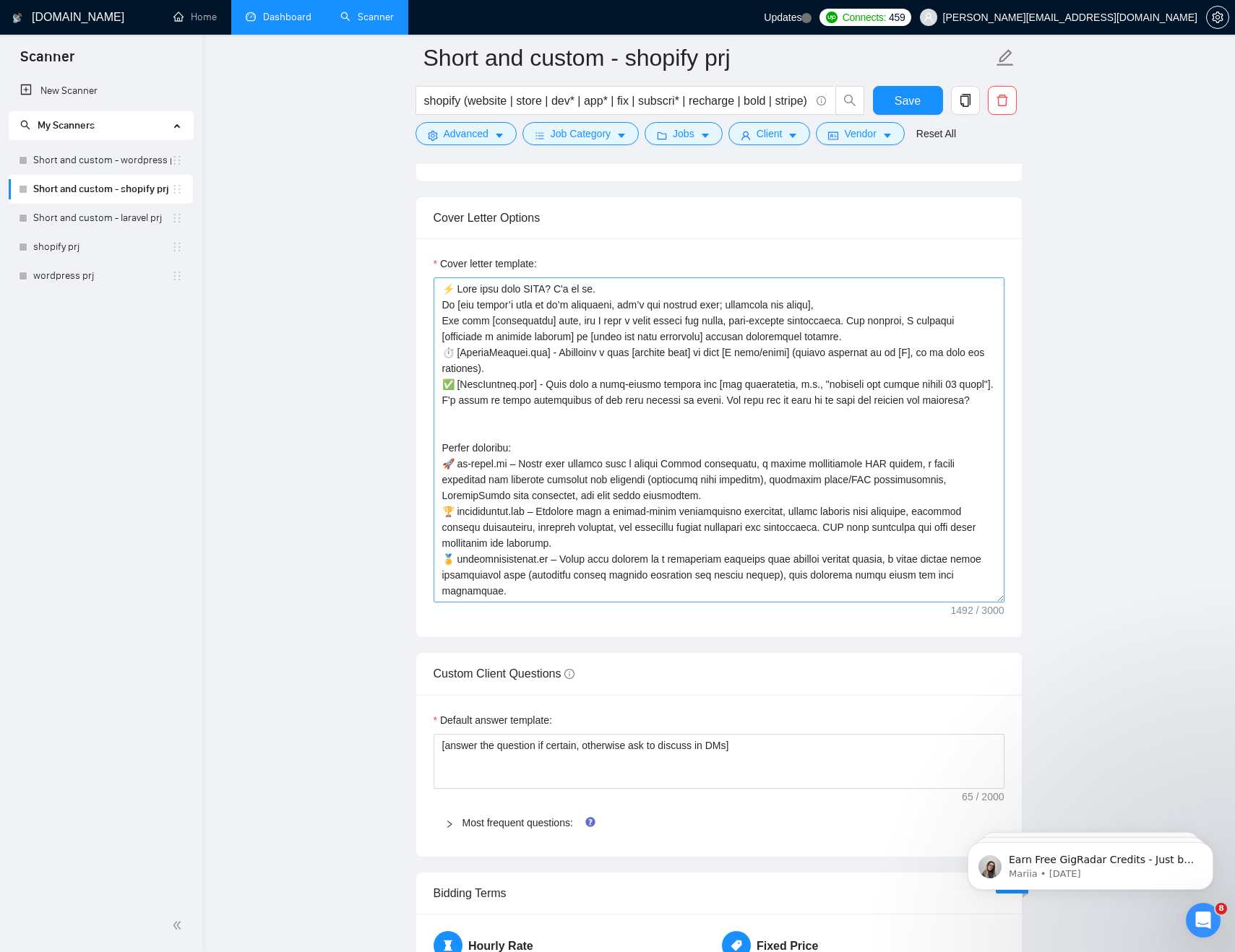
scroll to position [1535, 0]
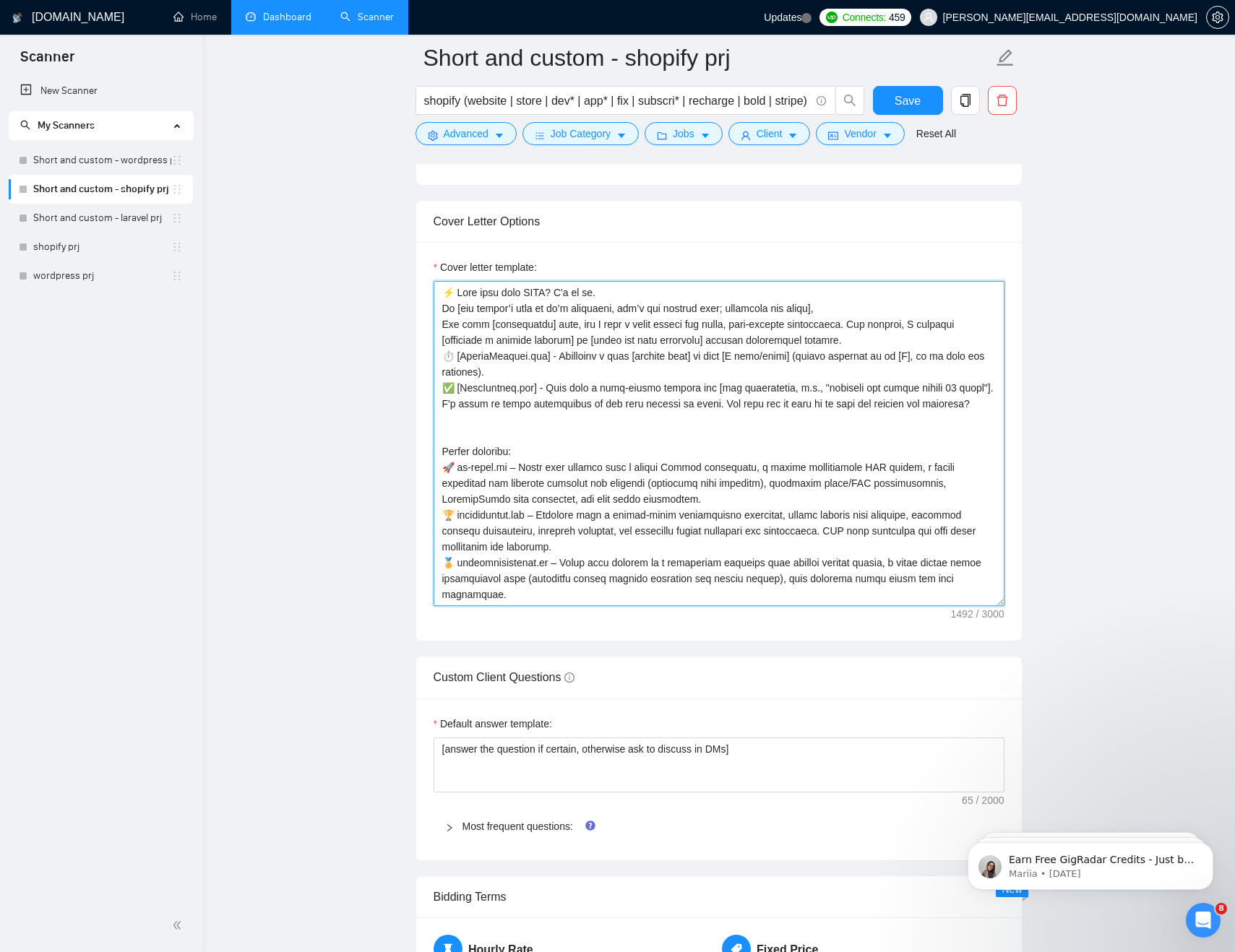
click at [613, 352] on textarea "Cover letter template:" at bounding box center [718, 444] width 571 height 326
click at [558, 401] on textarea "Cover letter template:" at bounding box center [718, 444] width 571 height 326
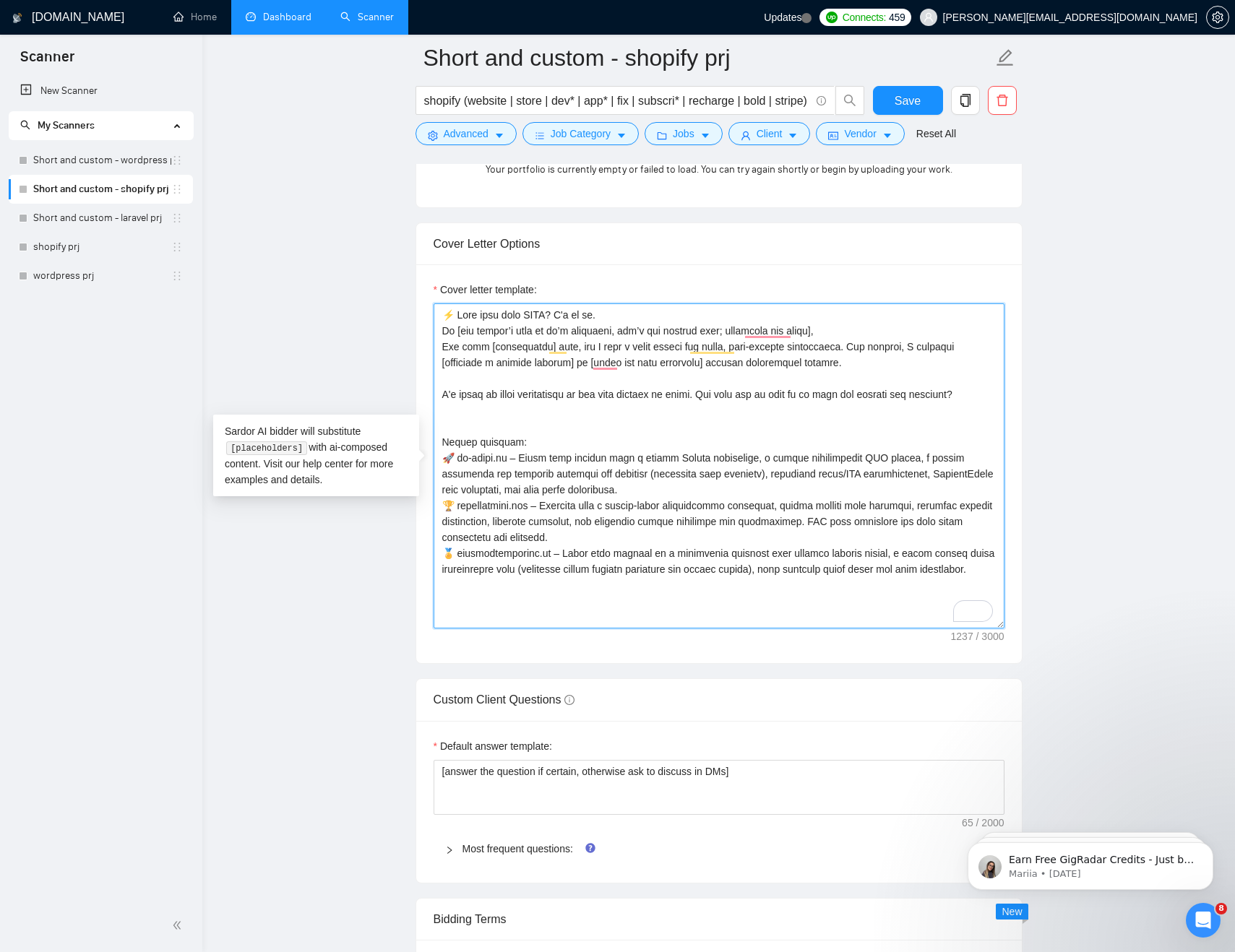
scroll to position [1508, 0]
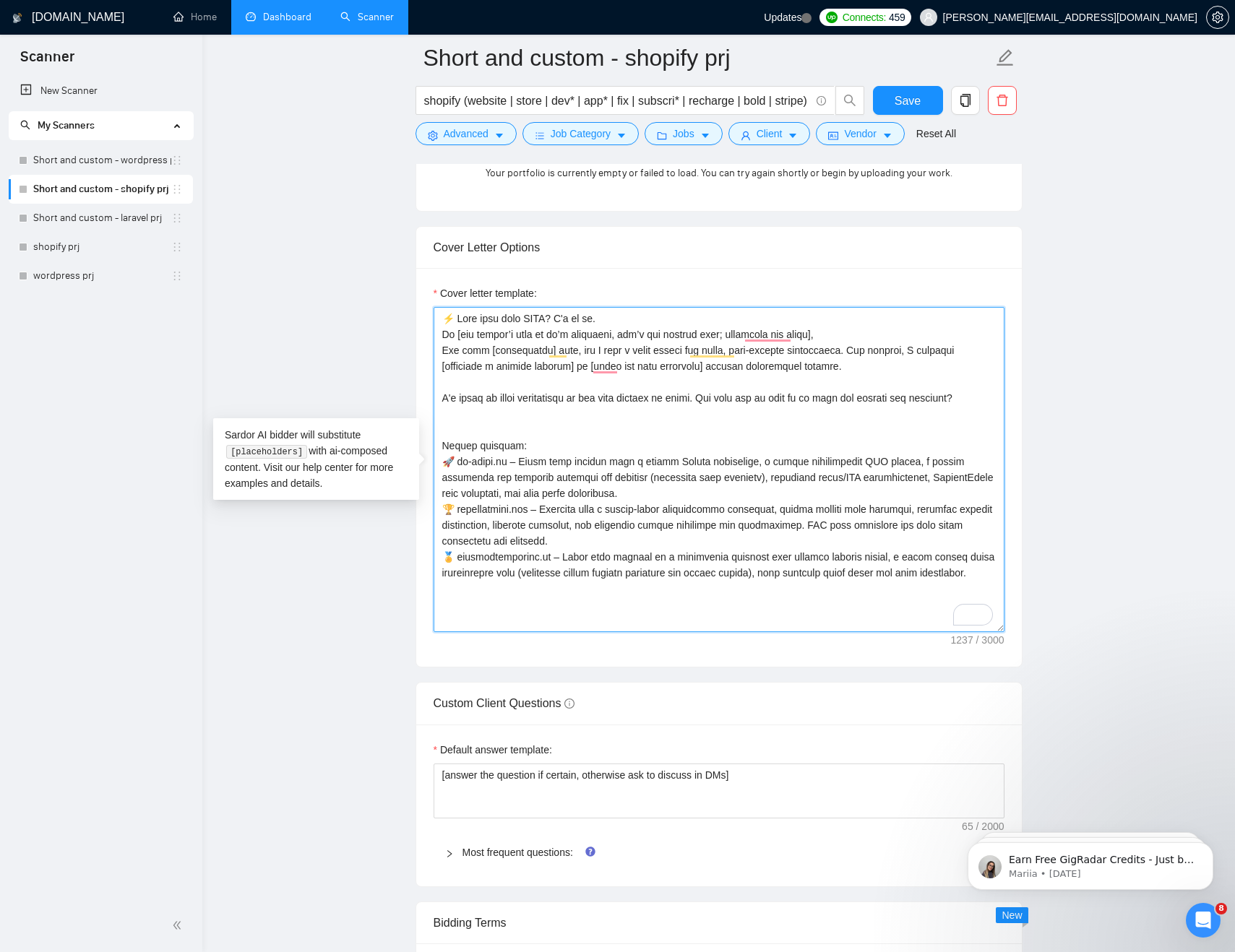
click at [497, 432] on textarea "Cover letter template:" at bounding box center [718, 470] width 571 height 326
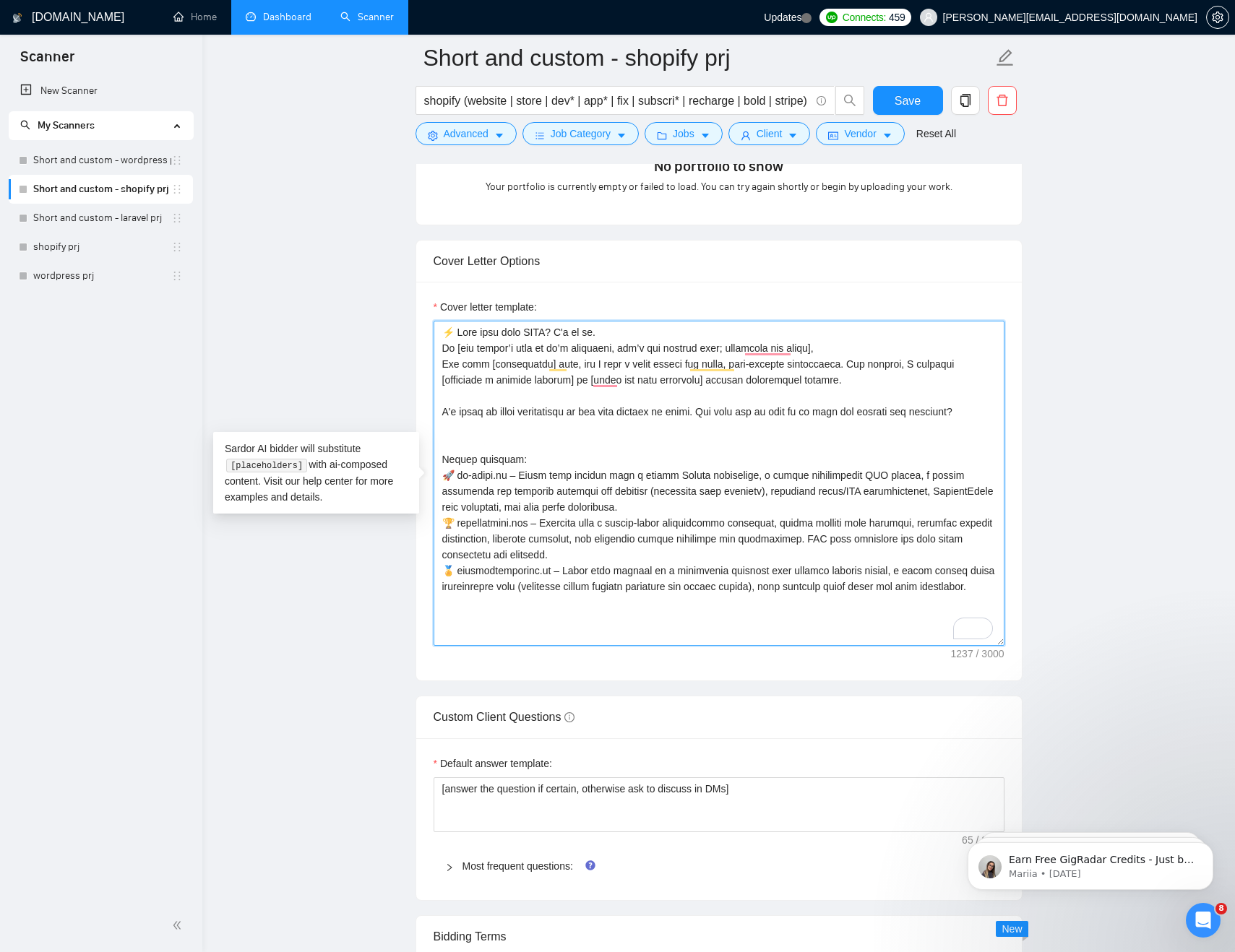
scroll to position [1496, 0]
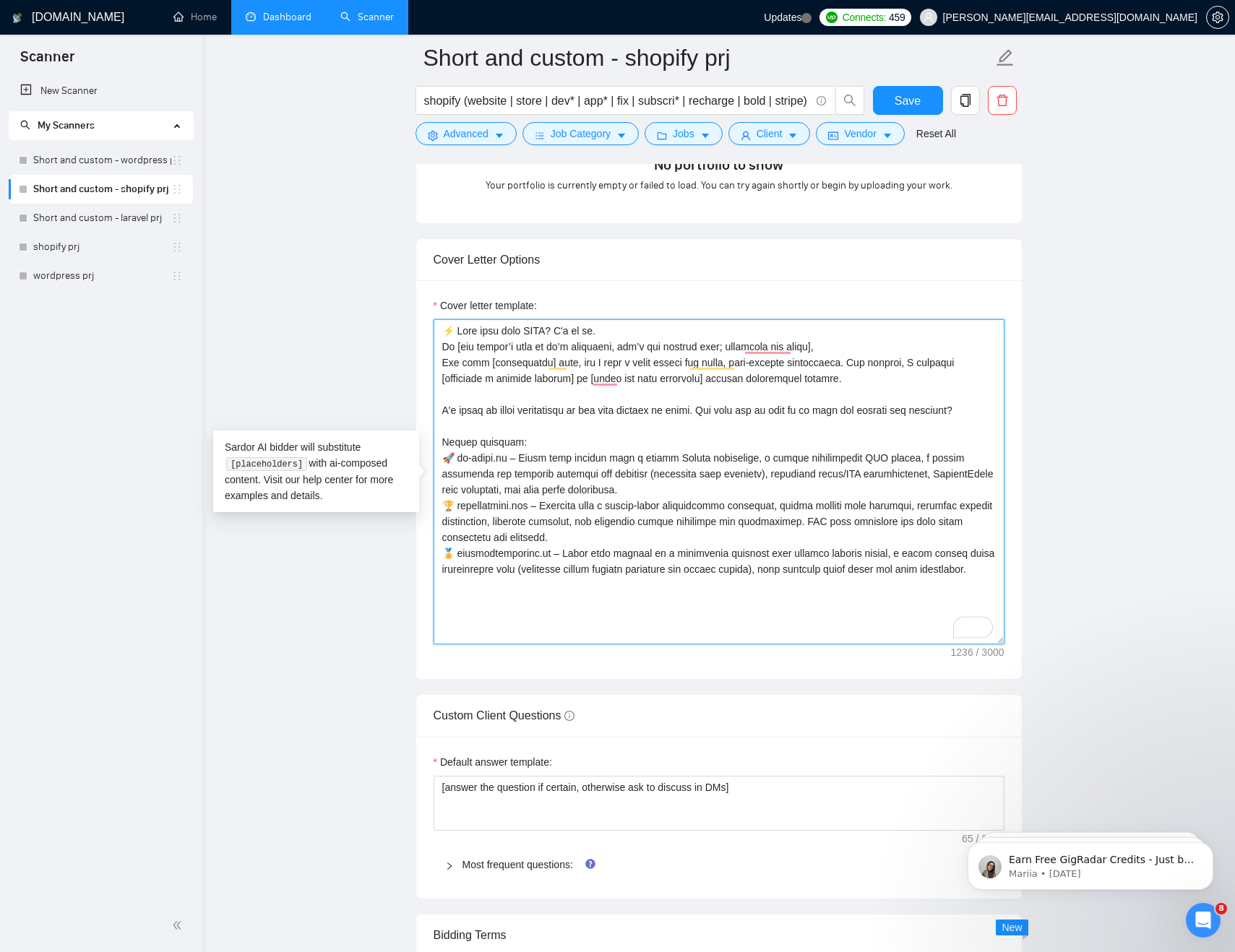
click at [549, 586] on textarea "Cover letter template:" at bounding box center [718, 482] width 571 height 326
click at [505, 630] on textarea "Cover letter template:" at bounding box center [718, 482] width 571 height 326
paste textarea "[freelancer first name]"
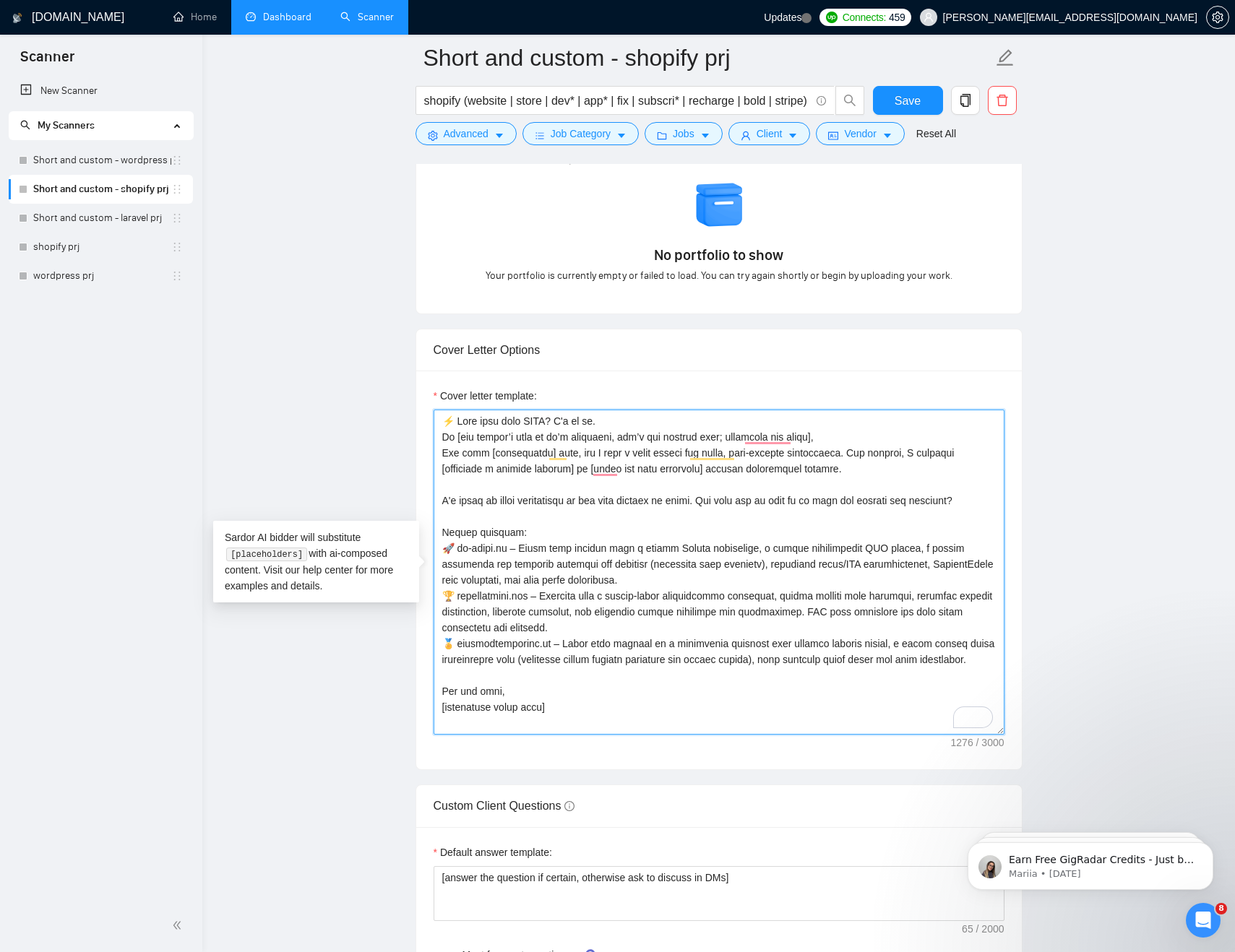
scroll to position [1401, 0]
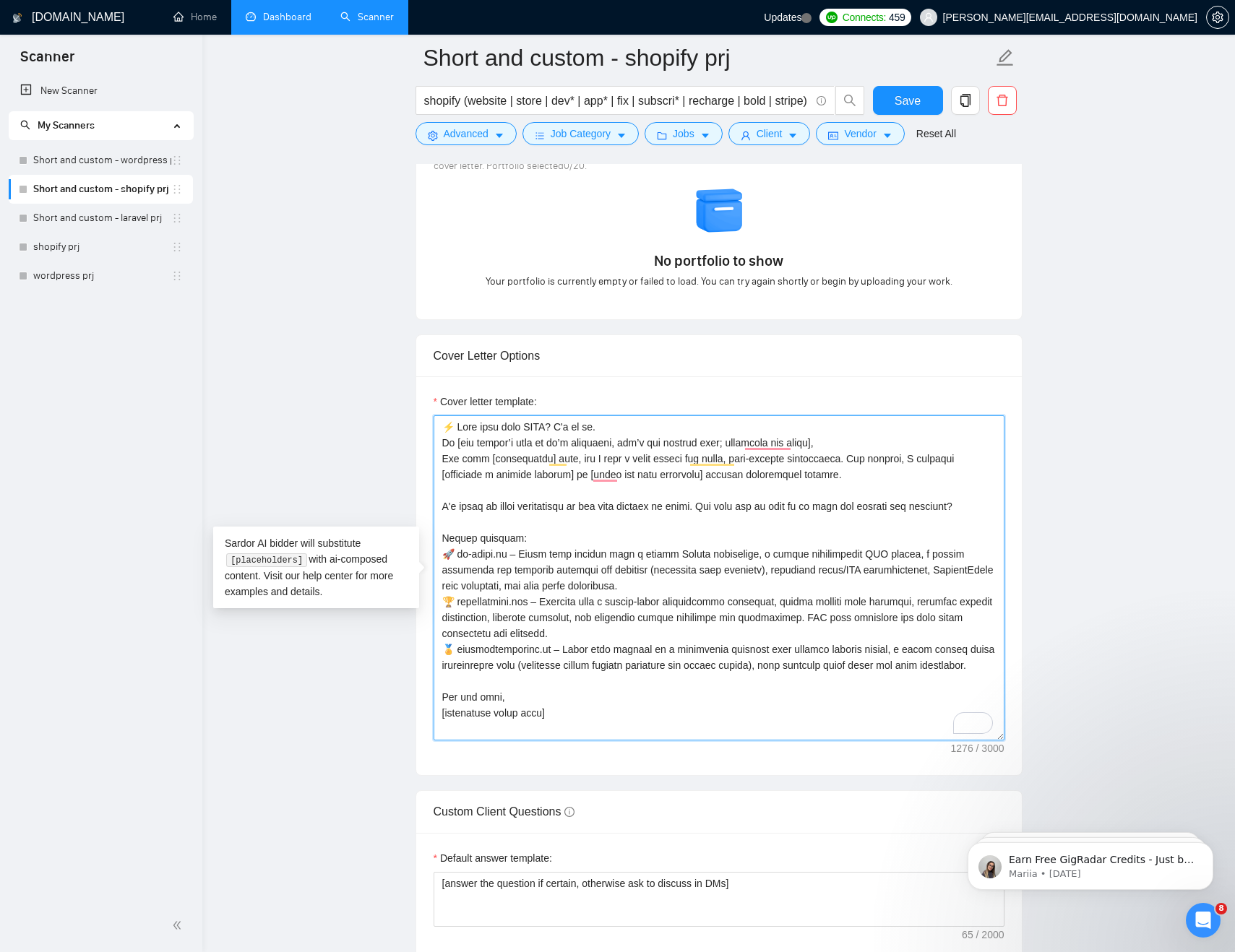
click at [531, 494] on textarea "Cover letter template:" at bounding box center [718, 578] width 571 height 326
paste textarea "⚡ Need this done ASAP? I'm on it. Hi [use client’s name if it’s mentioned, don’…"
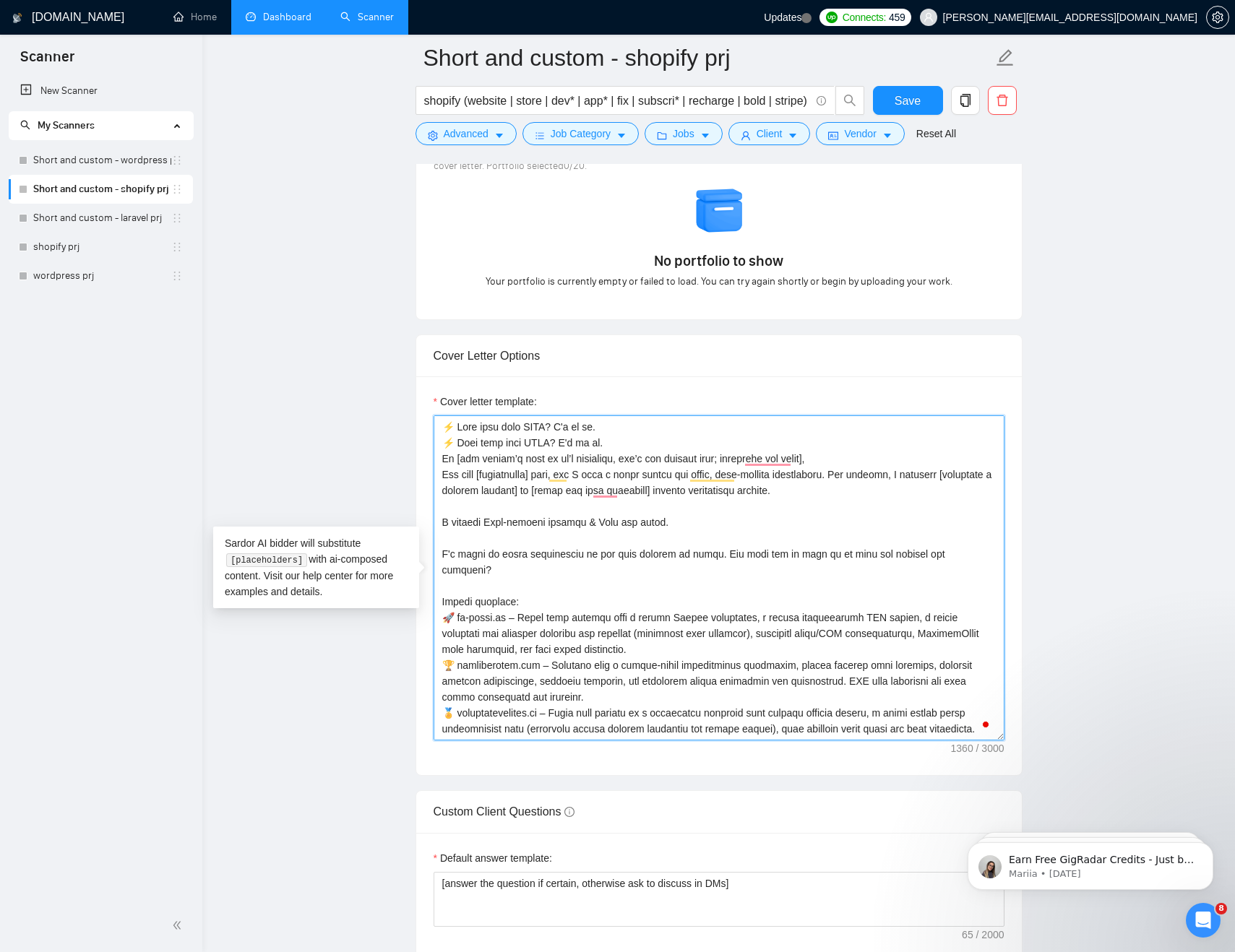
click at [672, 439] on textarea "Cover letter template:" at bounding box center [718, 578] width 571 height 326
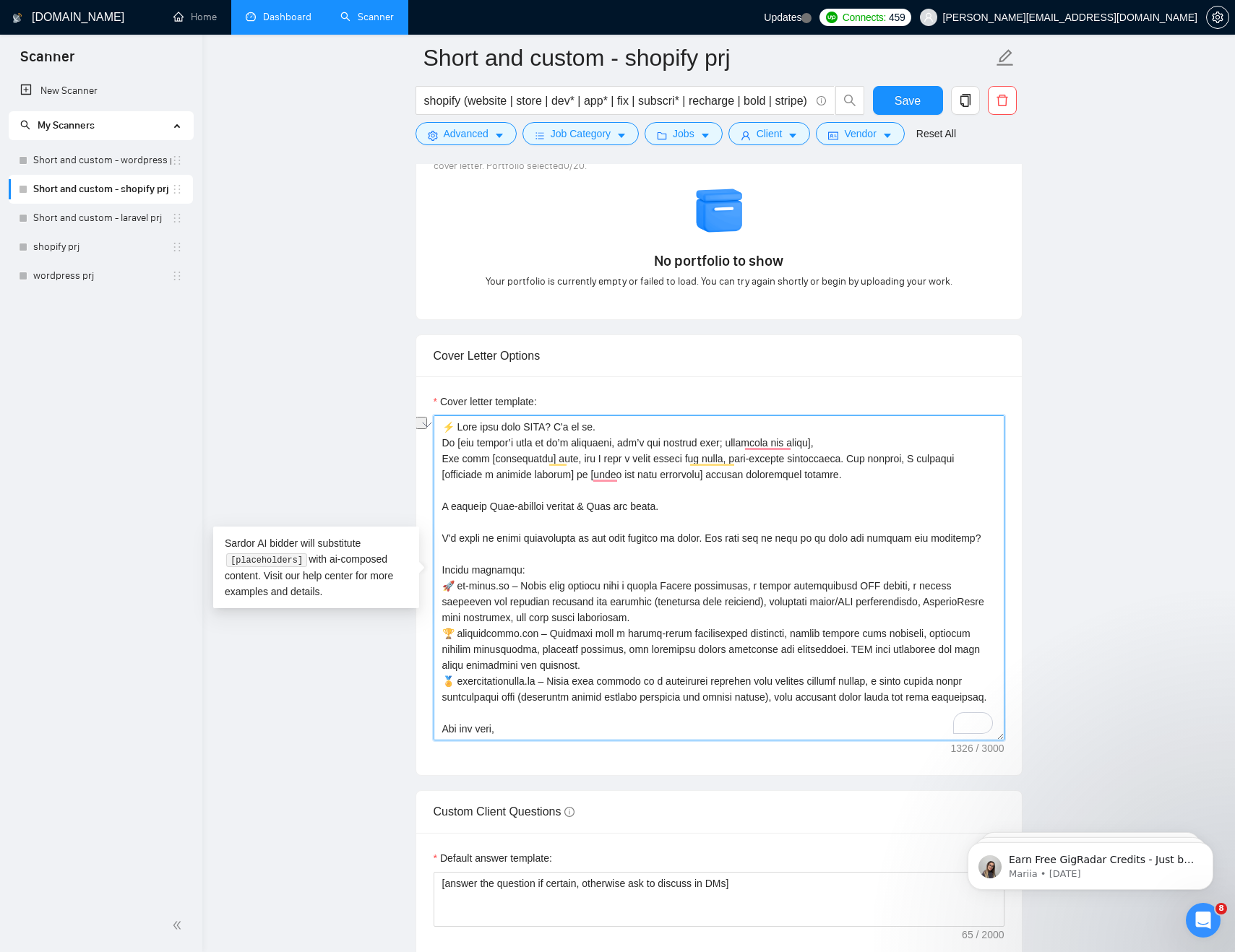
click at [605, 489] on textarea "Cover letter template:" at bounding box center [718, 578] width 571 height 326
click at [968, 539] on textarea "Cover letter template:" at bounding box center [718, 578] width 571 height 326
click at [618, 432] on textarea "Cover letter template:" at bounding box center [718, 578] width 571 height 326
paste textarea "𝐍𝐞𝐞𝐝 𝐭𝐡𝐢𝐬 𝐝𝐨𝐧𝐞 𝐀𝐒𝐀𝐏? 𝐈’𝐦 𝐨𝐧 𝐢𝐭"
click at [723, 500] on textarea "Cover letter template:" at bounding box center [718, 578] width 571 height 326
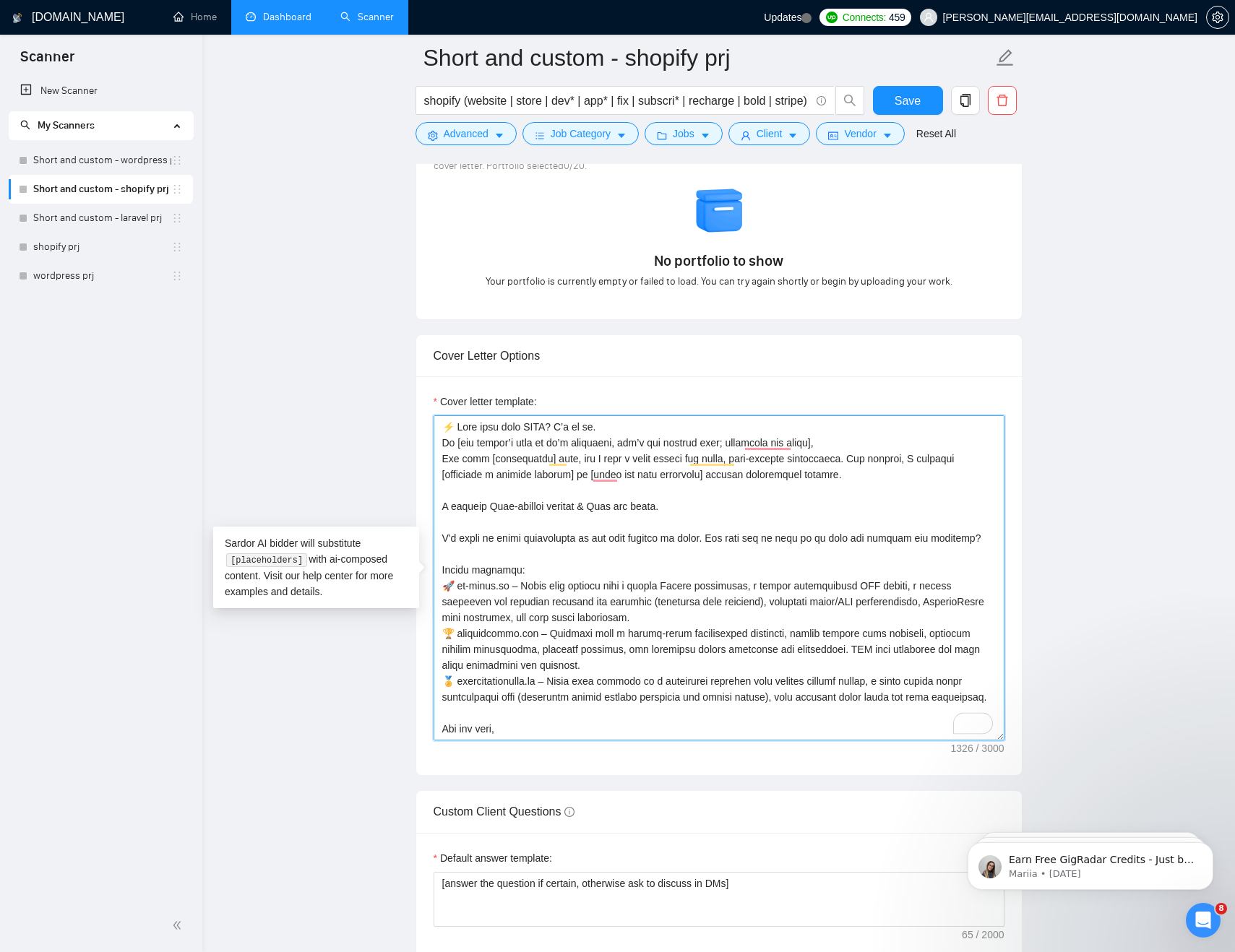
type textarea "⚡ Lore ipsu dolo SITA? C’a el se. Do [eiu tempor’i utla et do’m aliquaeni, adm’…"
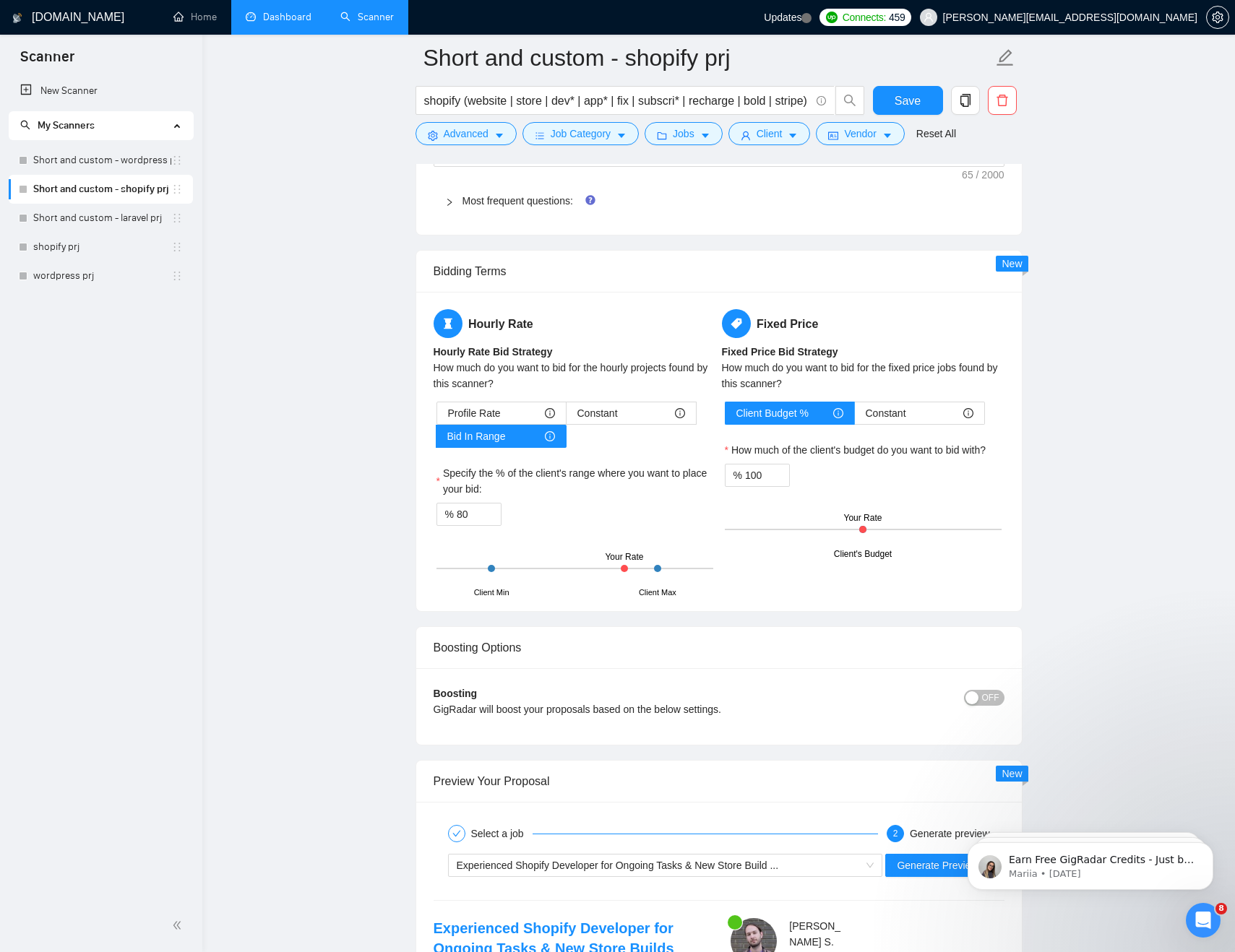
scroll to position [2535, 0]
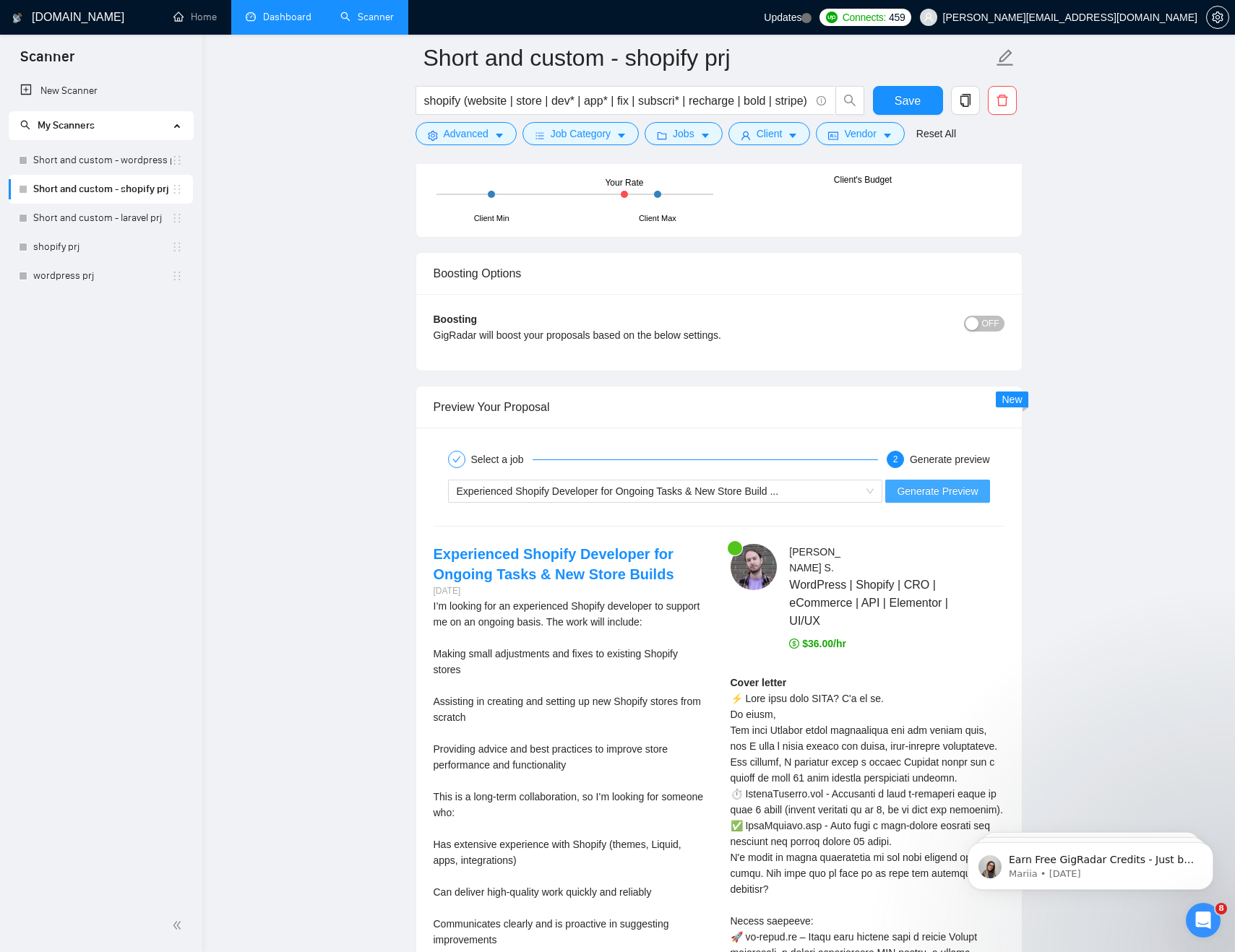
click at [911, 480] on button "Generate Preview" at bounding box center [937, 491] width 104 height 23
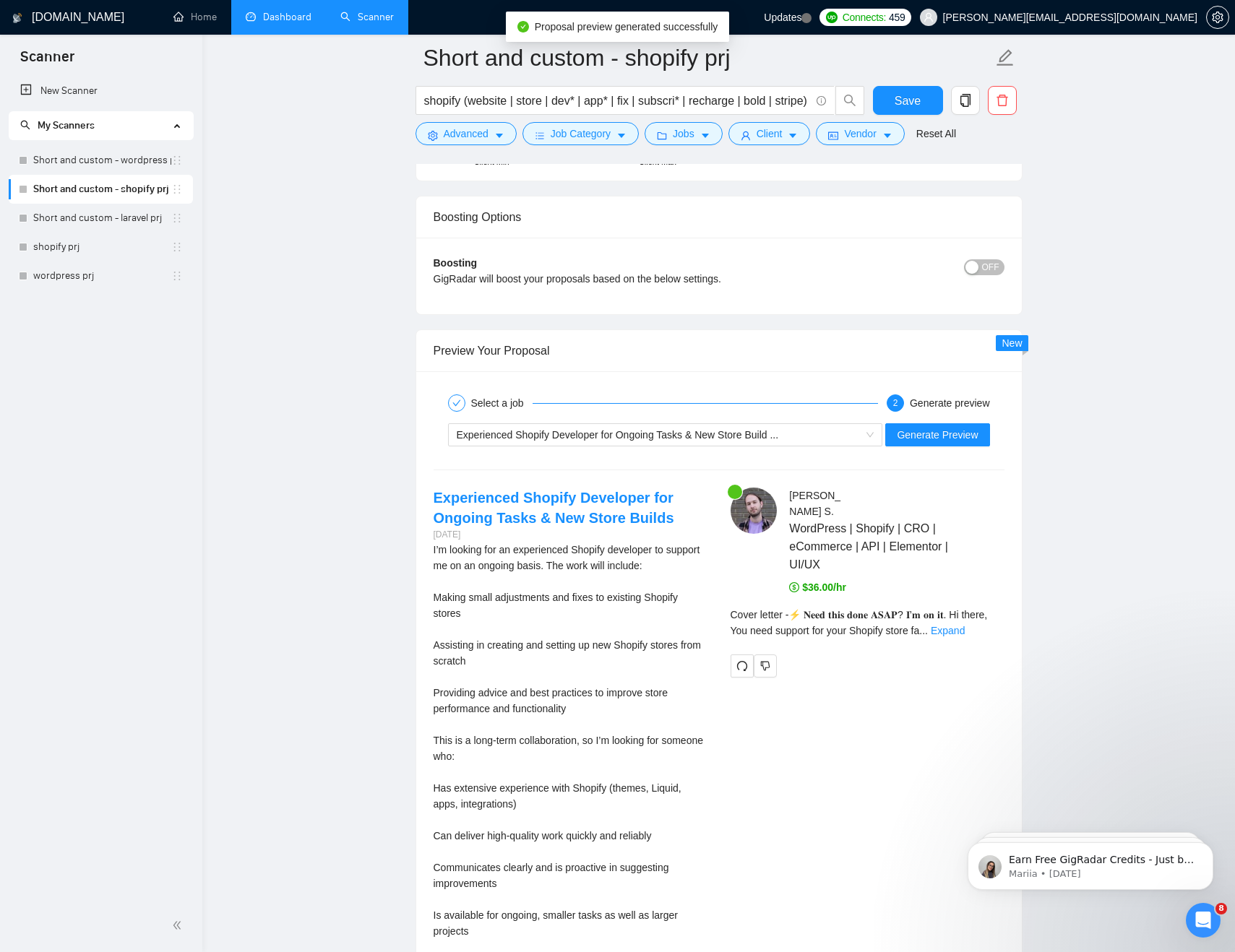
scroll to position [2627, 0]
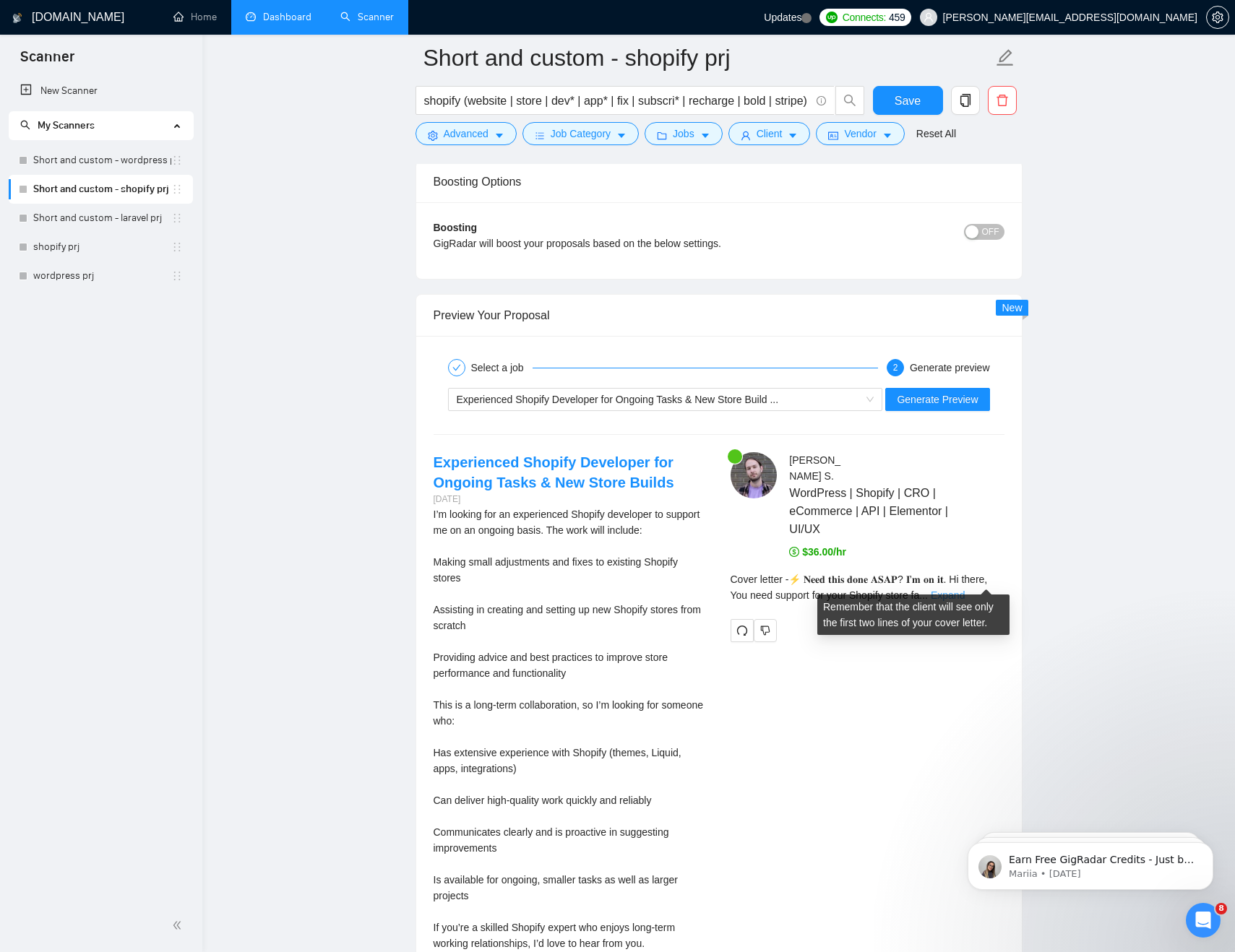
click at [964, 590] on link "Expand" at bounding box center [947, 595] width 34 height 11
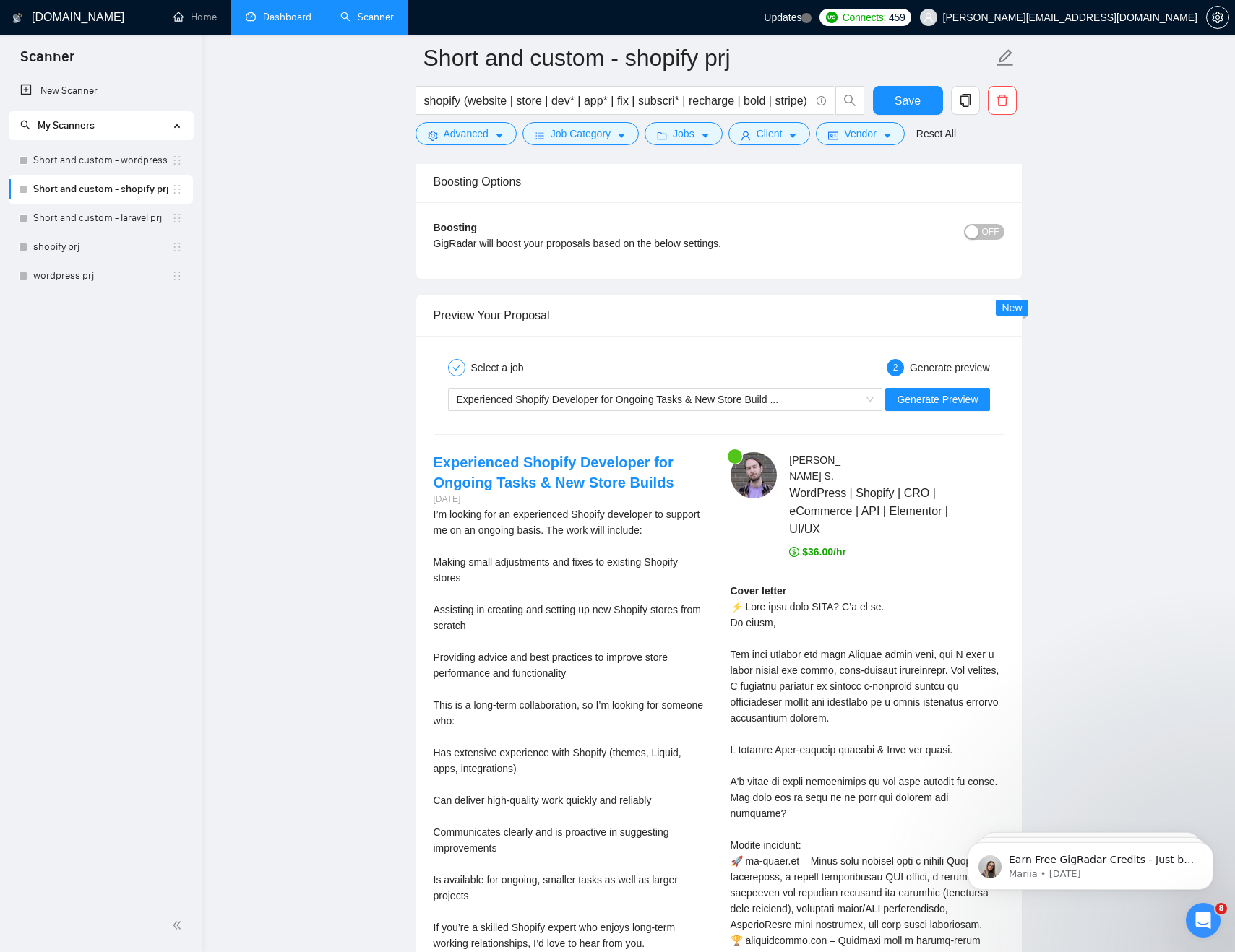
drag, startPoint x: 749, startPoint y: 637, endPoint x: 918, endPoint y: 638, distance: 169.0
click at [917, 638] on div "Cover letter" at bounding box center [867, 861] width 273 height 556
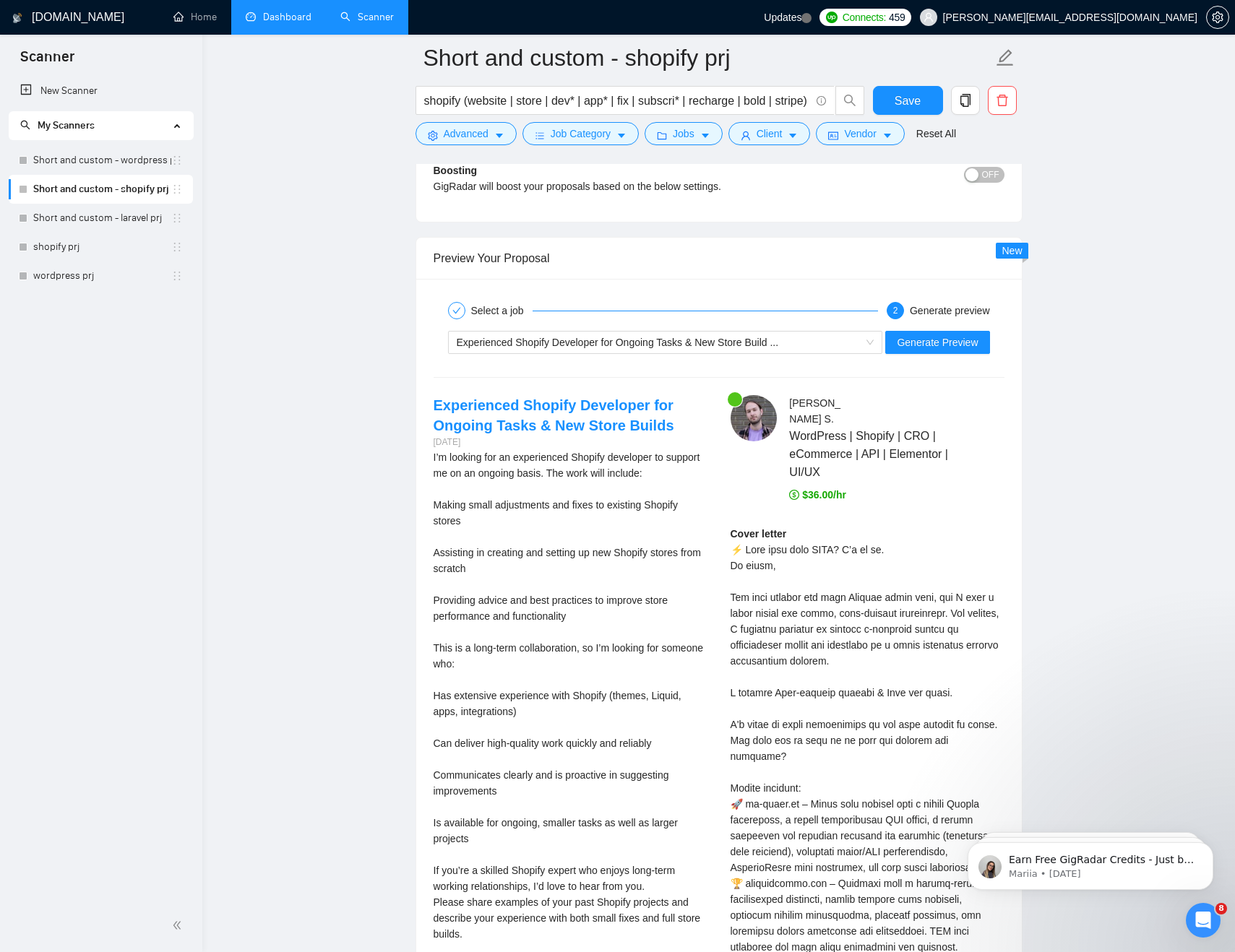
scroll to position [2685, 0]
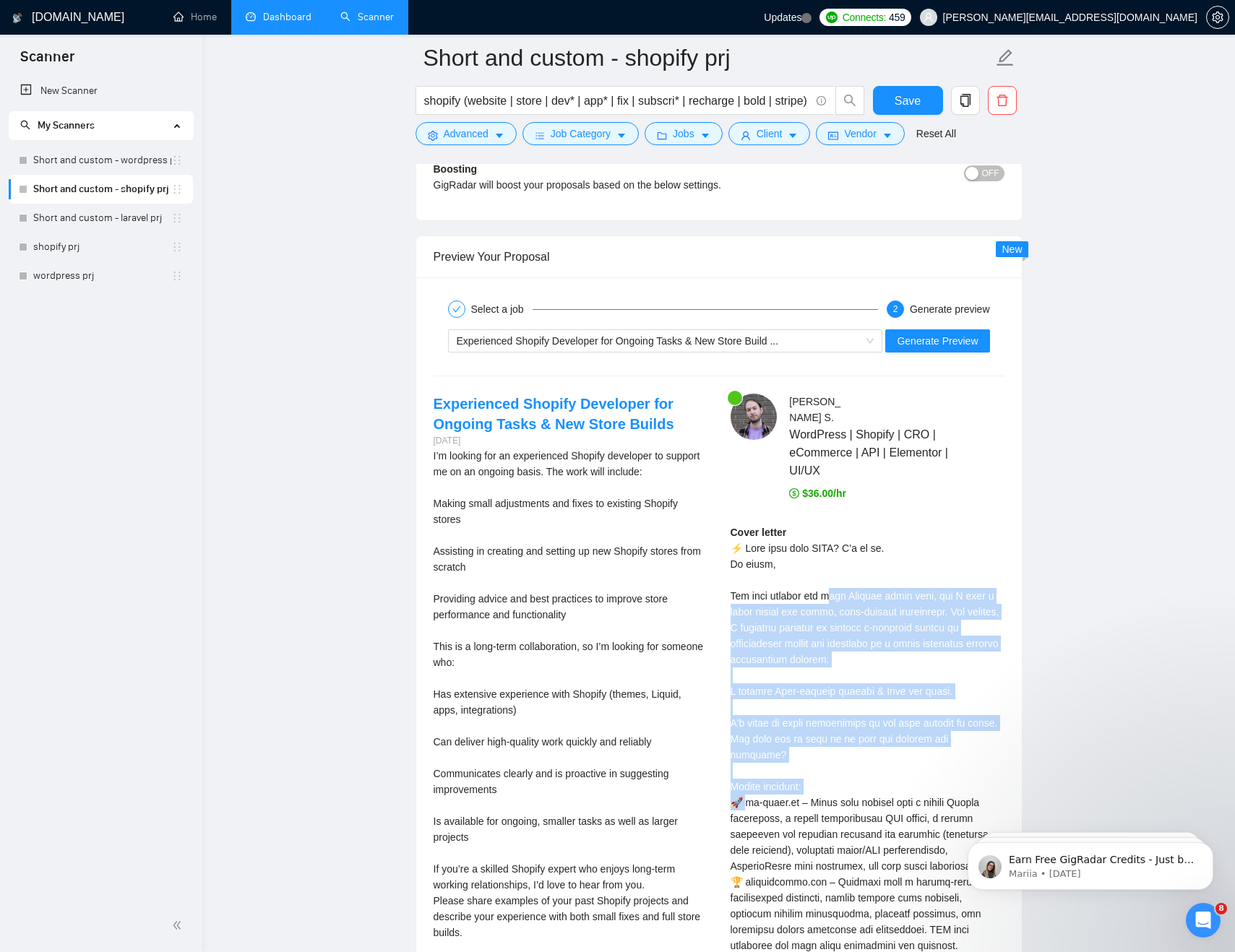
drag, startPoint x: 1004, startPoint y: 723, endPoint x: 723, endPoint y: 579, distance: 315.7
click at [723, 579] on div "[PERSON_NAME] WordPress | Shopify | CRO | eCommerce | API | Elementor | UI/UX $…" at bounding box center [868, 756] width 297 height 726
select select "en"
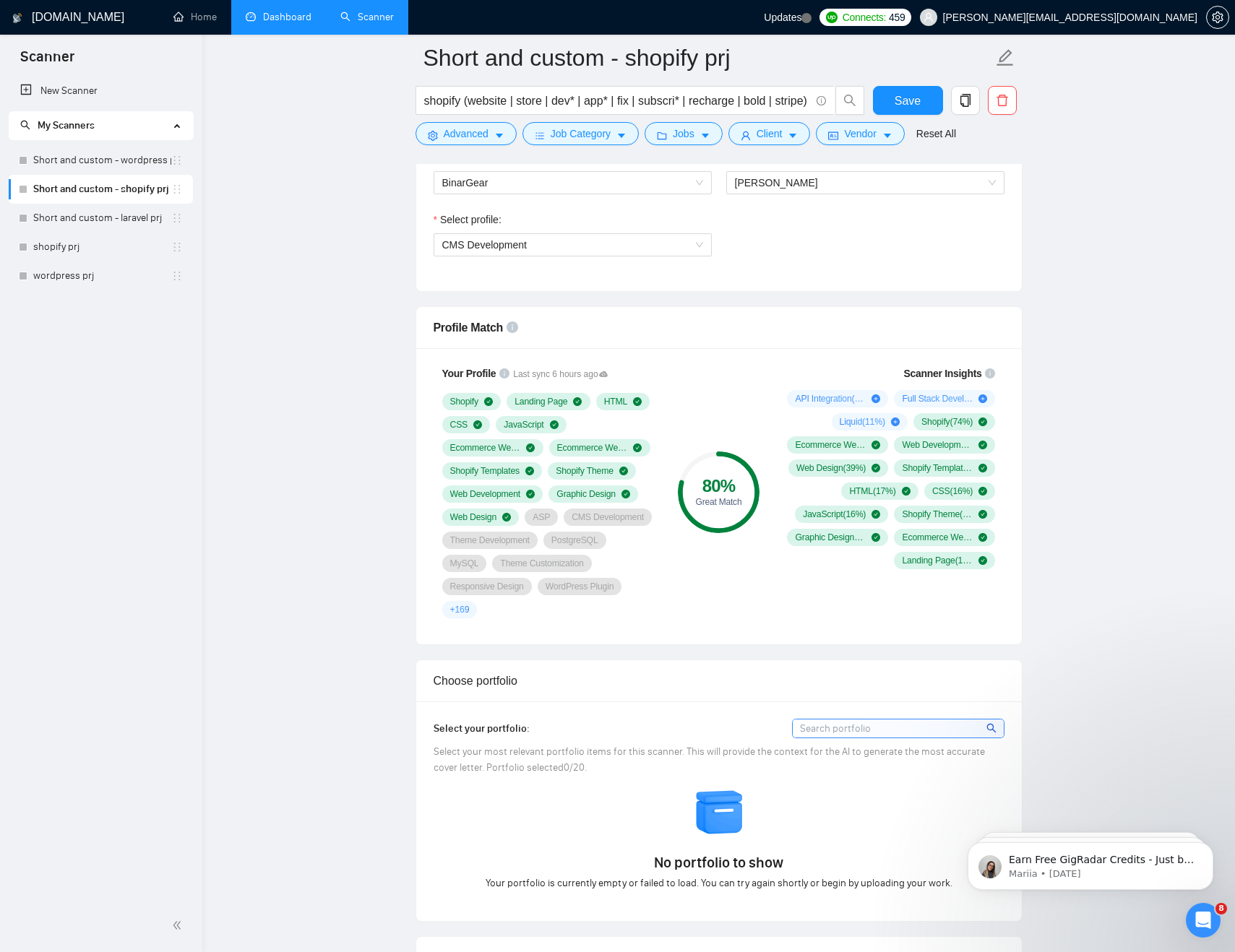
scroll to position [798, 0]
click at [839, 426] on span "Liquid ( 11 %)" at bounding box center [862, 423] width 45 height 11
drag, startPoint x: 828, startPoint y: 424, endPoint x: 860, endPoint y: 424, distance: 32.0
click at [860, 424] on span "Liquid ( 11 %)" at bounding box center [862, 423] width 45 height 11
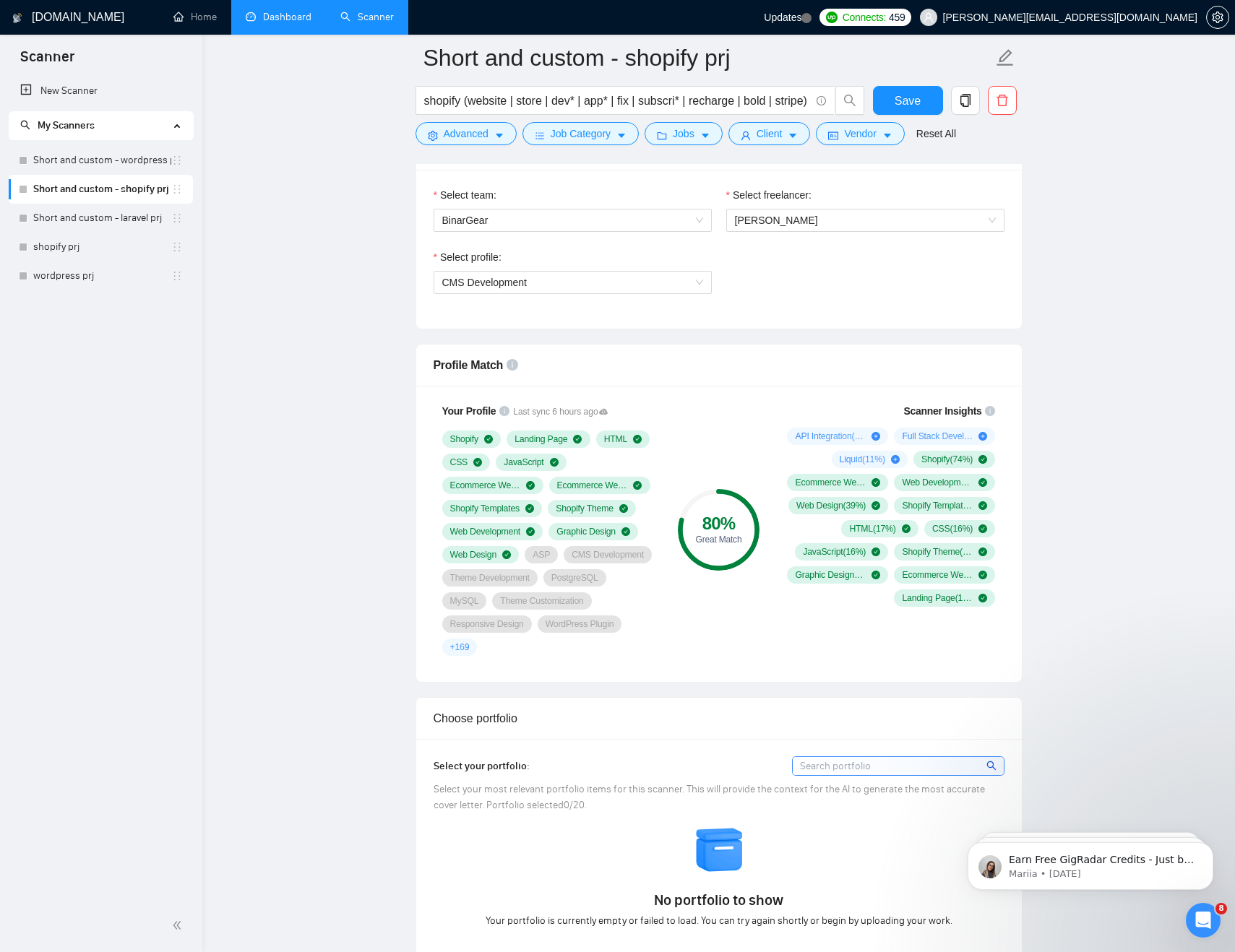
scroll to position [755, 0]
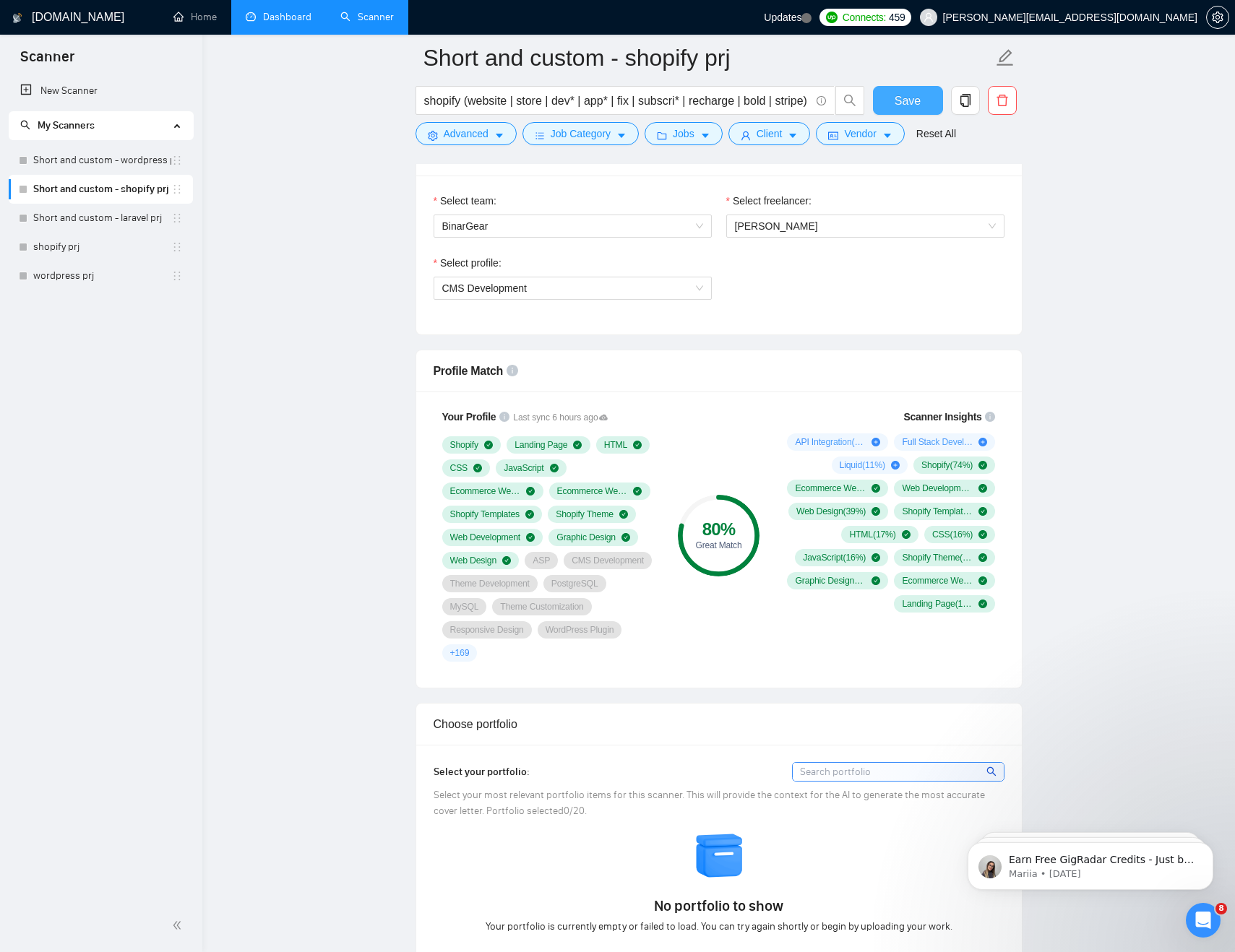
click at [908, 97] on span "Save" at bounding box center [907, 100] width 26 height 18
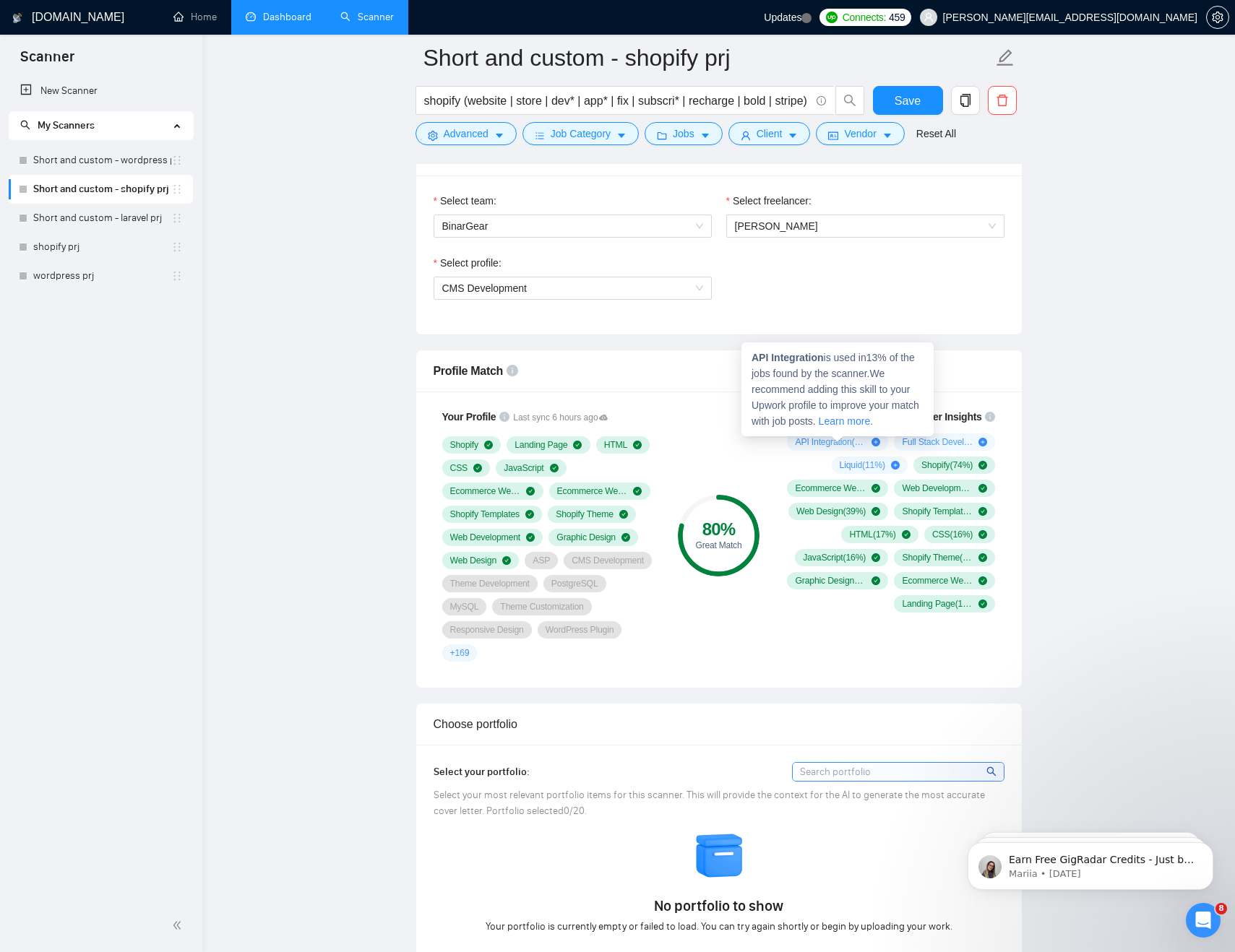
drag, startPoint x: 795, startPoint y: 444, endPoint x: 863, endPoint y: 444, distance: 68.0
click at [863, 444] on span "API Integration ( 13 %)" at bounding box center [830, 442] width 71 height 11
drag, startPoint x: 753, startPoint y: 359, endPoint x: 825, endPoint y: 359, distance: 72.0
click at [825, 359] on span "API Integration is used in 13 % of the jobs found by the scanner. We recommend …" at bounding box center [835, 389] width 168 height 75
copy strong "API Integration"
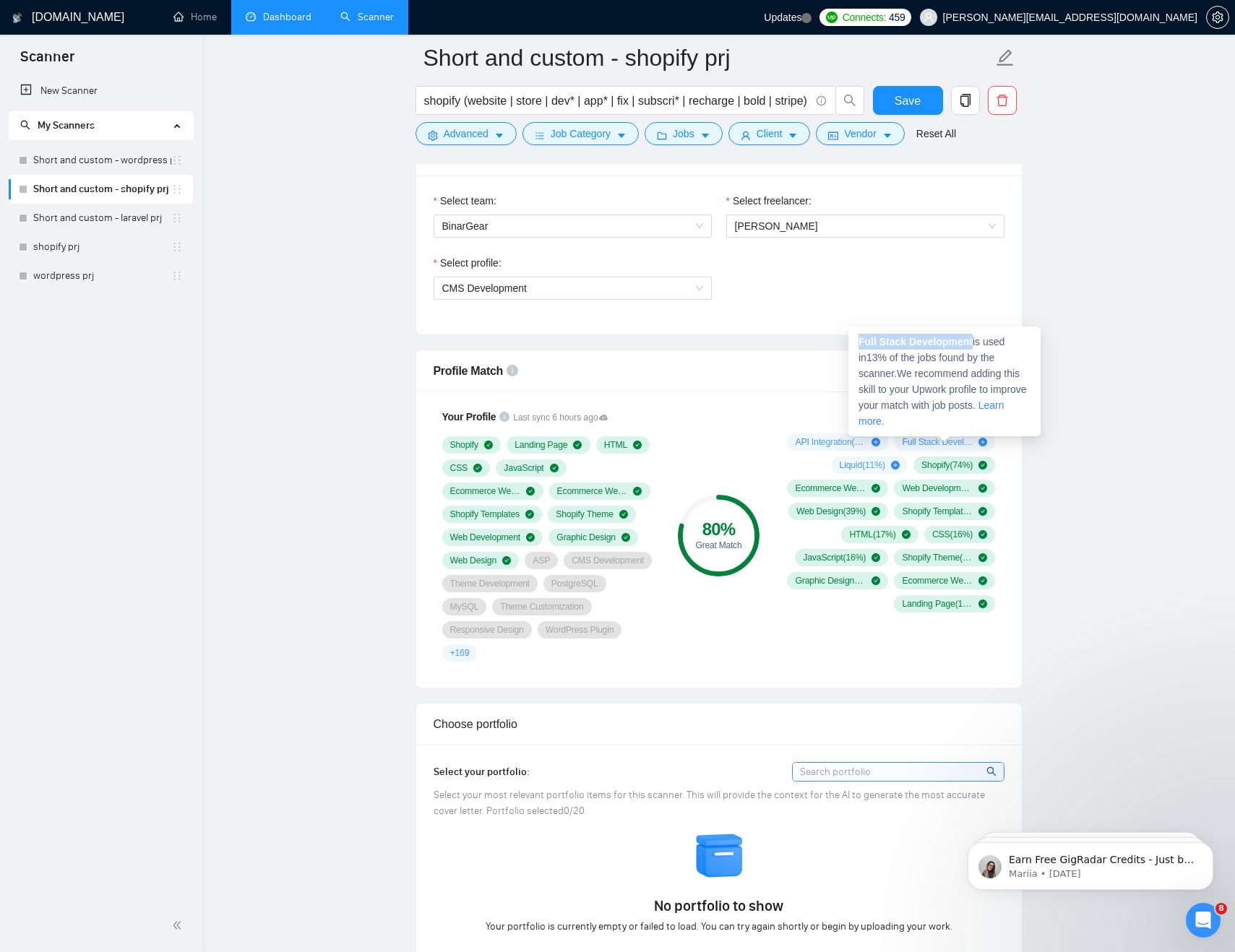
drag, startPoint x: 858, startPoint y: 341, endPoint x: 976, endPoint y: 341, distance: 118.0
click at [976, 341] on span "Full Stack Development is used in 13 % of the jobs found by the scanner. We rec…" at bounding box center [943, 381] width 168 height 91
copy strong "Full Stack Development"
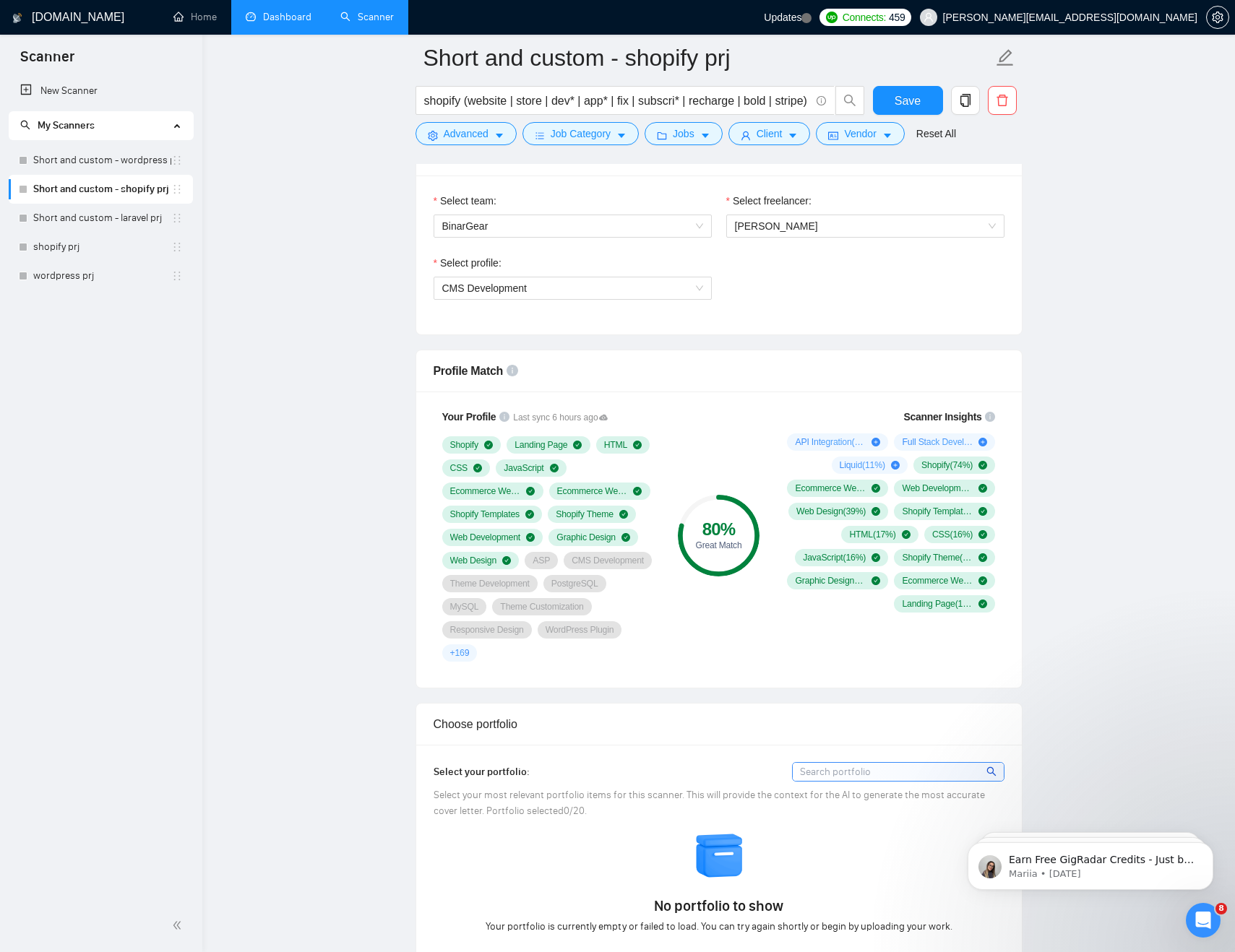
click at [911, 92] on span "Save" at bounding box center [907, 100] width 26 height 18
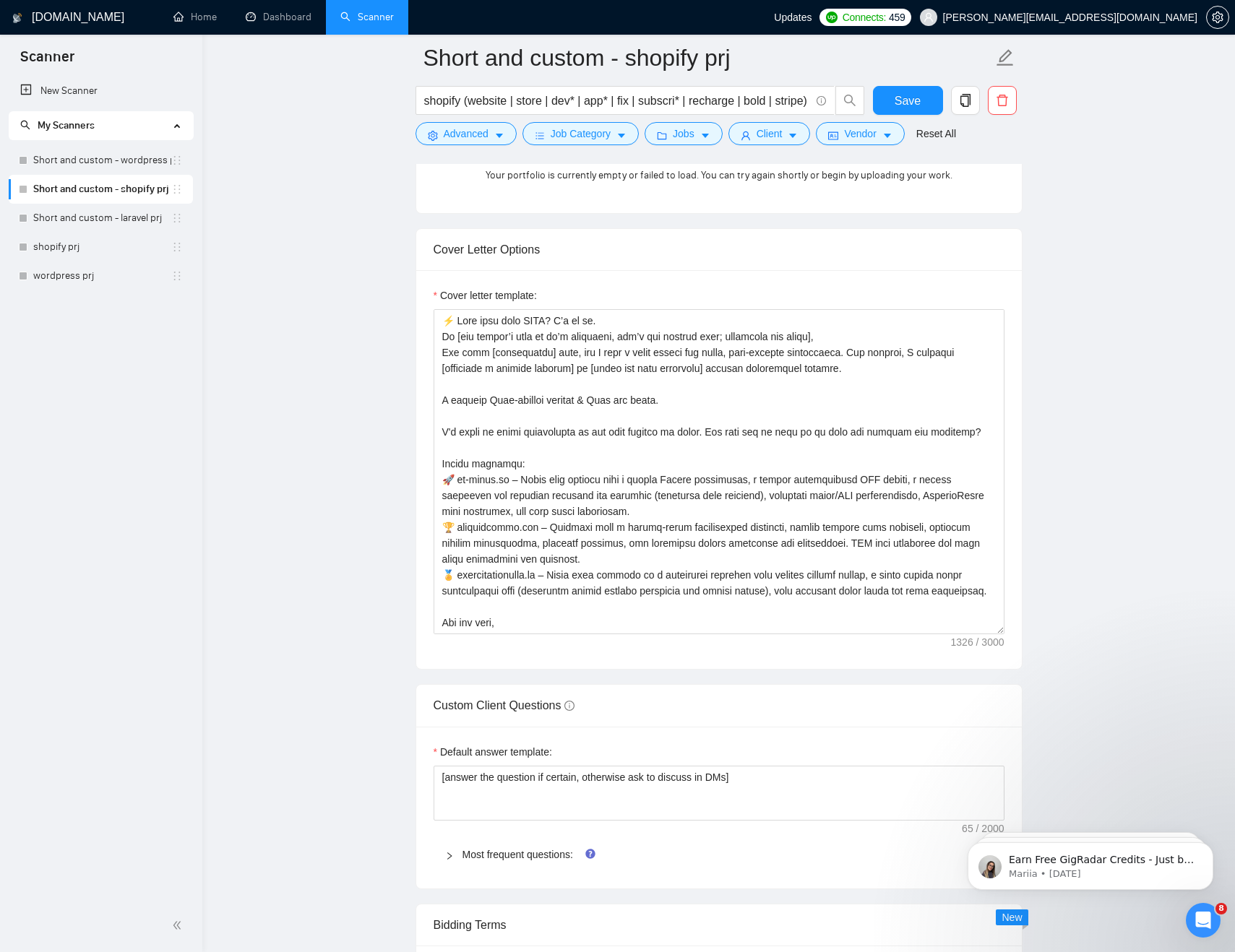
scroll to position [1327, 0]
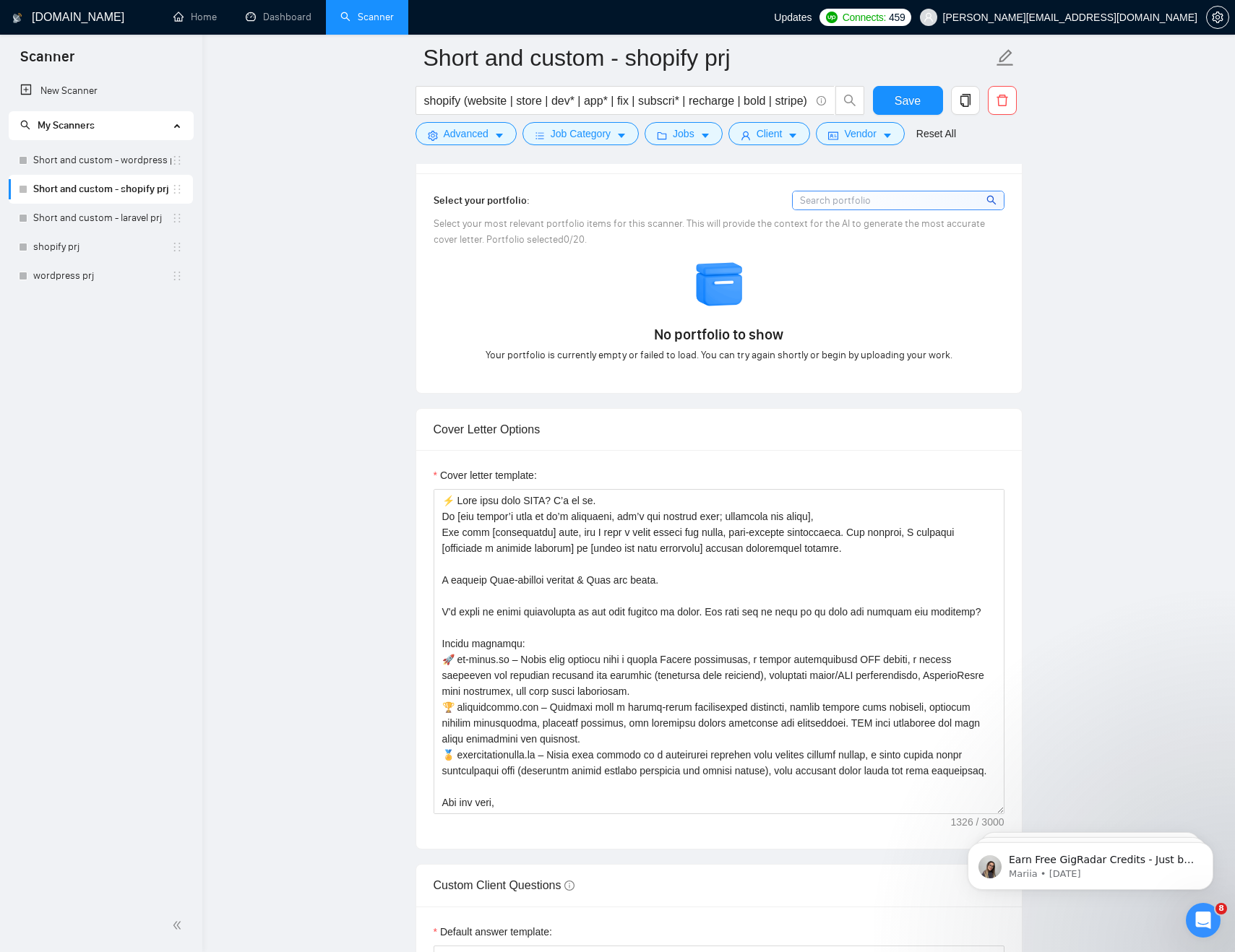
click at [869, 208] on input at bounding box center [898, 200] width 211 height 18
click at [843, 201] on input at bounding box center [898, 200] width 211 height 18
click at [677, 201] on div "Select your portfolio:" at bounding box center [718, 201] width 571 height 20
click at [900, 201] on input at bounding box center [898, 200] width 211 height 18
click at [962, 202] on input at bounding box center [898, 200] width 211 height 18
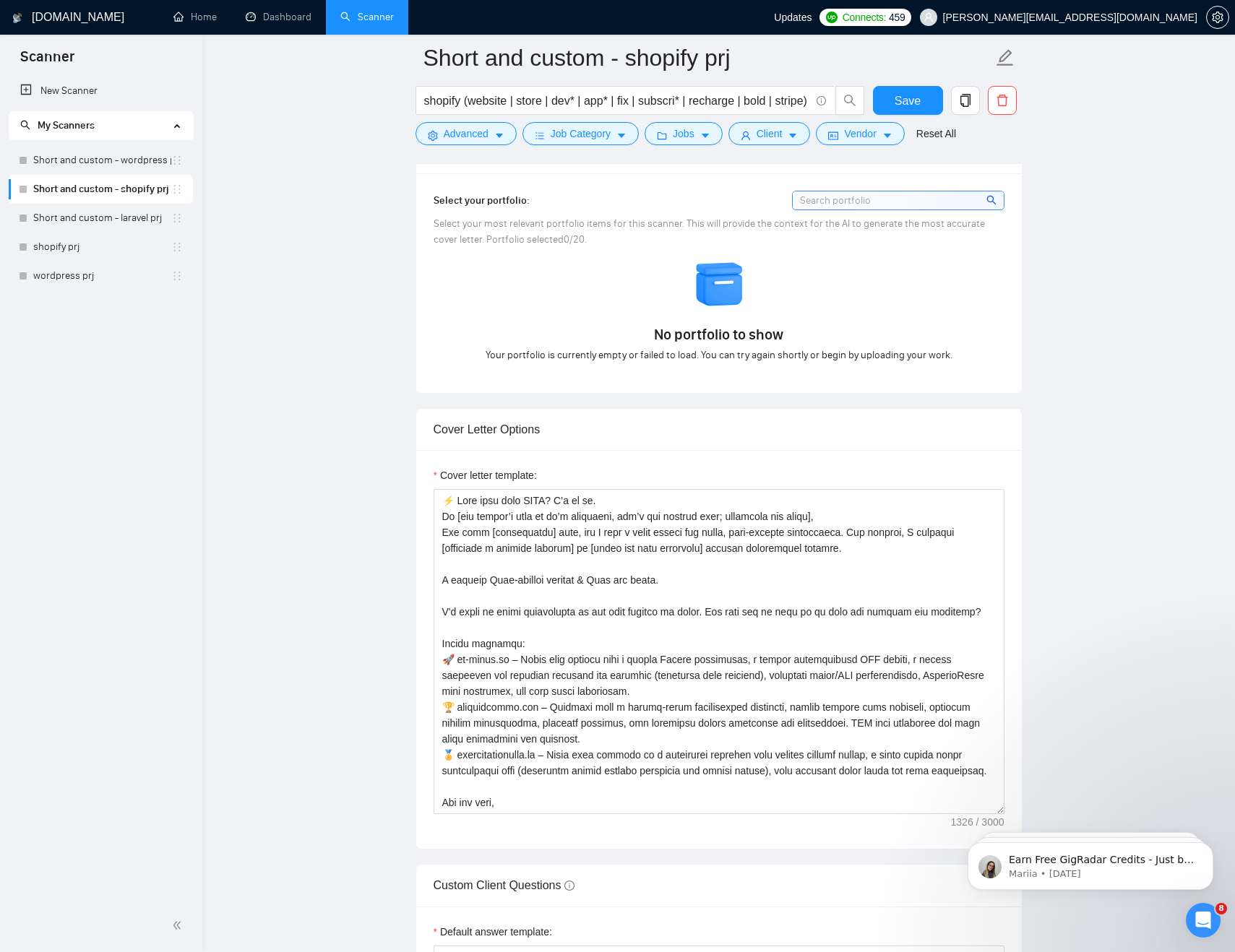
click at [1097, 325] on main "Short and custom - shopify prj shopify (website | store | dev* | app* | fix | s…" at bounding box center [718, 895] width 986 height 4328
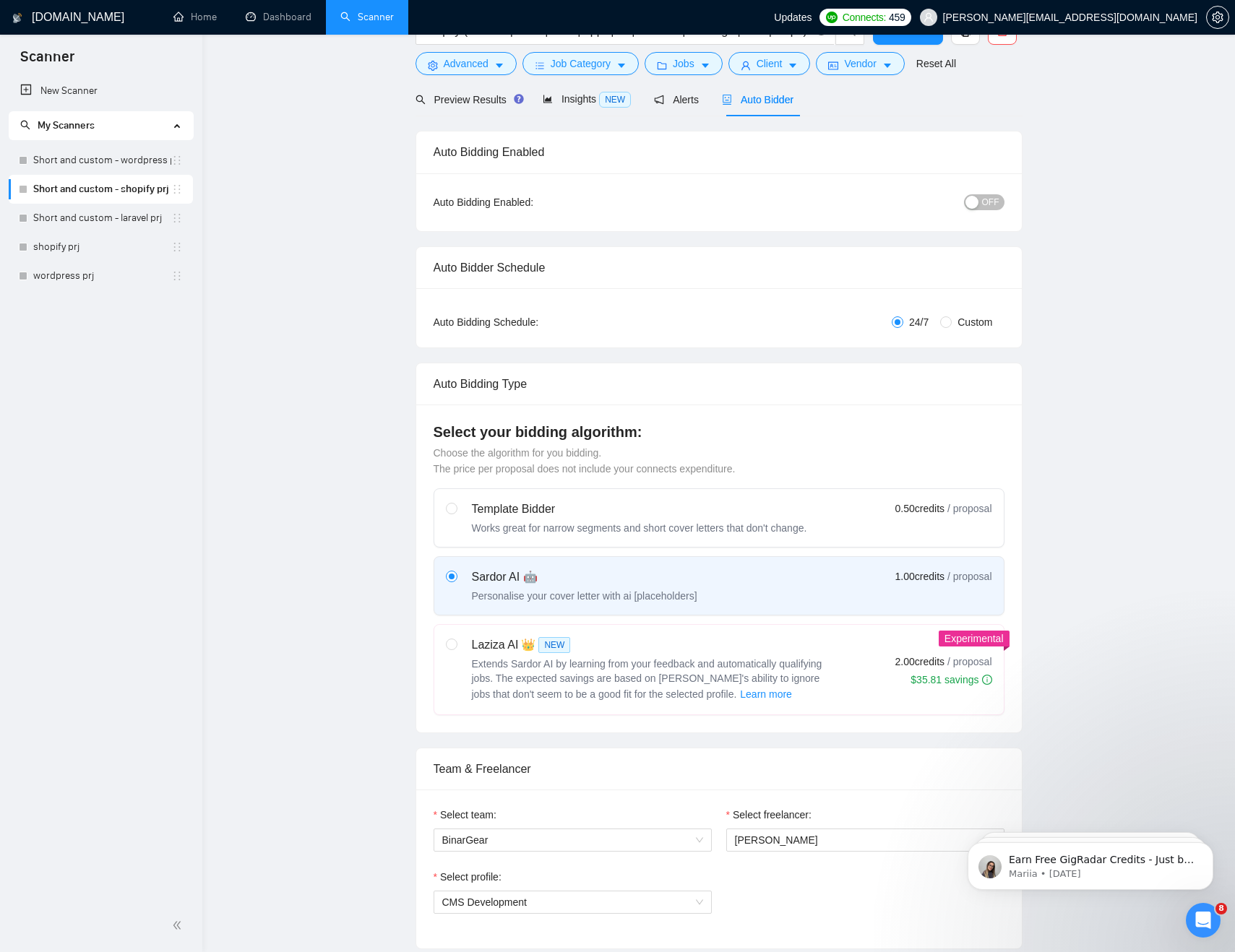
scroll to position [0, 0]
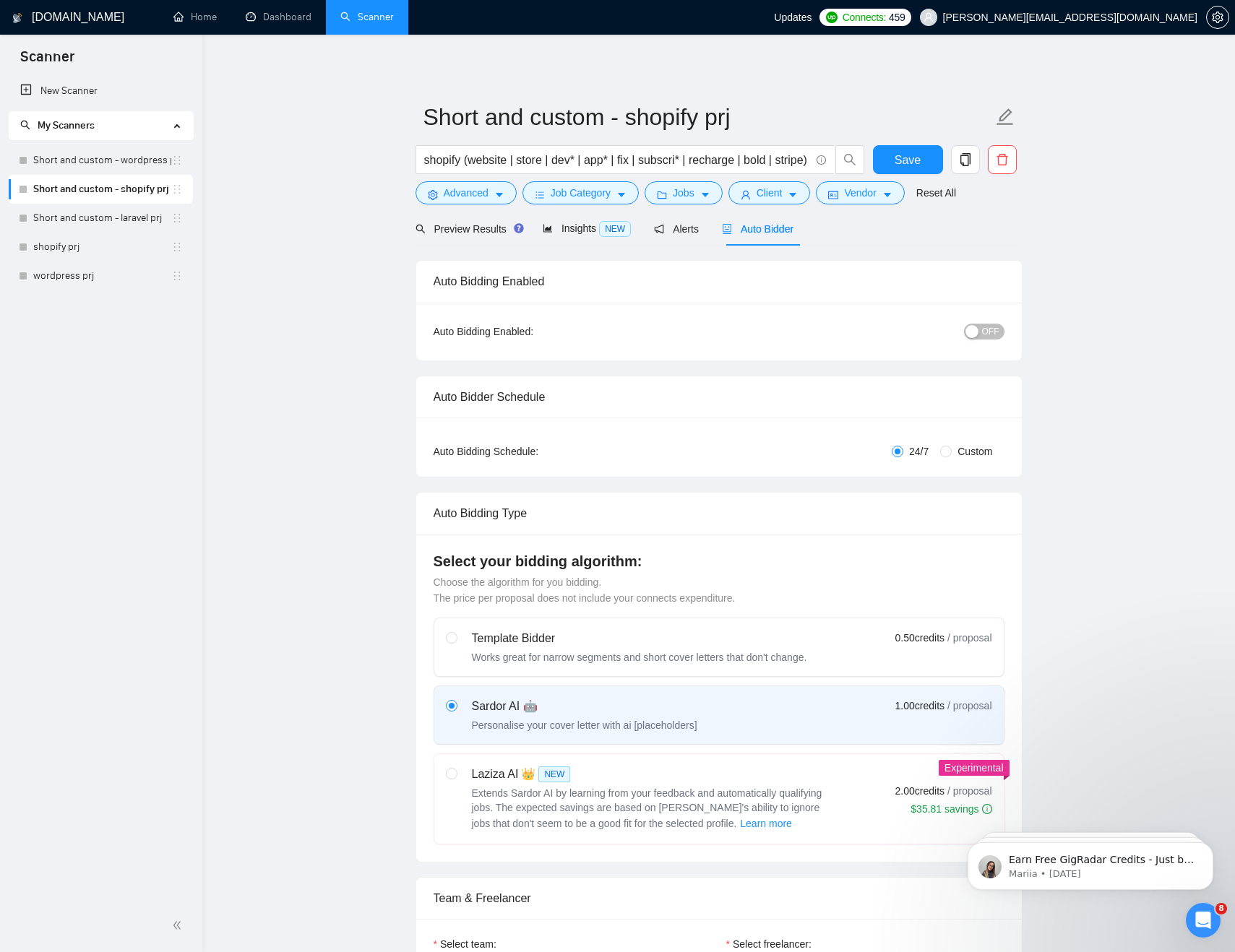
click at [980, 328] on button "OFF" at bounding box center [984, 331] width 41 height 16
click at [894, 162] on span "Save" at bounding box center [907, 160] width 26 height 18
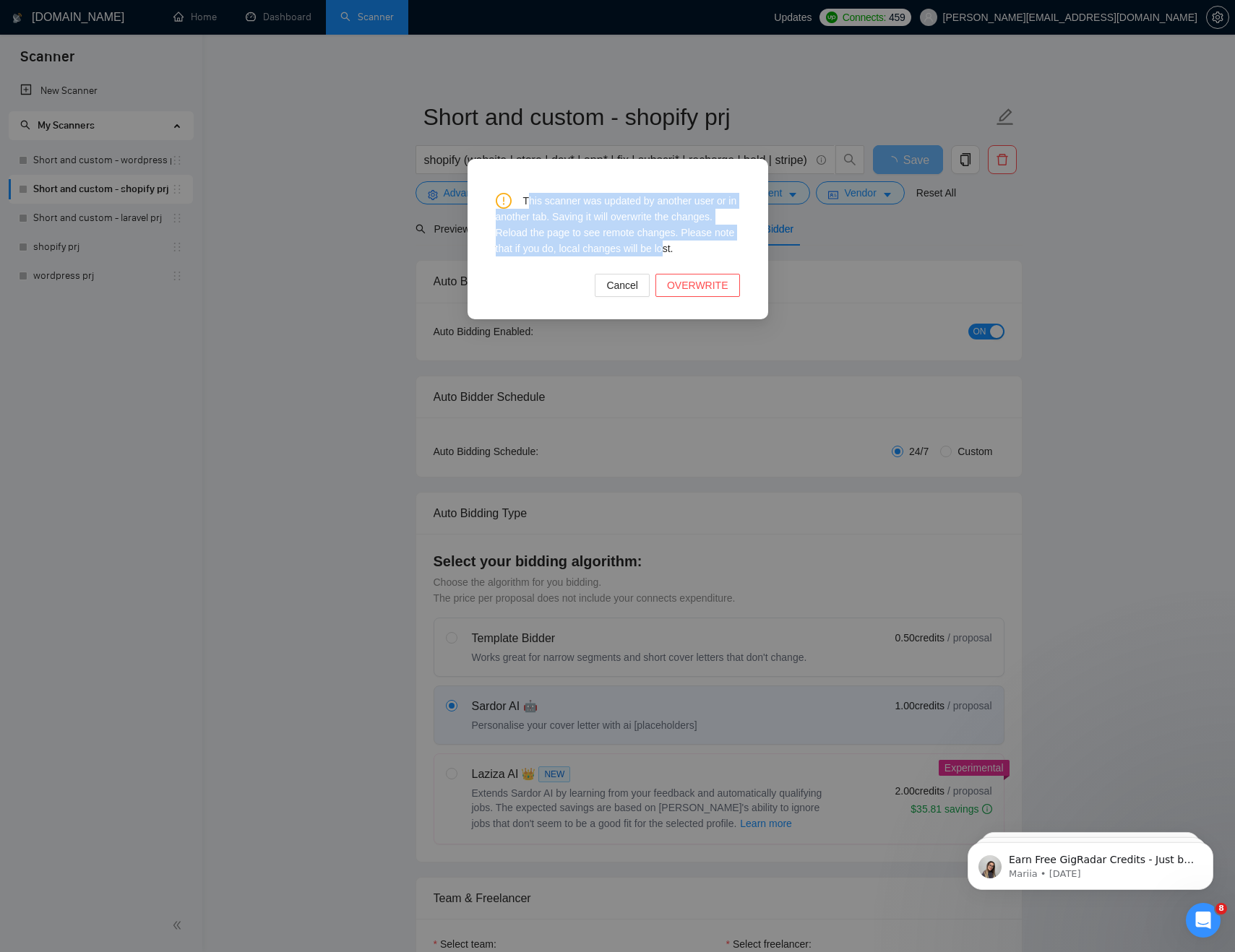
drag, startPoint x: 529, startPoint y: 201, endPoint x: 691, endPoint y: 249, distance: 169.0
click at [691, 249] on div "This scanner was updated by another user or in another tab. Saving it will over…" at bounding box center [618, 224] width 244 height 63
click at [631, 243] on div "This scanner was updated by another user or in another tab. Saving it will over…" at bounding box center [618, 224] width 244 height 63
drag, startPoint x: 711, startPoint y: 246, endPoint x: 526, endPoint y: 194, distance: 192.2
click at [526, 194] on div "This scanner was updated by another user or in another tab. Saving it will over…" at bounding box center [618, 224] width 244 height 63
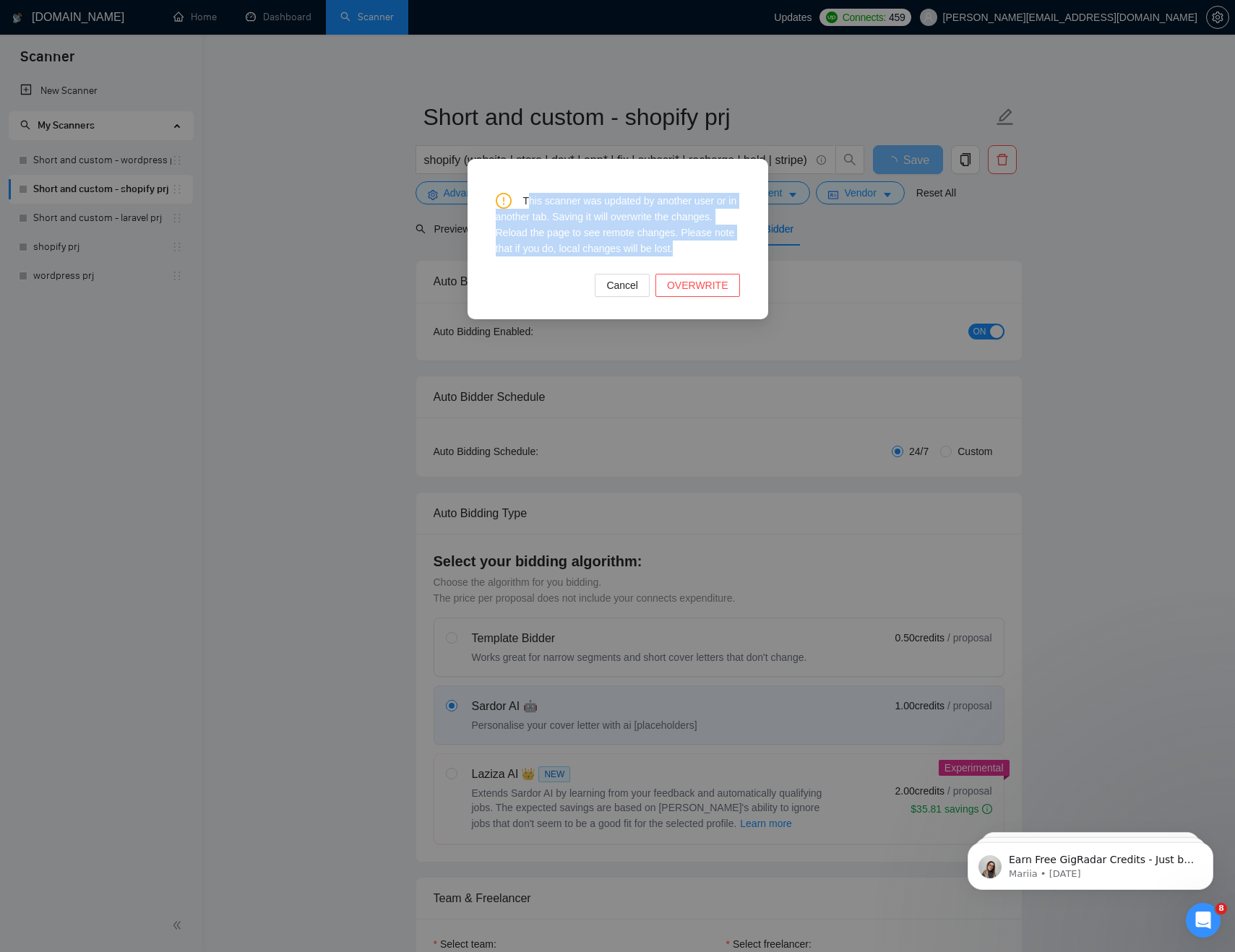
click at [712, 246] on div "This scanner was updated by another user or in another tab. Saving it will over…" at bounding box center [618, 224] width 244 height 63
click at [714, 287] on span "OVERWRITE" at bounding box center [697, 285] width 62 height 16
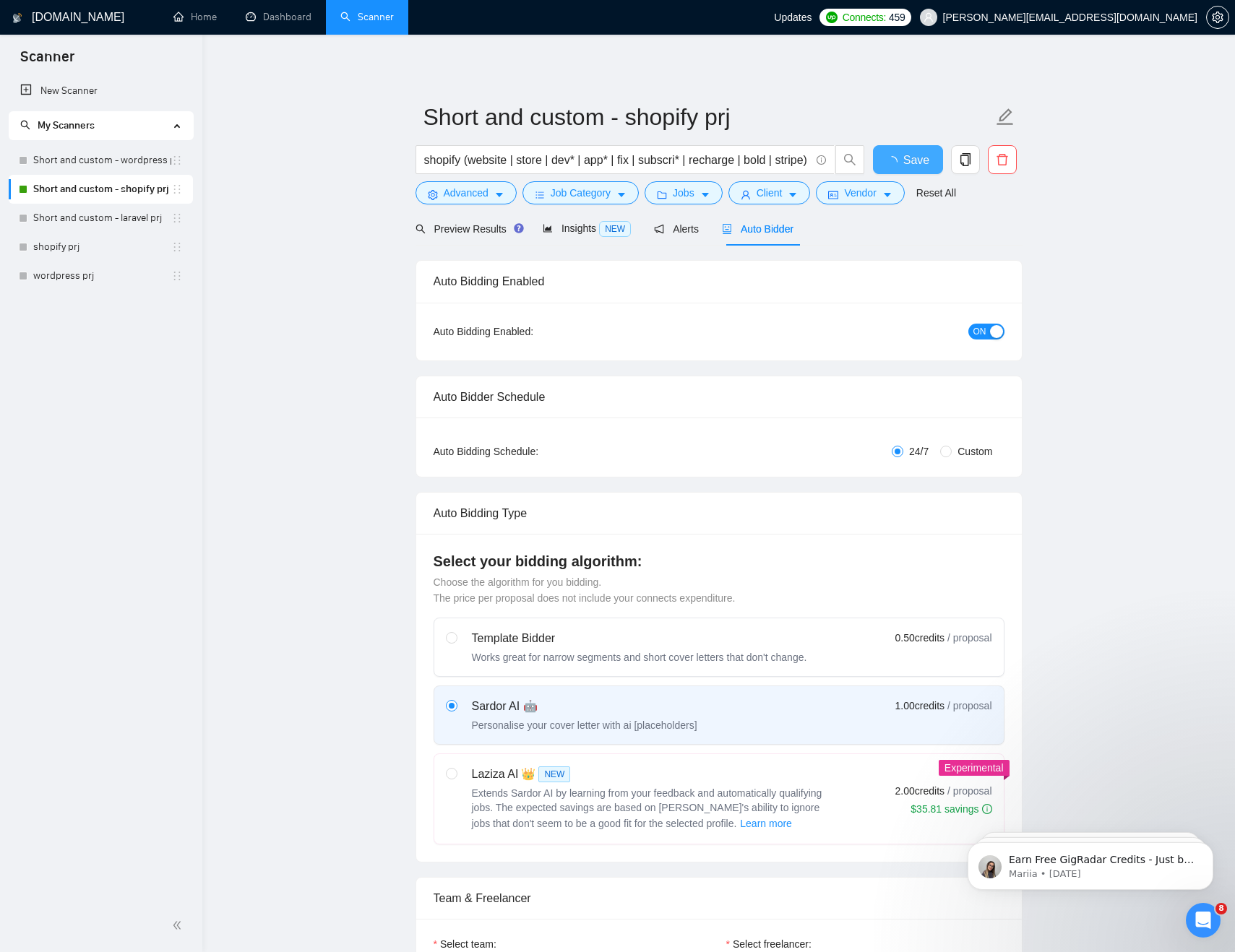
checkbox input "true"
click at [108, 191] on link "Short and custom - shopify prj" at bounding box center [102, 189] width 138 height 29
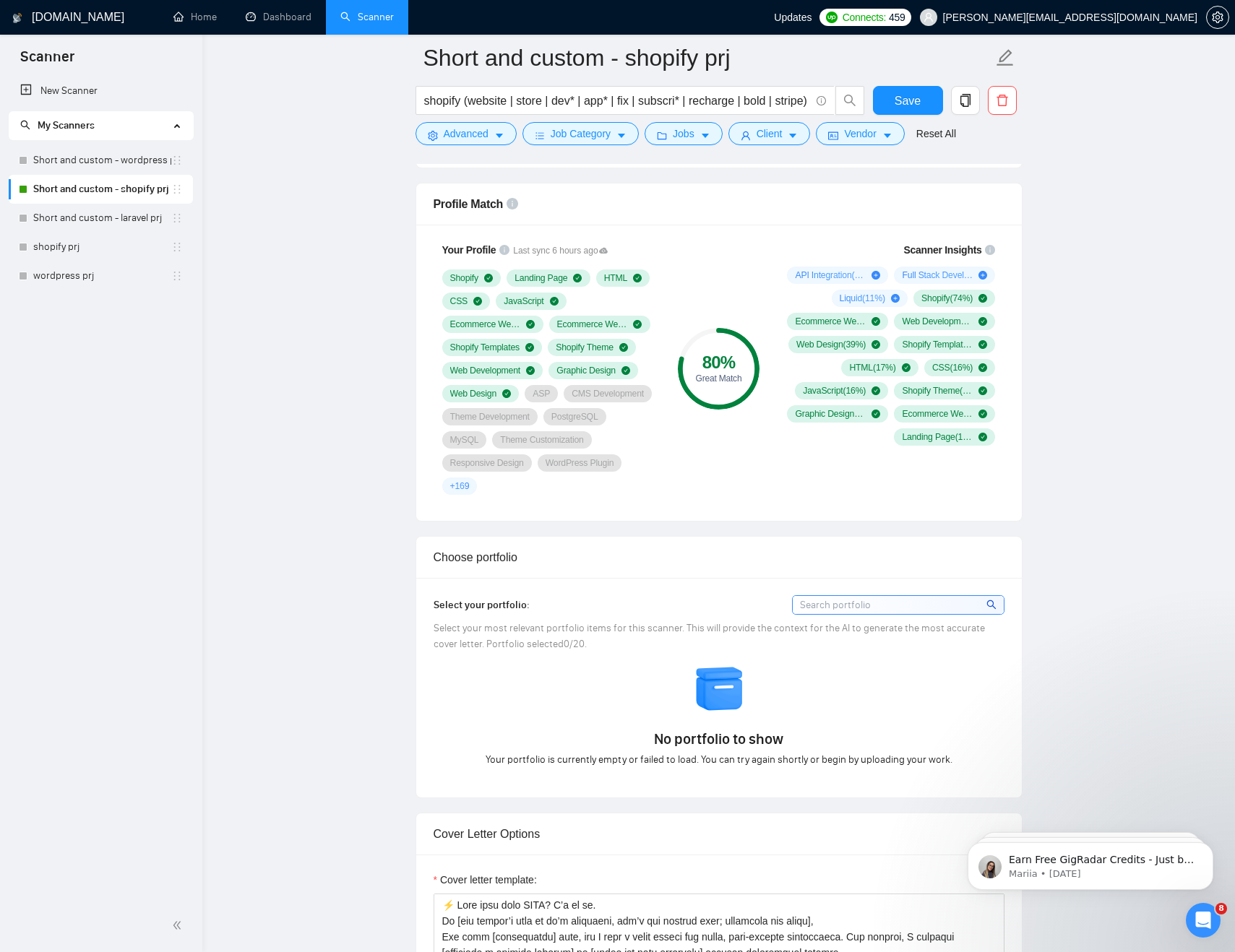
scroll to position [1089, 0]
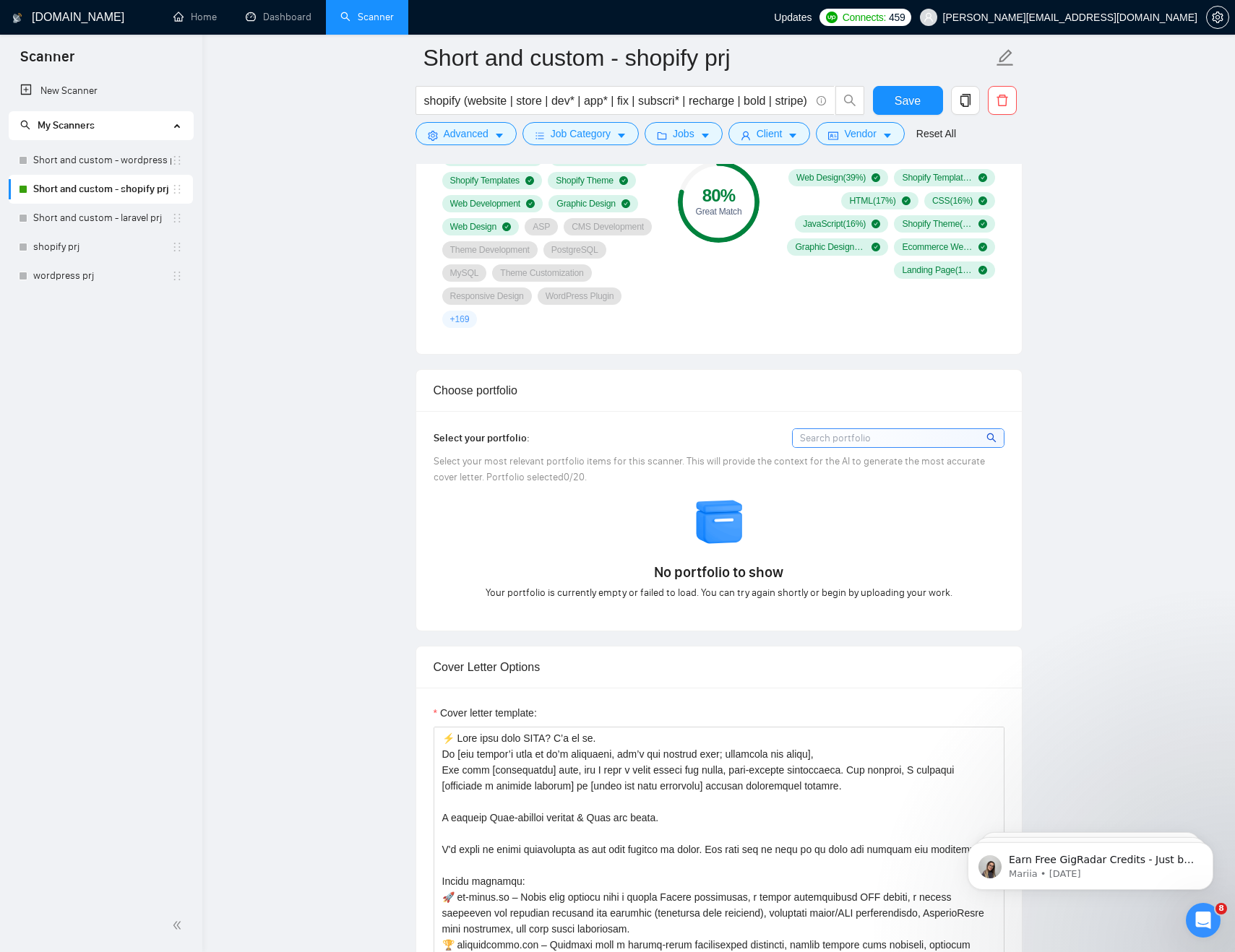
click at [1010, 440] on div "Select your portfolio: Select your most relevant portfolio items for this scann…" at bounding box center [719, 520] width 606 height 220
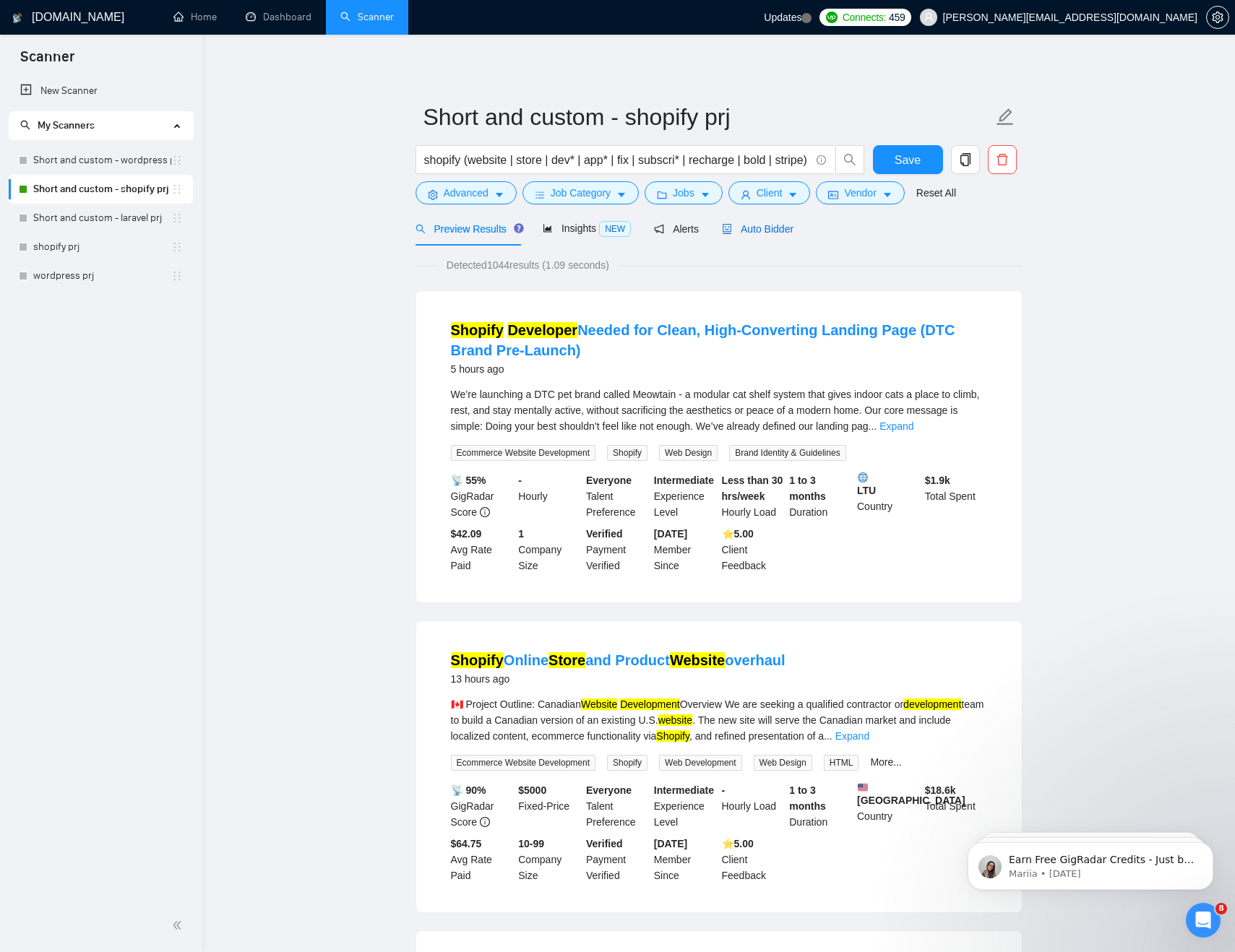
click at [762, 228] on span "Auto Bidder" at bounding box center [758, 229] width 72 height 11
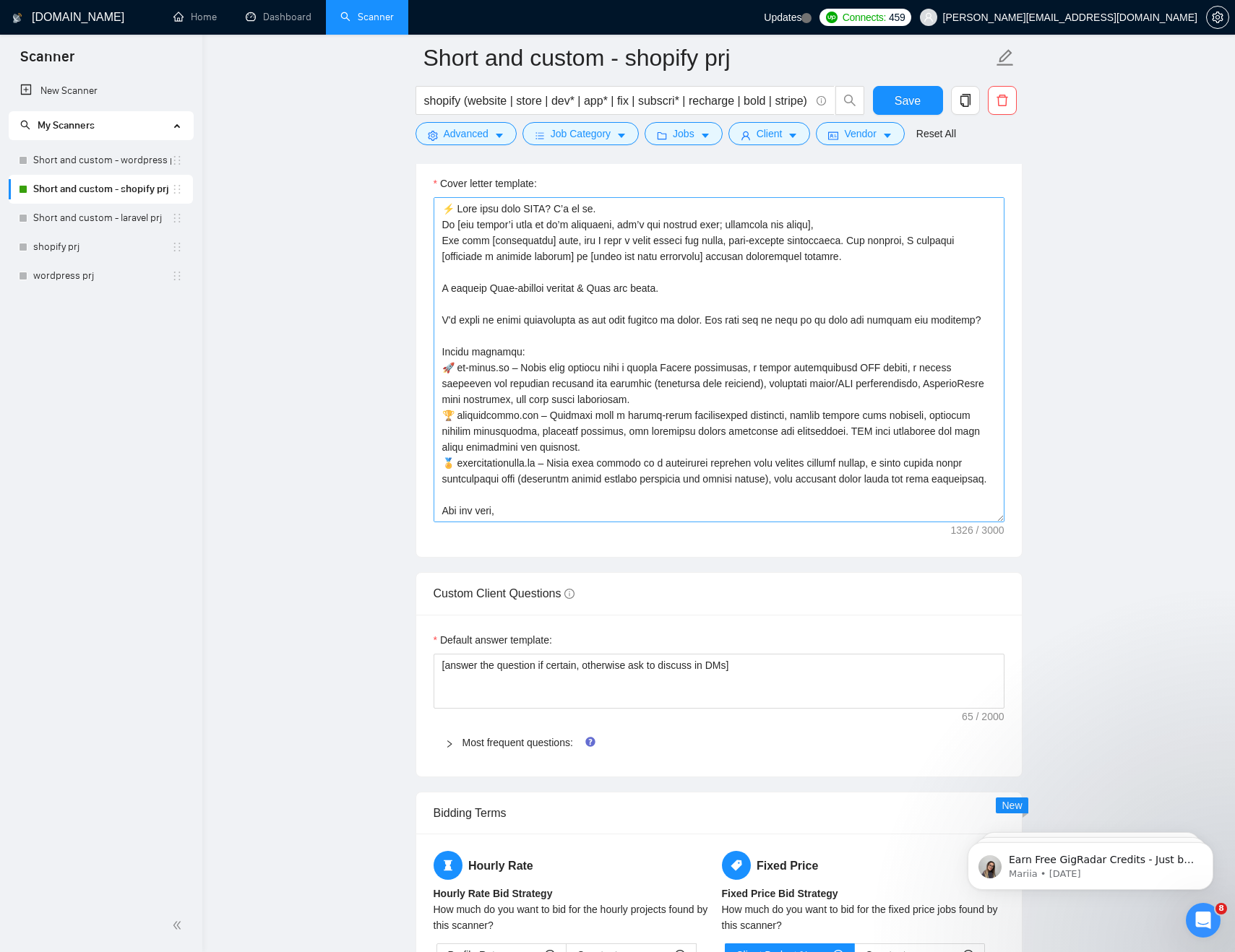
scroll to position [1617, 0]
drag, startPoint x: 985, startPoint y: 323, endPoint x: 282, endPoint y: 216, distance: 711.1
click at [282, 216] on main "Short and custom - shopify prj shopify (website | store | dev* | app* | fix | s…" at bounding box center [718, 605] width 986 height 4328
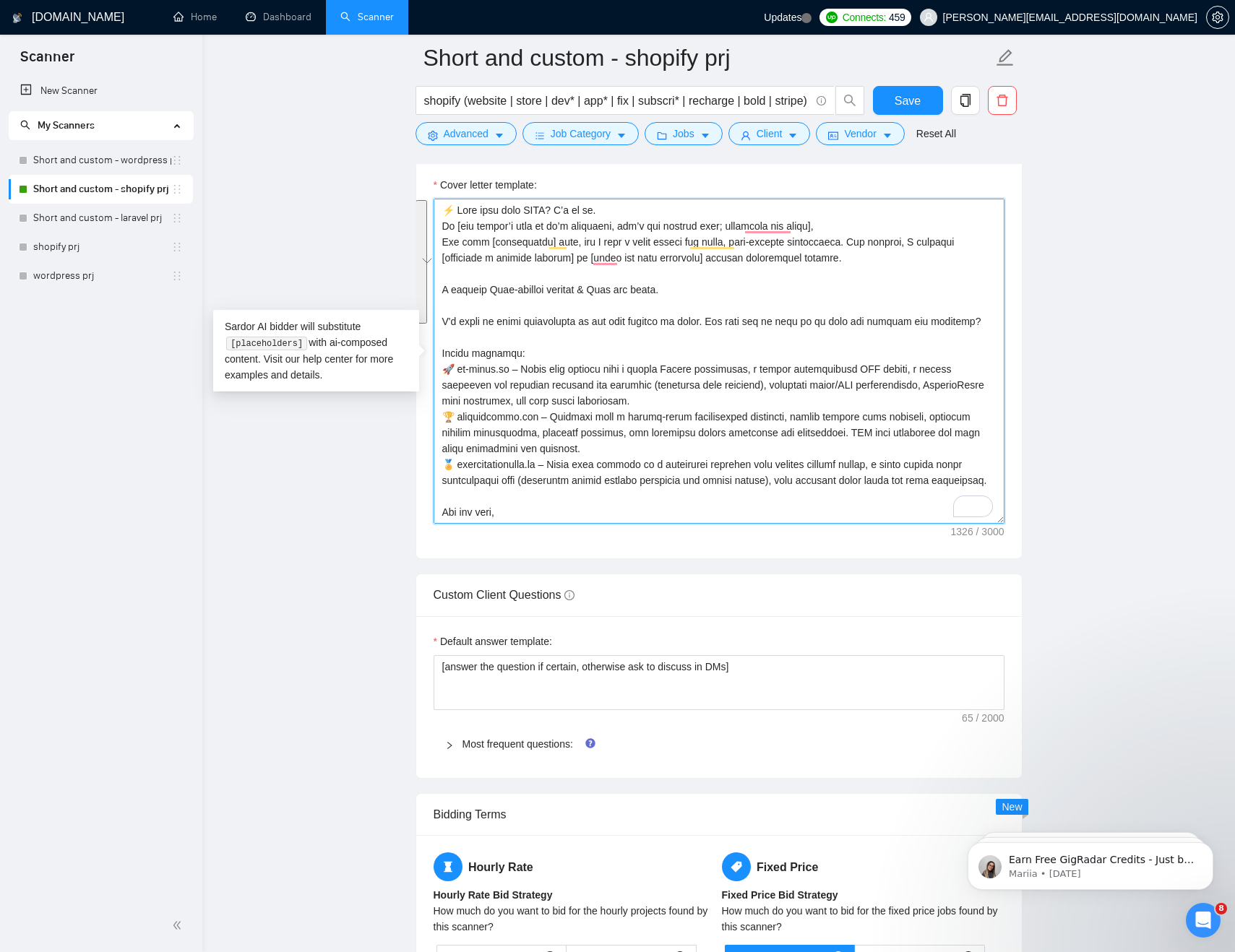
click at [448, 210] on textarea "Cover letter template:" at bounding box center [718, 361] width 571 height 326
paste textarea "To enrich screen reader interactions, please activate Accessibility in Grammarl…"
click at [628, 278] on textarea "Cover letter template:" at bounding box center [718, 361] width 571 height 326
click at [847, 256] on textarea "Cover letter template:" at bounding box center [718, 361] width 571 height 326
click at [684, 292] on textarea "Cover letter template:" at bounding box center [718, 361] width 571 height 326
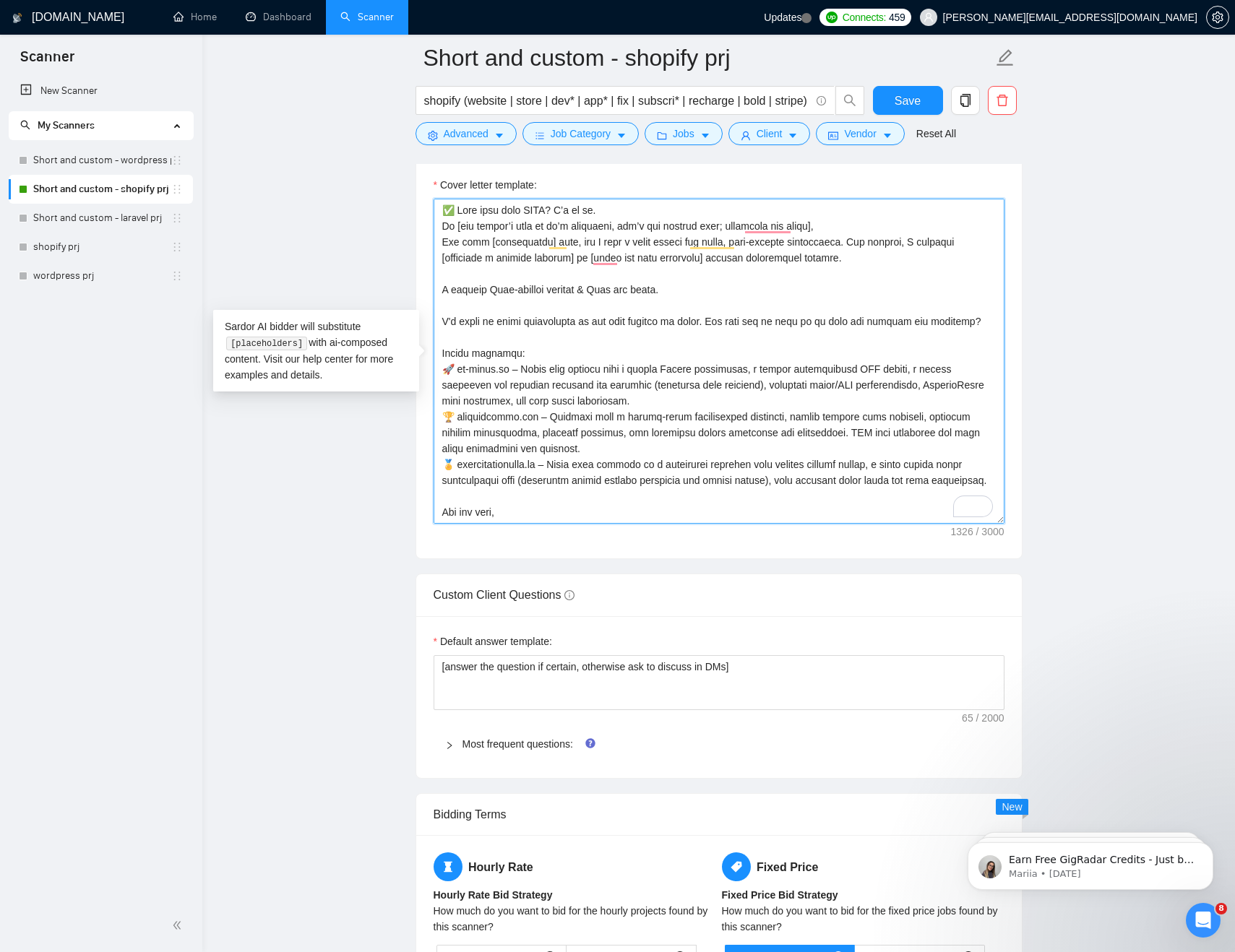
click at [670, 324] on textarea "Cover letter template:" at bounding box center [718, 361] width 571 height 326
click at [472, 283] on textarea "Cover letter template:" at bounding box center [718, 361] width 571 height 326
click at [478, 273] on textarea "Cover letter template:" at bounding box center [718, 361] width 571 height 326
paste textarea "🥇 𝐓𝐎𝐏 𝟏𝟎% 𝐖𝐞𝐛𝐃𝐞𝐯"
paste textarea "🥇"
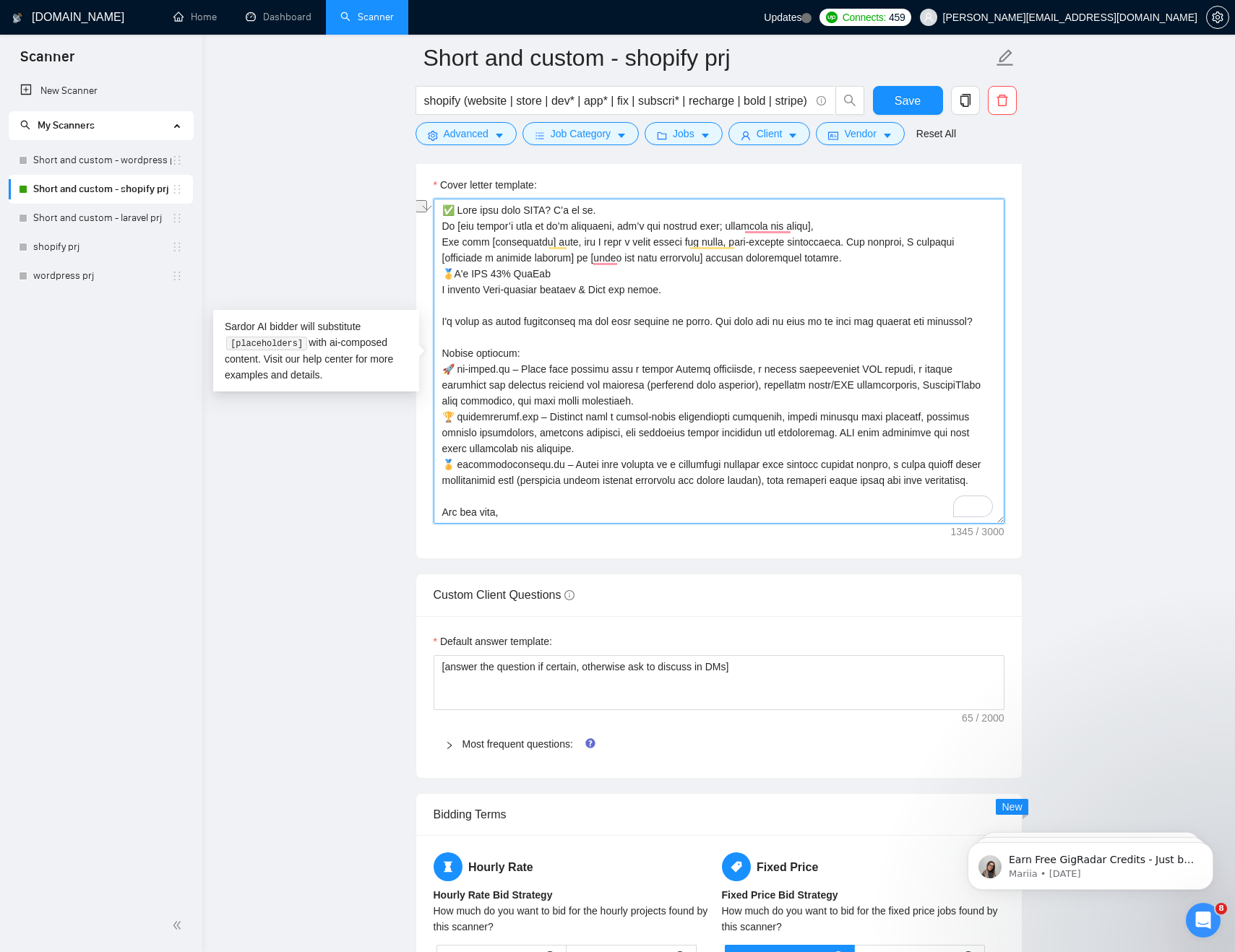
click at [596, 271] on textarea "Cover letter template:" at bounding box center [718, 361] width 571 height 326
paste textarea "𝐈’𝐦"
click at [545, 278] on textarea "Cover letter template:" at bounding box center [718, 361] width 571 height 326
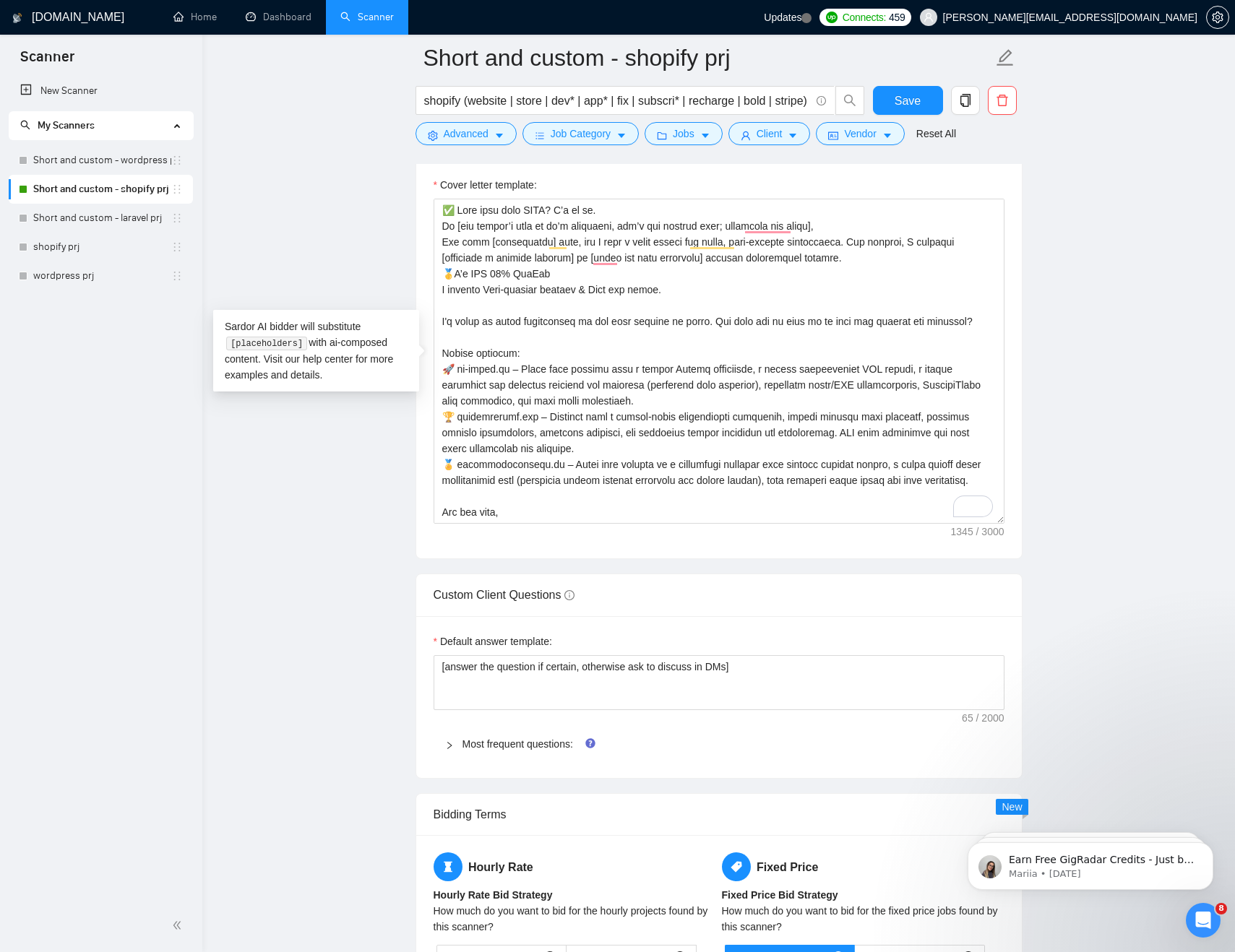
click at [341, 556] on main "Short and custom - shopify prj shopify (website | store | dev* | app* | fix | s…" at bounding box center [718, 605] width 986 height 4328
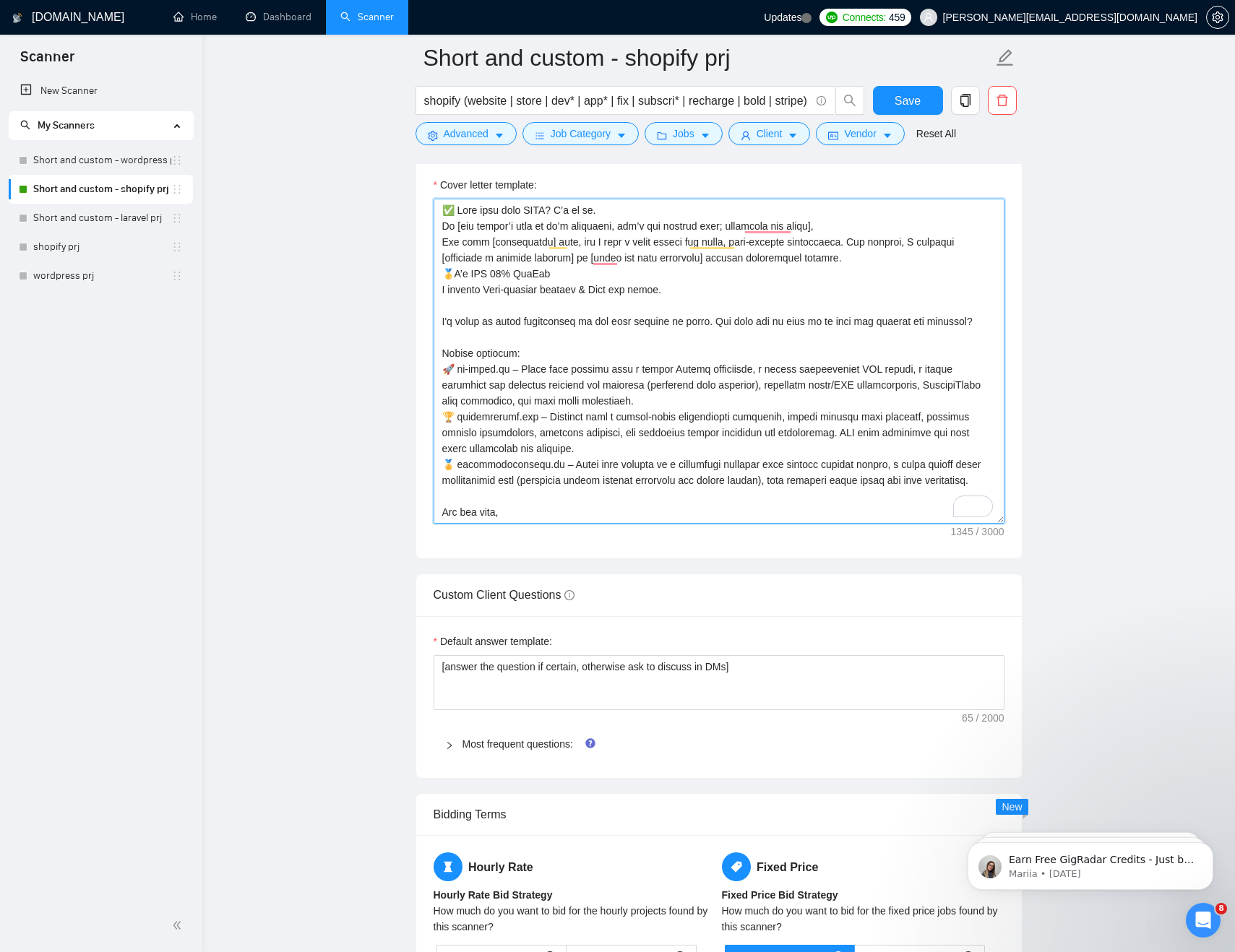
click at [579, 331] on textarea "Cover letter template:" at bounding box center [718, 361] width 571 height 326
drag, startPoint x: 482, startPoint y: 291, endPoint x: 662, endPoint y: 289, distance: 180.0
click at [662, 289] on textarea "Cover letter template:" at bounding box center [718, 361] width 571 height 326
click at [530, 296] on textarea "Cover letter template:" at bounding box center [718, 361] width 571 height 326
click at [485, 291] on textarea "Cover letter template:" at bounding box center [718, 361] width 571 height 326
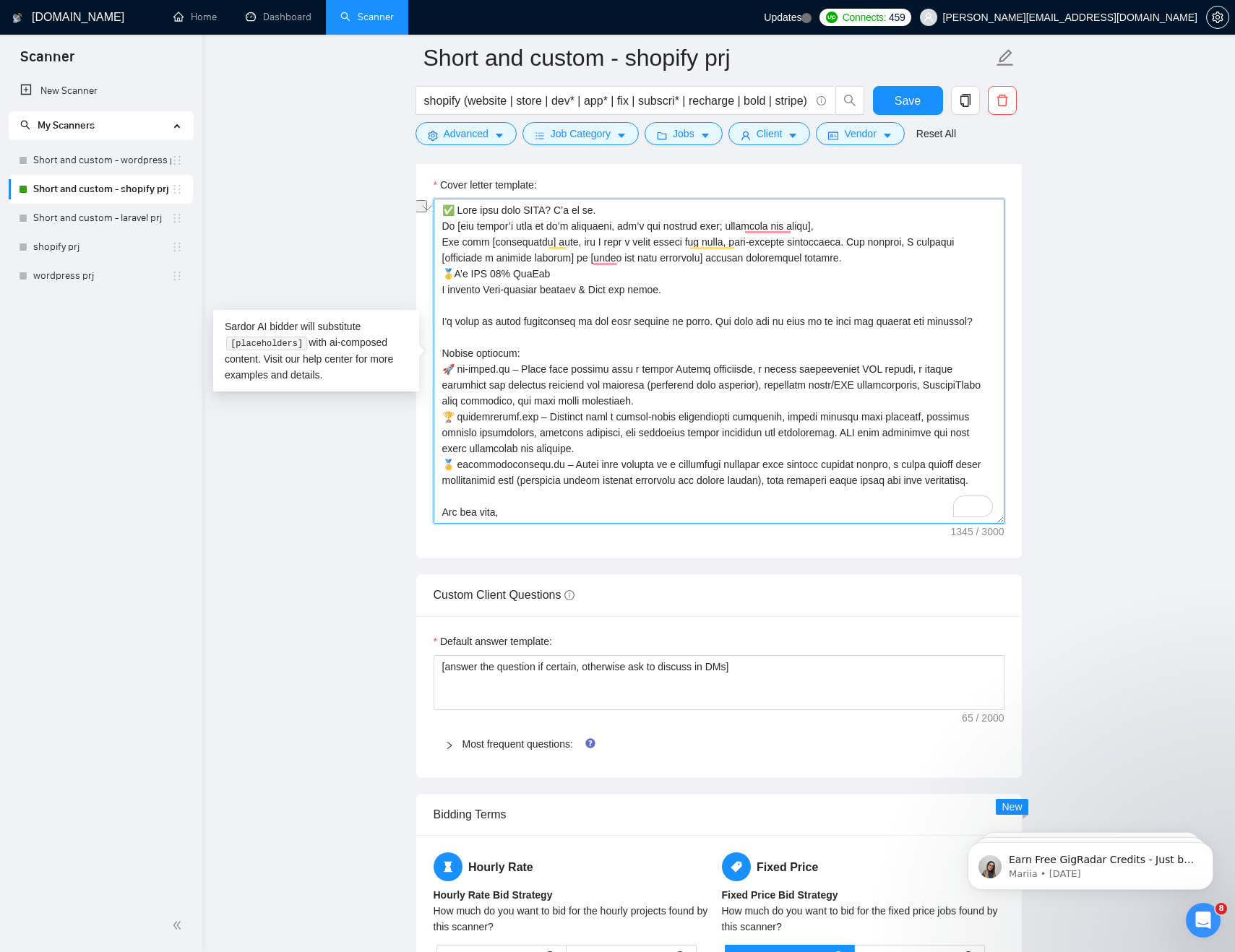
paste textarea "𝐏𝐨𝐬𝐭-𝐫𝐞𝐥𝐞𝐚𝐬𝐞 𝐬𝐮𝐩𝐩𝐨𝐫𝐭 & 𝐅𝐫𝐞𝐞 𝐛𝐮𝐠 𝐟𝐢𝐱𝐞𝐬"
click at [460, 291] on textarea "Cover letter template:" at bounding box center [718, 361] width 571 height 326
paste textarea "⭐️"
type textarea "✅ 𝐍𝐞𝐞𝐝 𝐭𝐡𝐢𝐬 𝐝𝐨𝐧𝐞 𝐀𝐒𝐀𝐏? 𝐈’𝐦 𝐨𝐧 𝐢𝐭. Hi [use client’s name if it’s mentioned, don’…"
click at [709, 292] on textarea "Cover letter template:" at bounding box center [718, 361] width 571 height 326
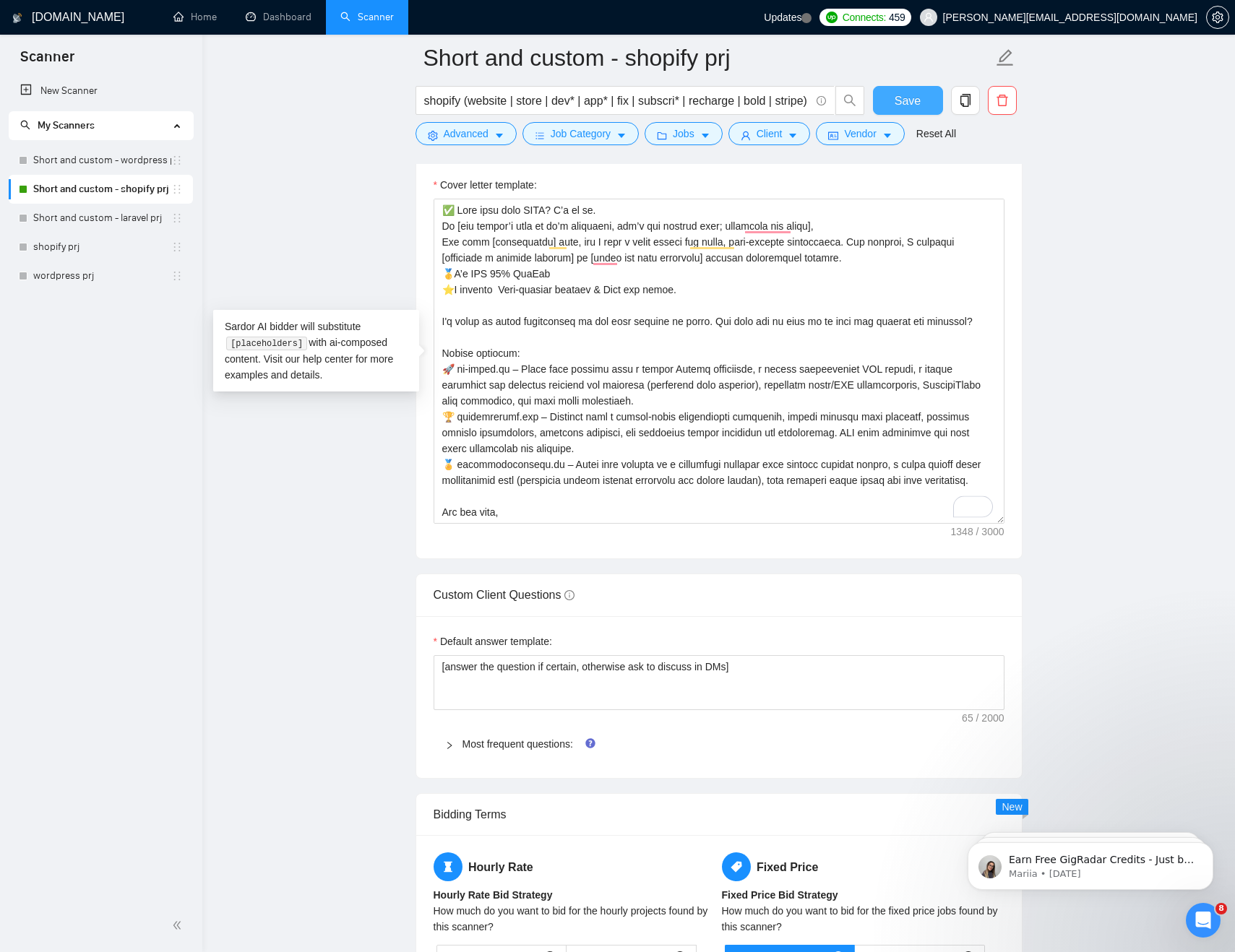
click at [909, 98] on span "Save" at bounding box center [907, 100] width 26 height 18
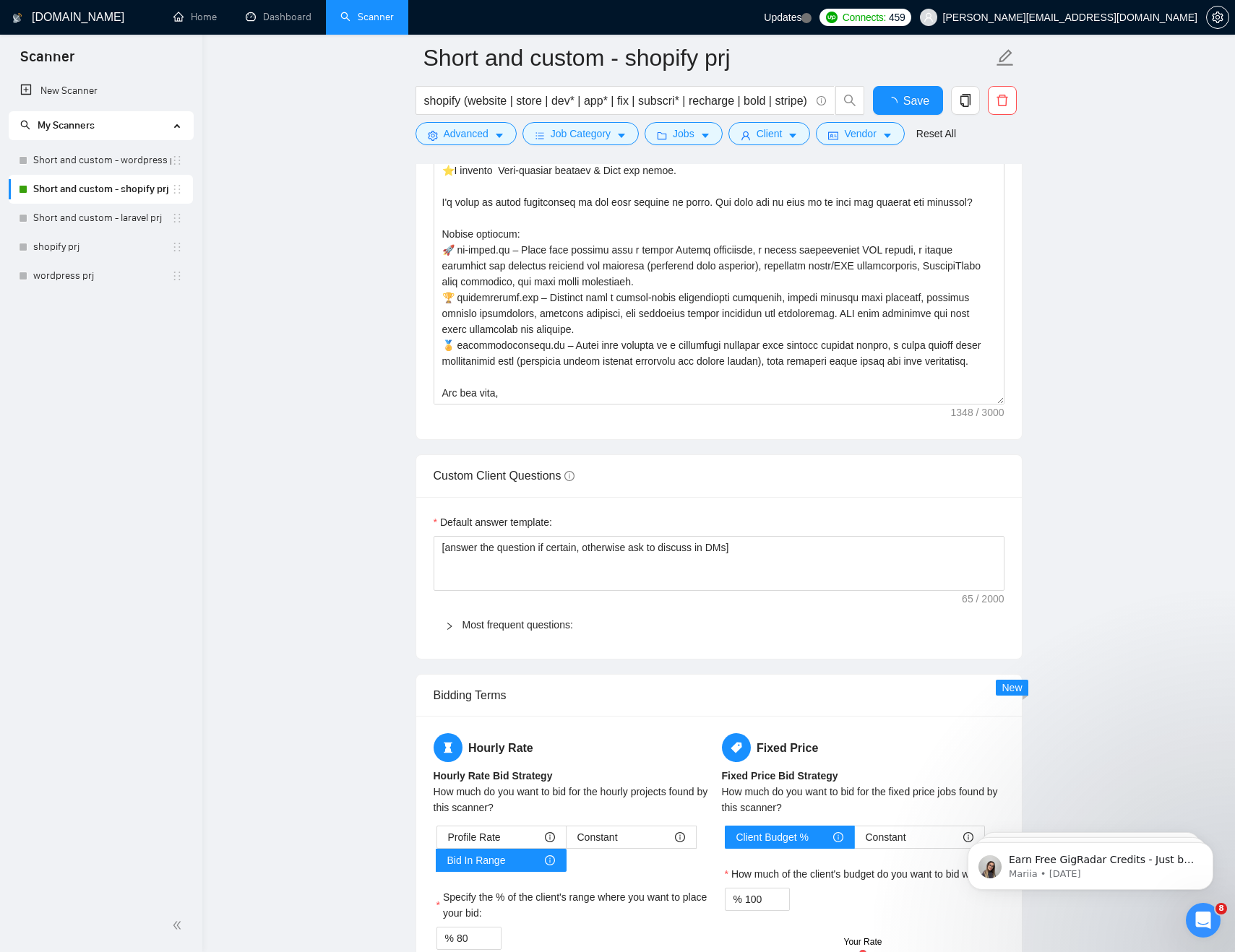
checkbox input "true"
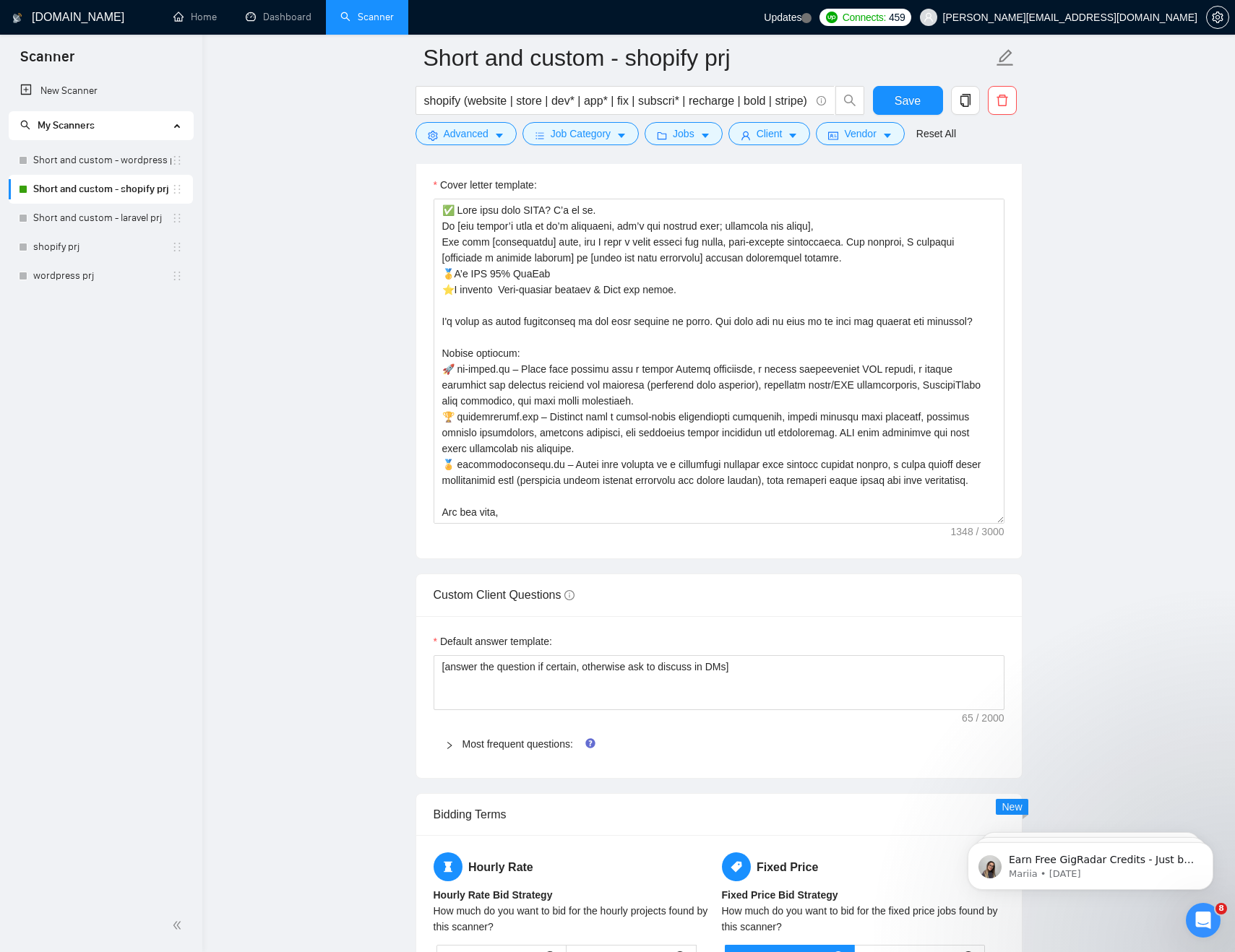
click at [1089, 232] on main "Short and custom - shopify prj shopify (website | store | dev* | app* | fix | s…" at bounding box center [718, 605] width 986 height 4328
click at [1137, 182] on main "Short and custom - shopify prj shopify (website | store | dev* | app* | fix | s…" at bounding box center [718, 605] width 986 height 4328
